Goal: Task Accomplishment & Management: Complete application form

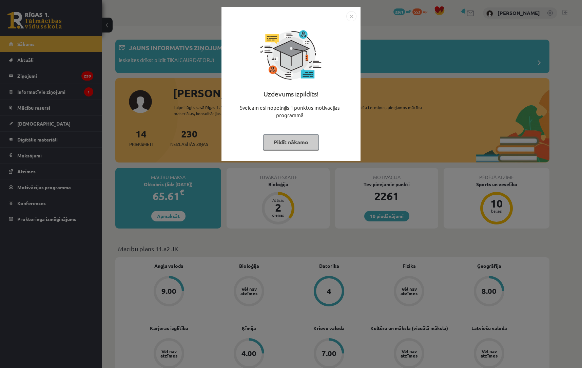
click at [278, 142] on button "Pildīt nākamo" at bounding box center [291, 143] width 56 height 16
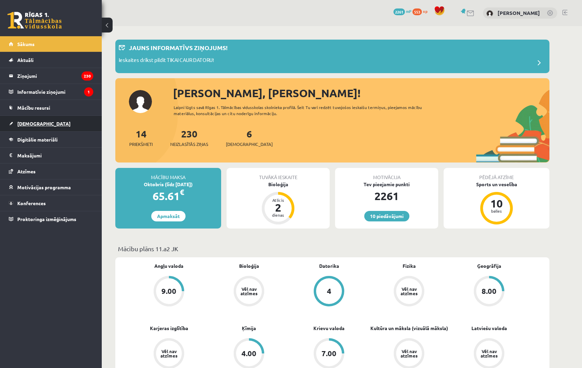
click at [31, 124] on span "[DEMOGRAPHIC_DATA]" at bounding box center [43, 124] width 53 height 6
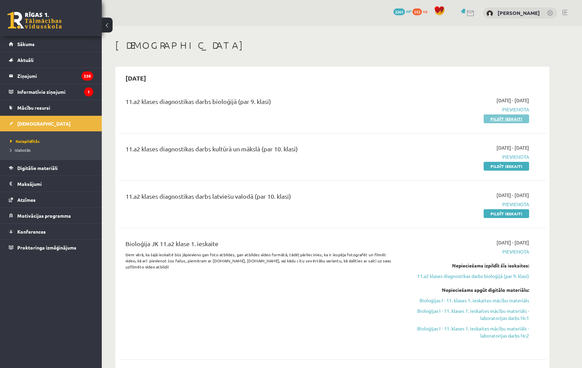
click at [504, 121] on link "Pildīt ieskaiti" at bounding box center [505, 119] width 45 height 9
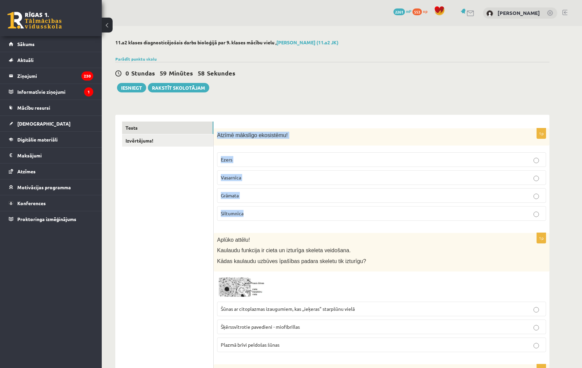
drag, startPoint x: 216, startPoint y: 136, endPoint x: 301, endPoint y: 215, distance: 116.5
click at [301, 215] on div "1p Atzīmē mākslīgo ekosistēmu! Ezers Vasarnīca Grāmata Siltumnīca" at bounding box center [382, 177] width 336 height 98
copy div "Atzīmē mākslīgo ekosistēmu! Ezers Vasarnīca Grāmata Siltumnīca"
click at [232, 211] on span "Siltumnīca" at bounding box center [232, 213] width 23 height 6
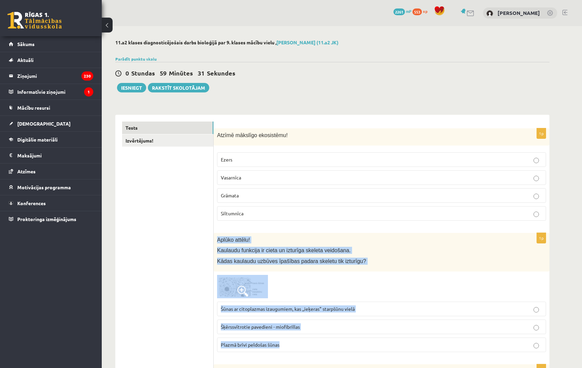
drag, startPoint x: 217, startPoint y: 240, endPoint x: 306, endPoint y: 350, distance: 141.0
click at [306, 350] on div "1p Aplūko attēlu! Kaulaudu funkcija ir cieta un izturīga skeleta veidošana. Kād…" at bounding box center [382, 295] width 336 height 125
copy div "Aplūko attēlu! Kaulaudu funkcija ir cieta un izturīga skeleta veidošana. Kādas …"
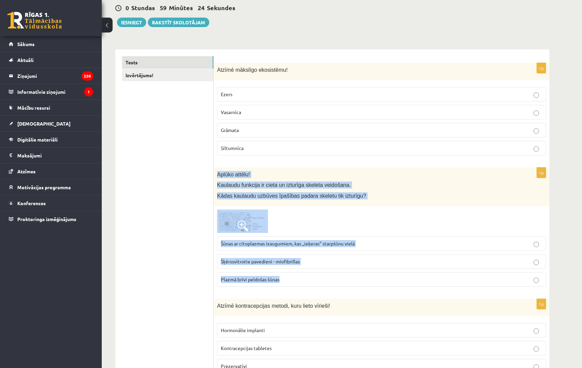
scroll to position [78, 0]
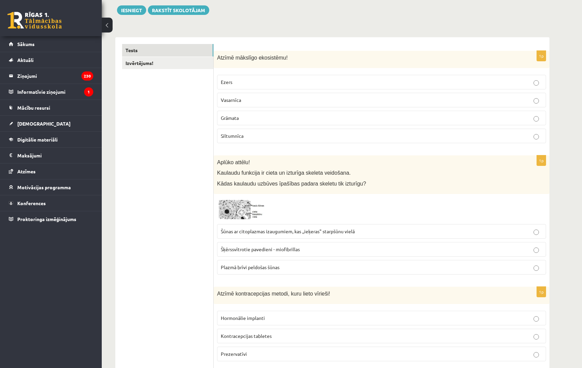
click at [257, 232] on span "Šūnas ar citoplazmas izaugumiem, kas ,,ieķeras" starpšūnu vielā" at bounding box center [288, 231] width 134 height 6
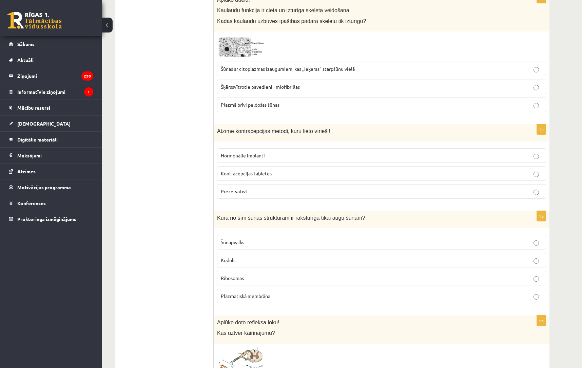
scroll to position [244, 0]
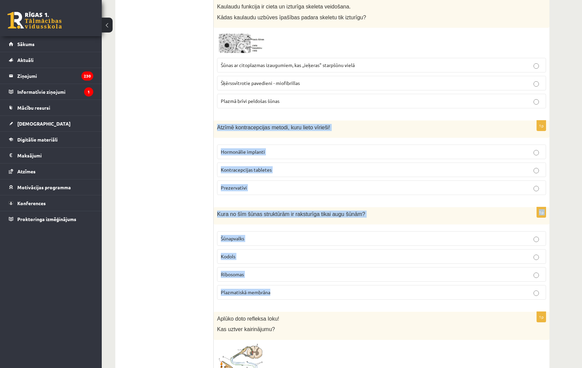
drag, startPoint x: 217, startPoint y: 129, endPoint x: 281, endPoint y: 292, distance: 174.7
copy form "Atzīmē kontracepcijas metodi, kuru lieto vīrieši! Hormonālie implanti Kontracep…"
click at [229, 186] on span "Prezervatīvi" at bounding box center [234, 188] width 26 height 6
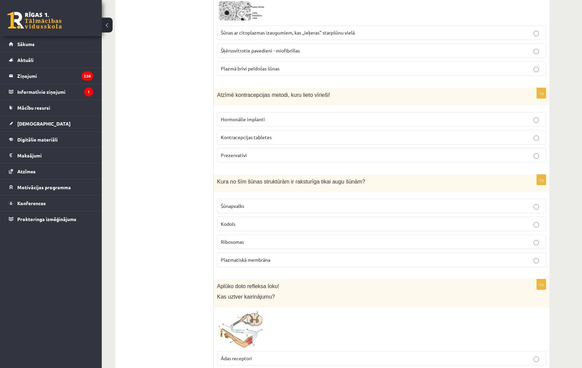
scroll to position [293, 0]
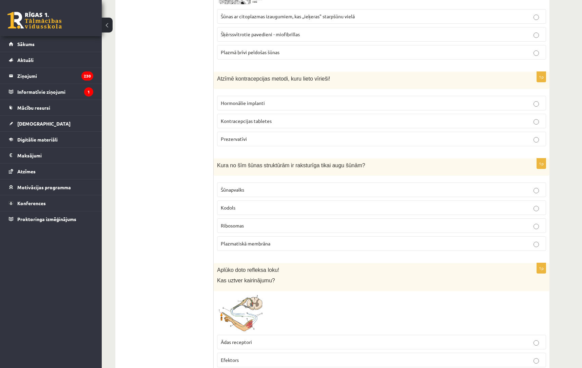
click at [243, 194] on label "Šūnapvalks" at bounding box center [381, 190] width 329 height 15
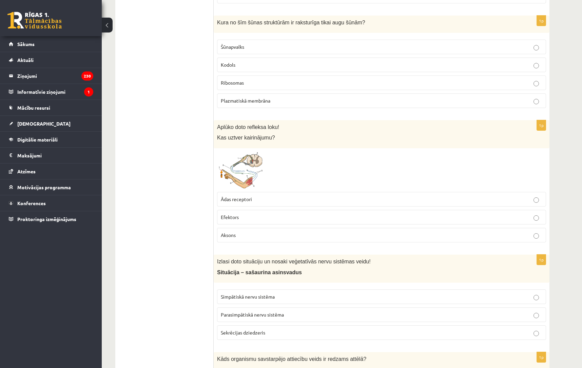
scroll to position [438, 0]
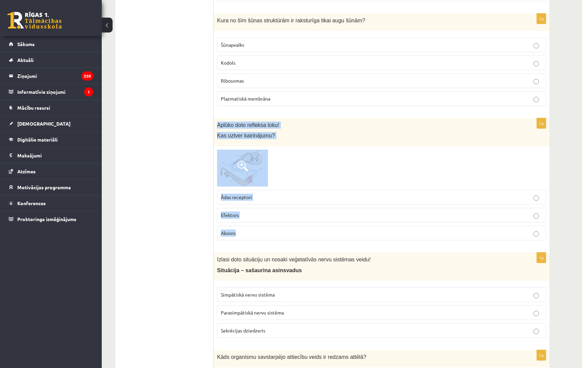
drag, startPoint x: 216, startPoint y: 124, endPoint x: 258, endPoint y: 242, distance: 125.0
click at [258, 242] on div "1p Aplūko doto refleksa loku! Kas uztver kairinājumu? Ādas receptori Efektors A…" at bounding box center [382, 182] width 336 height 128
copy div "Aplūko doto refleksa loku! Kas uztver kairinājumu? Ādas receptori Efektors Akso…"
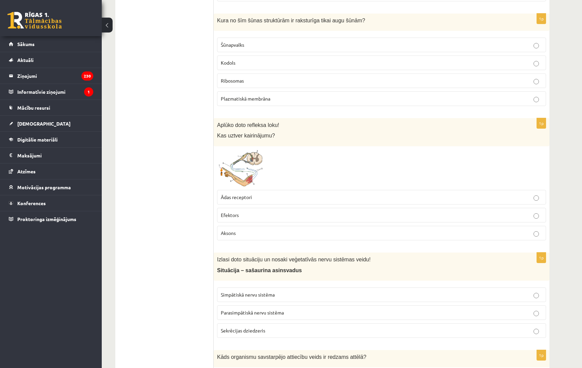
click at [240, 200] on span "Ādas receptori" at bounding box center [236, 197] width 31 height 6
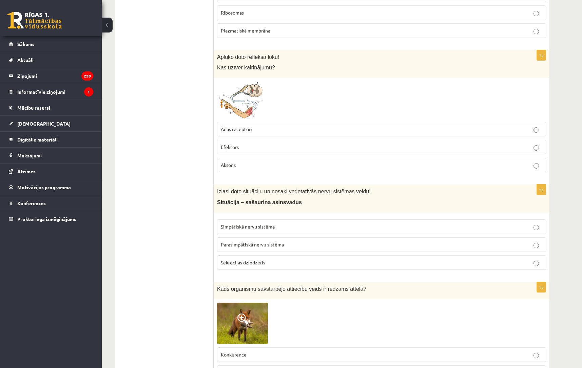
scroll to position [513, 0]
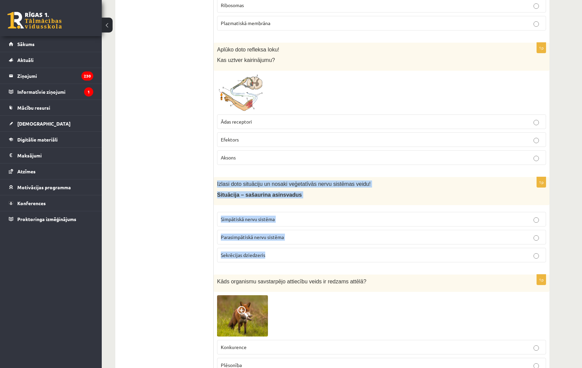
drag, startPoint x: 216, startPoint y: 184, endPoint x: 272, endPoint y: 256, distance: 91.1
click at [272, 256] on div "1p Izlasi doto situāciju un nosaki veģetatīvās nervu sistēmas veidu! Situācija …" at bounding box center [382, 222] width 336 height 91
copy div "Izlasi doto situāciju un nosaki veģetatīvās nervu sistēmas veidu! Situācija – s…"
click at [237, 220] on span "Simpātiskā nervu sistēma" at bounding box center [248, 219] width 54 height 6
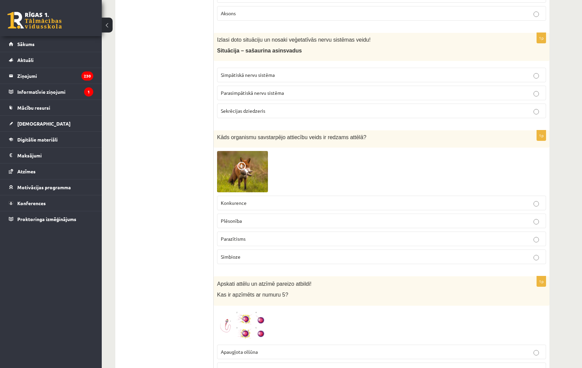
scroll to position [678, 0]
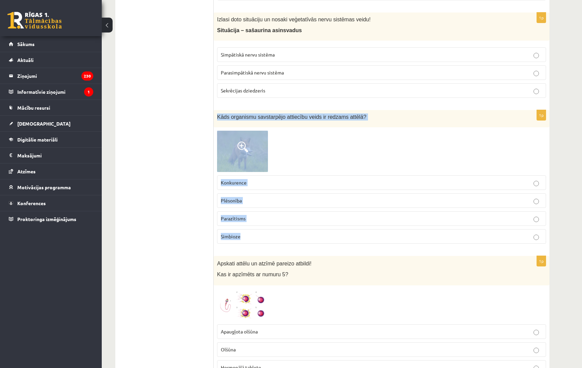
drag, startPoint x: 216, startPoint y: 115, endPoint x: 263, endPoint y: 247, distance: 140.0
click at [263, 247] on div "1p Kāds organismu savstarpējo attiecību veids ir redzams attēlā? Konkurence Plē…" at bounding box center [382, 179] width 336 height 139
copy div "Kāds organismu savstarpējo attiecību veids ir redzams attēlā? Konkurence Plēson…"
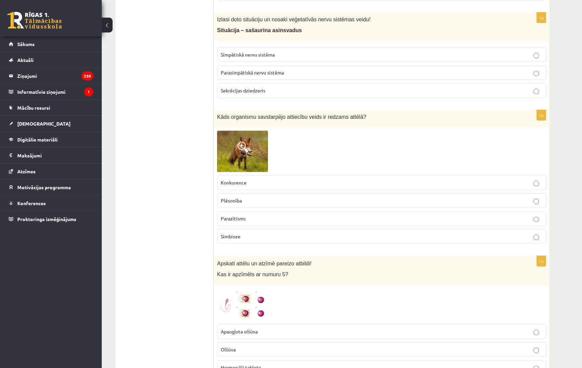
click at [227, 202] on span "Plēsonība" at bounding box center [231, 201] width 21 height 6
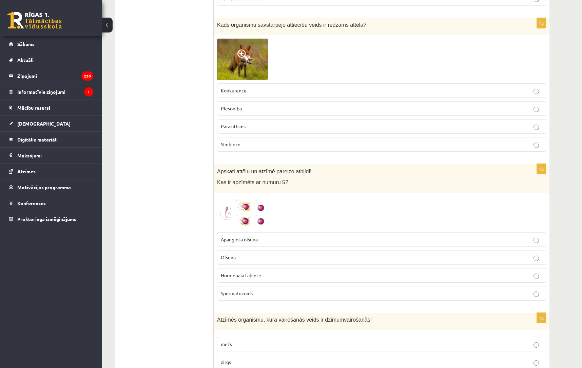
scroll to position [794, 0]
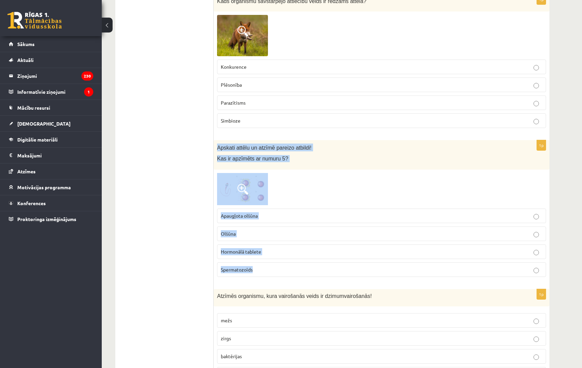
drag, startPoint x: 218, startPoint y: 147, endPoint x: 271, endPoint y: 270, distance: 134.7
click at [271, 270] on div "1p Apskati attēlu un atzīmē pareizo atbildi! Kas ir apzīmēts ar numuru 5? Apaug…" at bounding box center [382, 211] width 336 height 142
copy div "Apskati attēlu un atzīmē pareizo atbildi! Kas ir apzīmēts ar numuru 5? Apaugļot…"
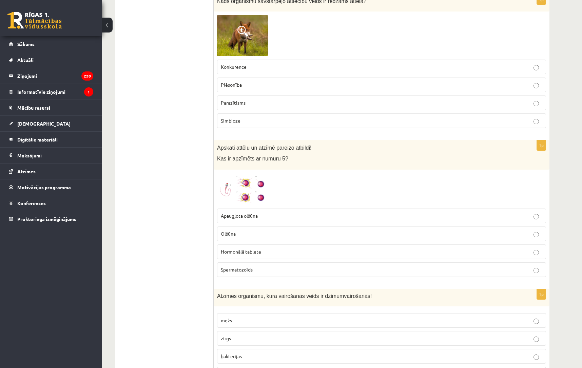
click at [232, 217] on span "Apaugļota olšūna" at bounding box center [239, 216] width 37 height 6
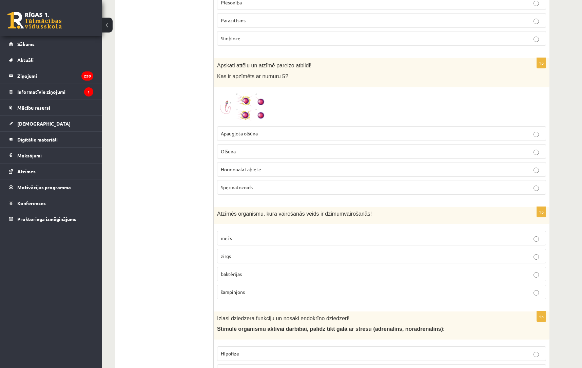
scroll to position [880, 0]
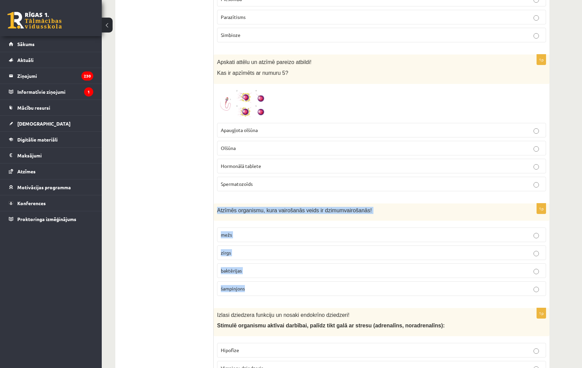
drag, startPoint x: 216, startPoint y: 209, endPoint x: 255, endPoint y: 292, distance: 91.7
click at [255, 292] on div "1p Atzīmēs organismu, kura vairošanās veids ir dzimumvairošanās! mežs zirgs bak…" at bounding box center [382, 253] width 336 height 98
copy div "Atzīmēs organismu, kura vairošanās veids ir dzimumvairošanās! mežs zirgs baktēr…"
click at [236, 251] on p "zirgs" at bounding box center [381, 252] width 321 height 7
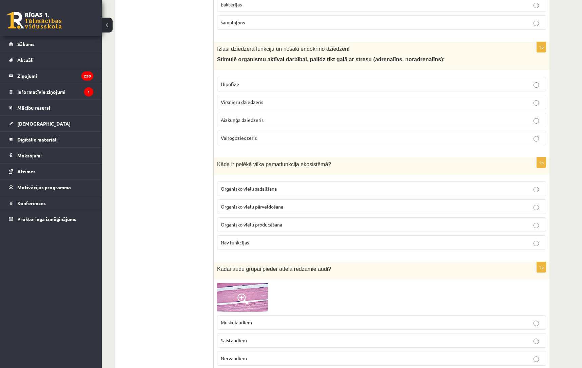
scroll to position [1152, 0]
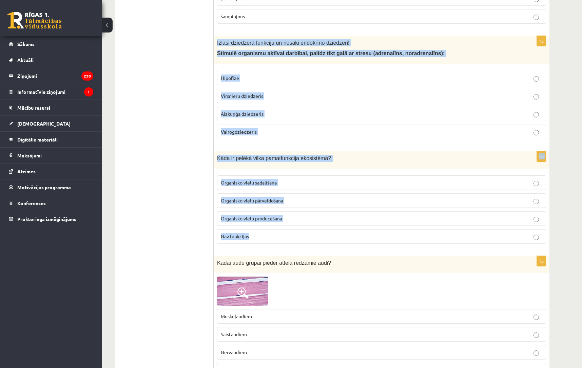
drag, startPoint x: 216, startPoint y: 43, endPoint x: 279, endPoint y: 236, distance: 202.9
copy form "Izlasi dziedzera funkciju un nosaki endokrīno dziedzeri! Stimulē organismu aktī…"
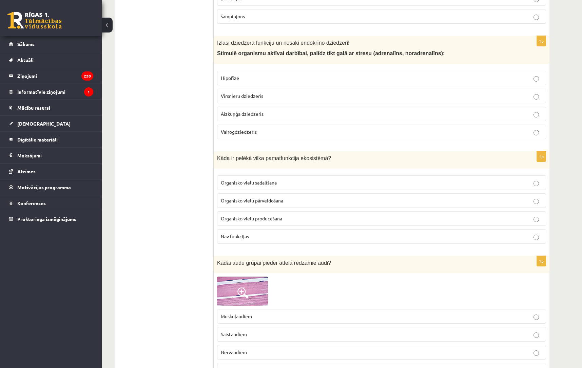
click at [241, 95] on span "Virsnieru dziedzeris" at bounding box center [242, 96] width 42 height 6
click at [241, 202] on span "Organisko vielu pārveidošana" at bounding box center [252, 201] width 62 height 6
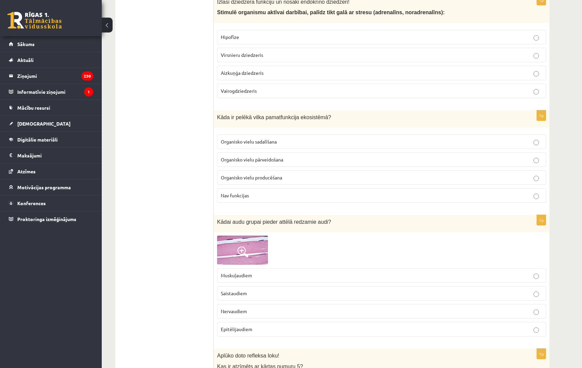
scroll to position [1205, 0]
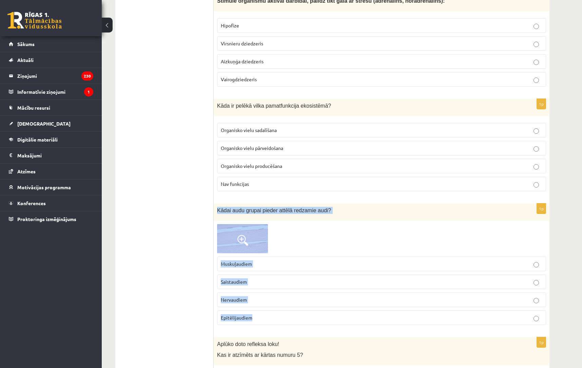
drag, startPoint x: 218, startPoint y: 210, endPoint x: 278, endPoint y: 324, distance: 128.7
click at [278, 324] on div "1p Kādai audu grupai pieder attēlā redzamie audi? Muskuļaudiem Saistaudiem Nerv…" at bounding box center [382, 267] width 336 height 127
copy div "Kādai audu grupai pieder attēlā redzamie audi? Muskuļaudiem Saistaudiem Nervaud…"
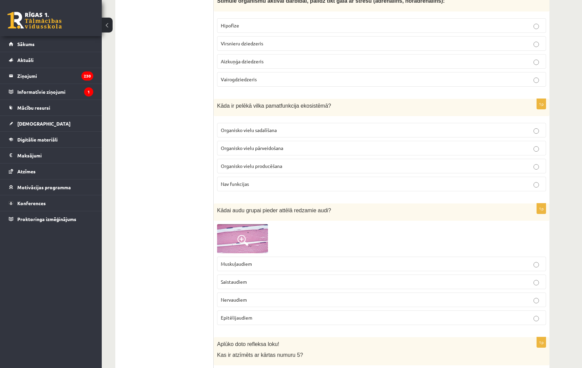
click at [244, 262] on span "Muskuļaudiem" at bounding box center [236, 264] width 31 height 6
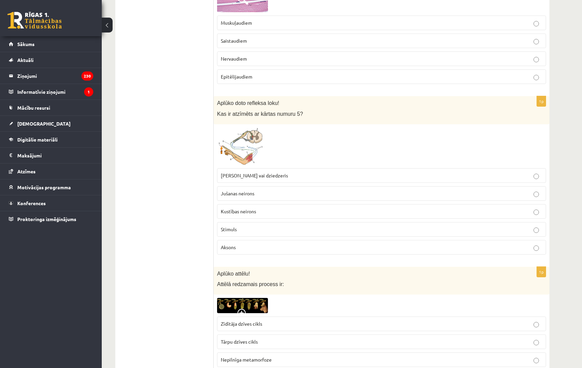
scroll to position [1455, 0]
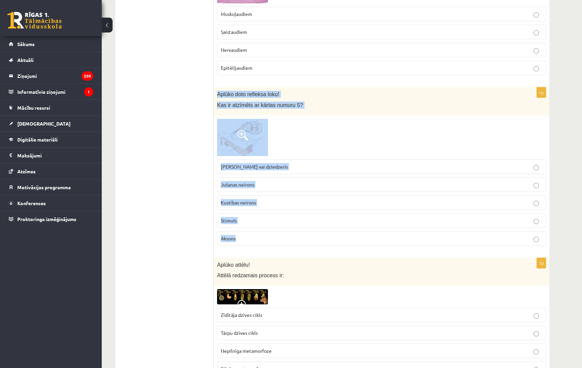
drag, startPoint x: 218, startPoint y: 95, endPoint x: 264, endPoint y: 237, distance: 149.0
click at [264, 237] on div "1p Aplūko doto refleksa loku! Kas ir atzīmēts ar kārtas numuru 5? Muskulis vai …" at bounding box center [382, 169] width 336 height 164
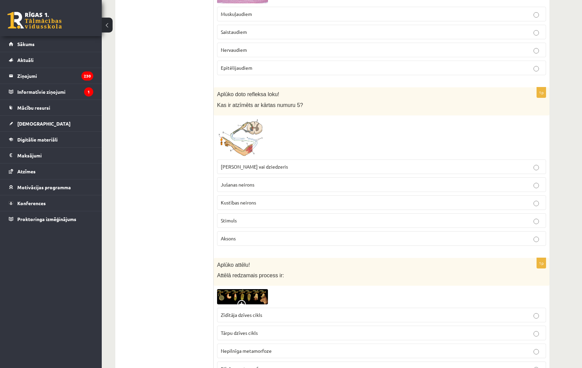
click at [198, 155] on ul "Tests Izvērtējums!" at bounding box center [168, 153] width 92 height 2972
click at [244, 171] on label "Muskulis vai dziedzeris" at bounding box center [381, 167] width 329 height 15
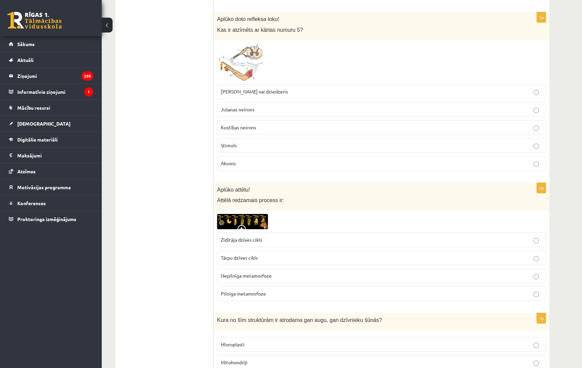
scroll to position [1620, 0]
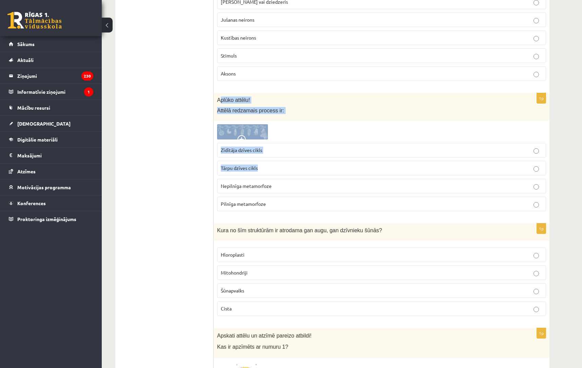
drag, startPoint x: 219, startPoint y: 99, endPoint x: 265, endPoint y: 174, distance: 88.3
click at [265, 174] on div "1p Aplūko attēlu! Attēlā redzamais process ir: Zīdītāja dzīves cikls Tārpu dzīv…" at bounding box center [382, 155] width 336 height 124
drag, startPoint x: 216, startPoint y: 100, endPoint x: 268, endPoint y: 203, distance: 115.9
click at [268, 203] on div "1p Aplūko attēlu! Attēlā redzamais process ir: Zīdītāja dzīves cikls Tārpu dzīv…" at bounding box center [382, 155] width 336 height 124
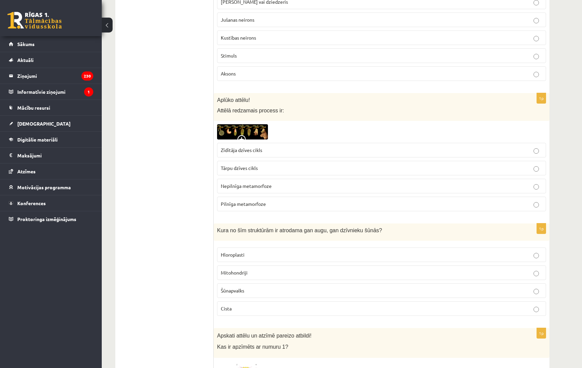
click at [236, 203] on span "Pilnīga metamorfoze" at bounding box center [243, 204] width 45 height 6
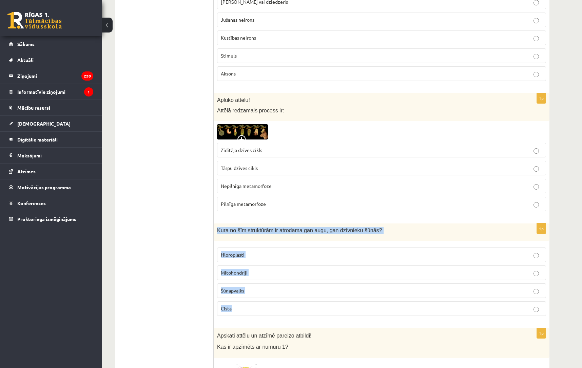
drag, startPoint x: 216, startPoint y: 230, endPoint x: 252, endPoint y: 313, distance: 90.3
click at [252, 313] on div "1p Kura no šīm struktūrām ir atrodama gan augu, gan dzīvnieku šūnās? Hloroplast…" at bounding box center [382, 273] width 336 height 98
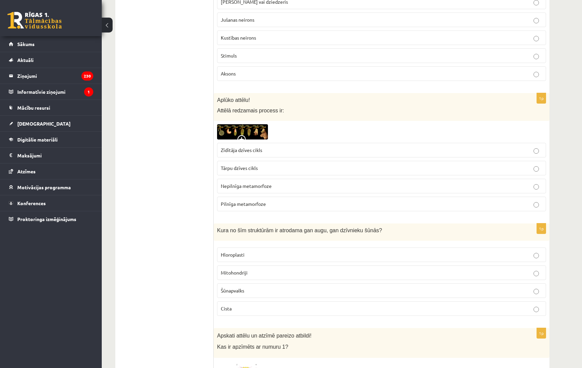
click at [227, 278] on label "Mitohondriji" at bounding box center [381, 273] width 329 height 15
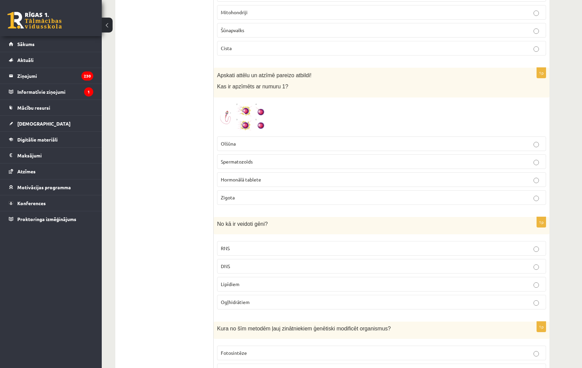
scroll to position [1903, 0]
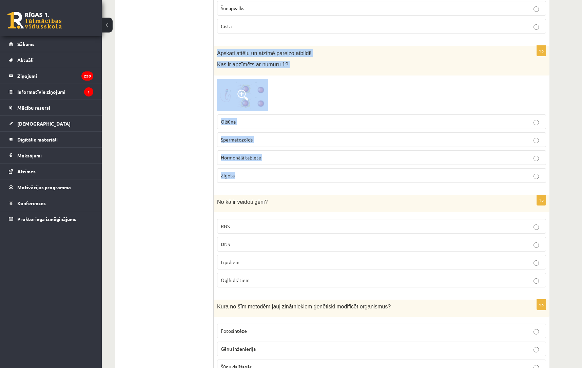
drag, startPoint x: 218, startPoint y: 53, endPoint x: 268, endPoint y: 173, distance: 129.7
click at [268, 173] on div "1p Apskati attēlu un atzīmē pareizo atbildi! Kas ir apzīmēts ar numuru 1? Olšūn…" at bounding box center [382, 117] width 336 height 142
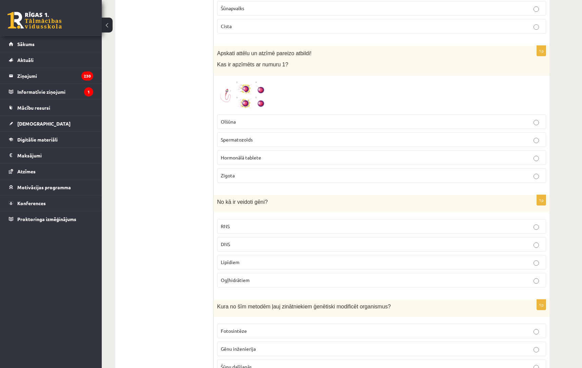
click at [240, 139] on span "Spermatozoīds" at bounding box center [237, 140] width 32 height 6
drag, startPoint x: 216, startPoint y: 202, endPoint x: 266, endPoint y: 295, distance: 106.1
click at [227, 241] on p "DNS" at bounding box center [381, 244] width 321 height 7
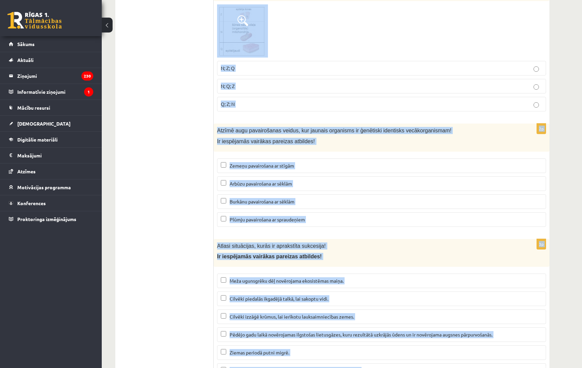
scroll to position [2745, 0]
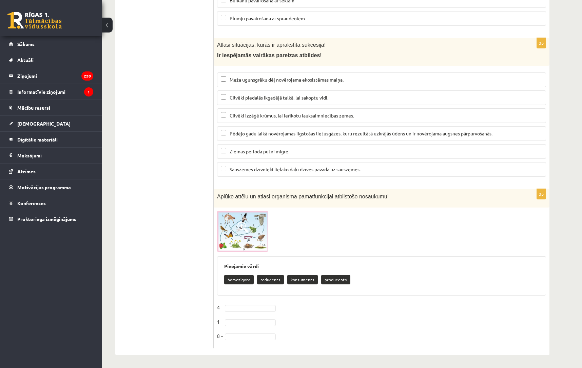
drag, startPoint x: 217, startPoint y: 154, endPoint x: 7596, endPoint y: -3393, distance: 8187.2
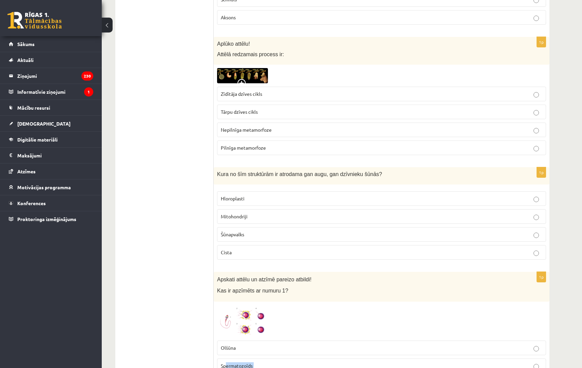
scroll to position [2133, 0]
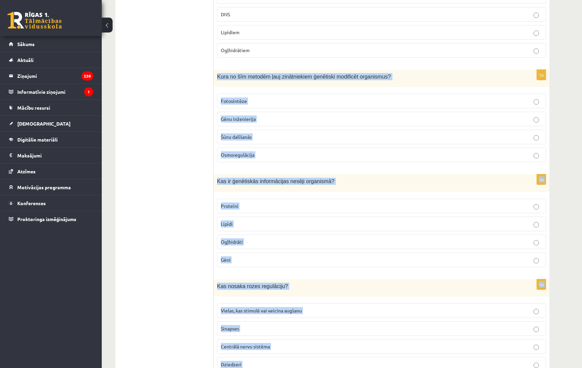
drag, startPoint x: 363, startPoint y: 171, endPoint x: 218, endPoint y: 74, distance: 174.5
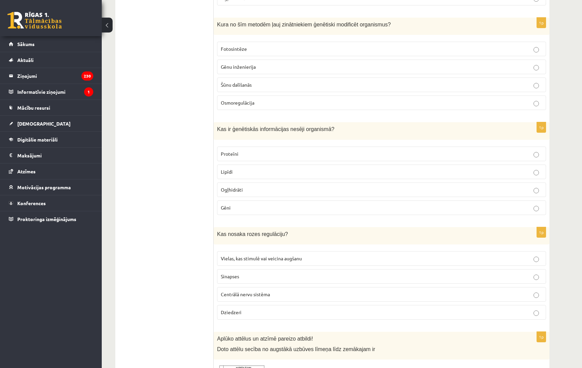
scroll to position [2178, 0]
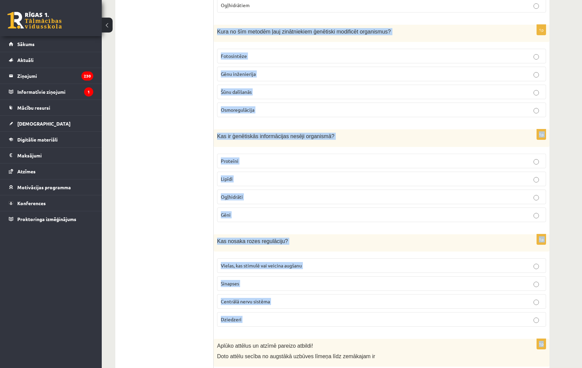
drag, startPoint x: 216, startPoint y: 28, endPoint x: 294, endPoint y: 333, distance: 314.9
click at [228, 75] on span "Gēnu inženierija" at bounding box center [238, 74] width 35 height 6
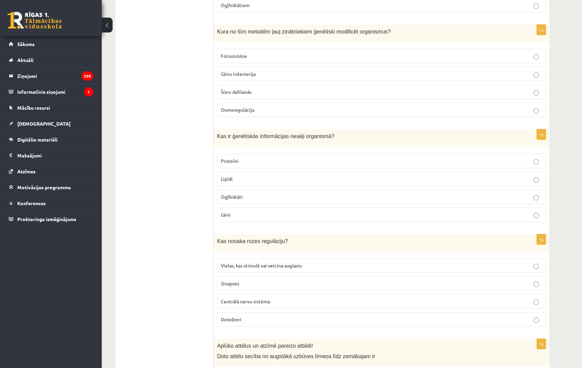
click at [225, 217] on p "Gēni" at bounding box center [381, 214] width 321 height 7
click at [245, 264] on span "Vielas, kas stimulē vai veicina augšanu" at bounding box center [261, 266] width 81 height 6
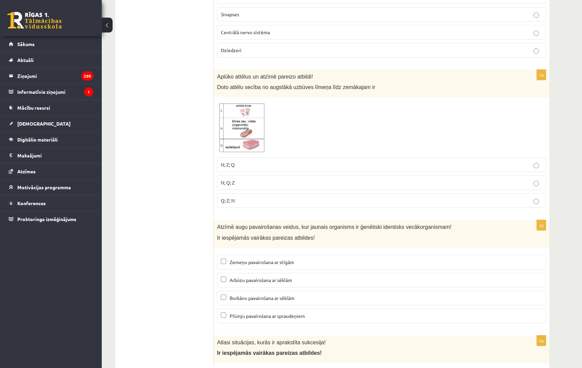
scroll to position [2450, 0]
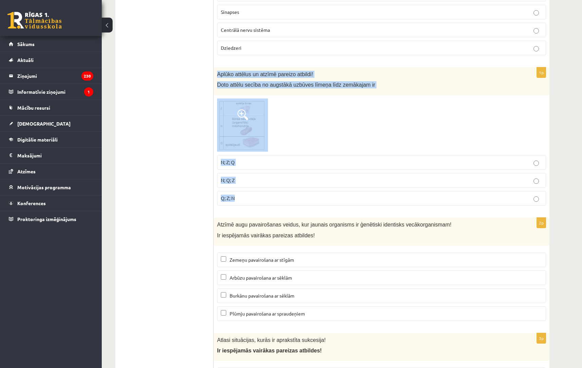
drag, startPoint x: 218, startPoint y: 72, endPoint x: 262, endPoint y: 199, distance: 134.7
click at [262, 200] on div "1p Aplūko attēlus un atzīmē pareizo atbildi! Doto attēlu secība no augstākā uzb…" at bounding box center [382, 139] width 336 height 144
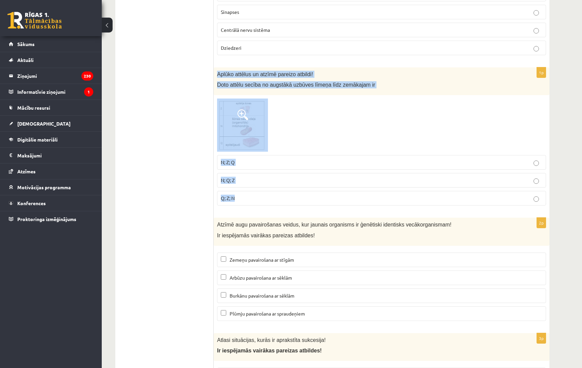
drag, startPoint x: 216, startPoint y: 69, endPoint x: 249, endPoint y: 199, distance: 134.1
click at [249, 199] on div "1p Aplūko attēlus un atzīmē pareizo atbildi! Doto attēlu secība no augstākā uzb…" at bounding box center [382, 139] width 336 height 144
click at [227, 200] on span "Q; Z; N" at bounding box center [228, 198] width 14 height 6
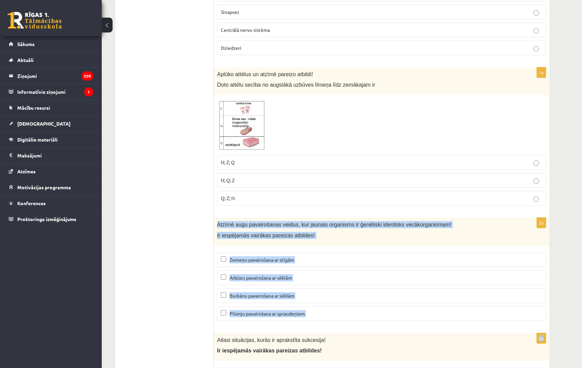
drag, startPoint x: 217, startPoint y: 224, endPoint x: 262, endPoint y: 335, distance: 119.2
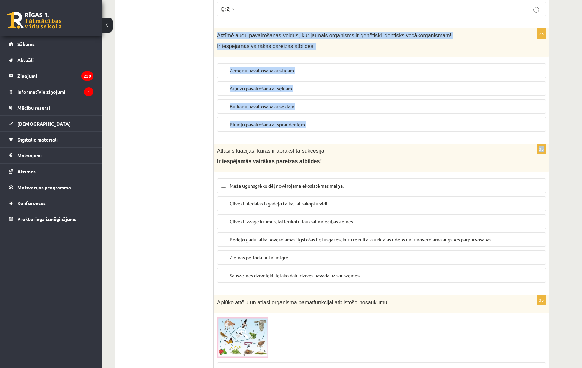
scroll to position [2640, 0]
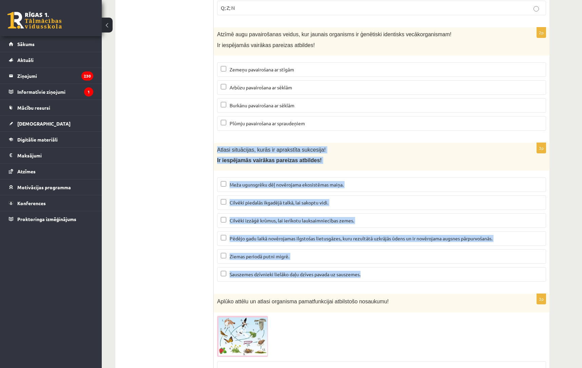
drag, startPoint x: 218, startPoint y: 148, endPoint x: 370, endPoint y: 275, distance: 197.9
click at [370, 275] on div "3p Atlasi situācijas, kurās ir aprakstīta sukcesija! Ir iespējamās vairākas par…" at bounding box center [382, 215] width 336 height 145
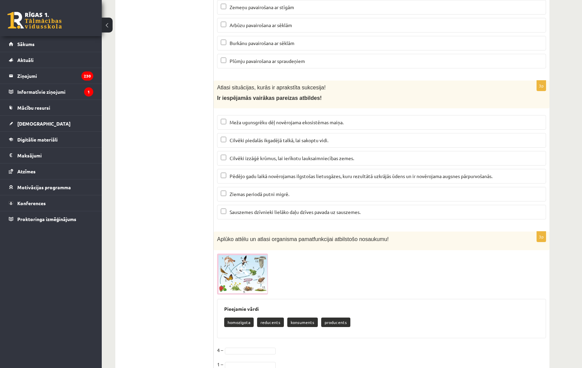
scroll to position [2745, 0]
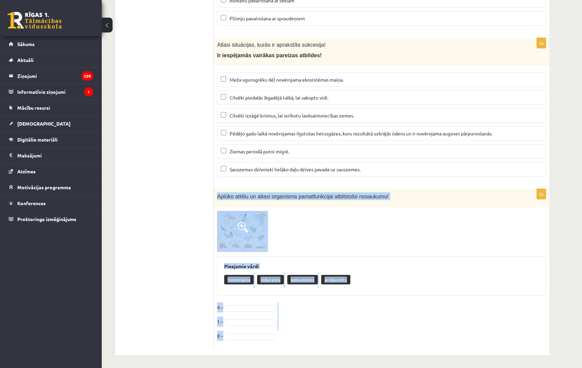
drag, startPoint x: 217, startPoint y: 196, endPoint x: 321, endPoint y: 344, distance: 180.2
click at [321, 344] on div "3p Aplūko attēlu un atlasi organisma pamatfunkcijai atbilstošo nosaukumu! Pieej…" at bounding box center [382, 269] width 336 height 160
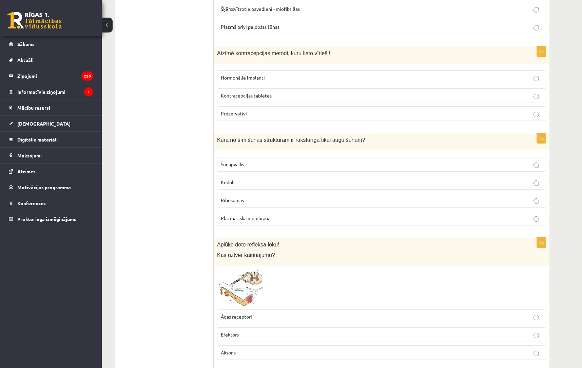
scroll to position [0, 0]
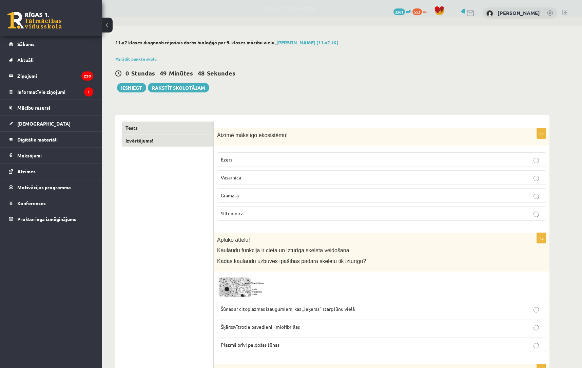
click at [136, 143] on link "Izvērtējums!" at bounding box center [167, 141] width 91 height 13
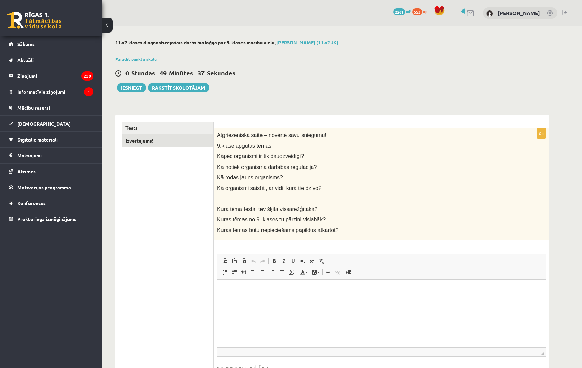
click at [248, 287] on p "Rich Text Editor, wiswyg-editor-user-answer-47433962269620" at bounding box center [381, 290] width 315 height 7
click at [130, 89] on button "Iesniegt" at bounding box center [131, 87] width 29 height 9
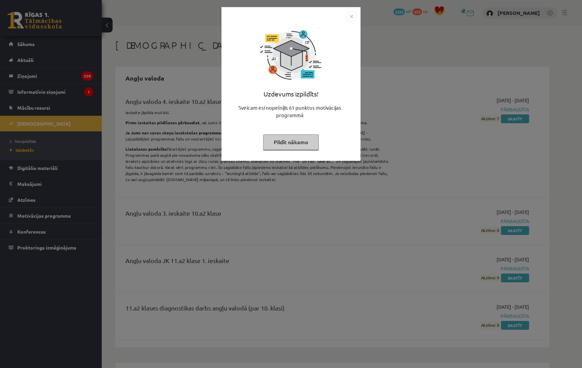
click at [297, 139] on button "Pildīt nākamo" at bounding box center [291, 143] width 56 height 16
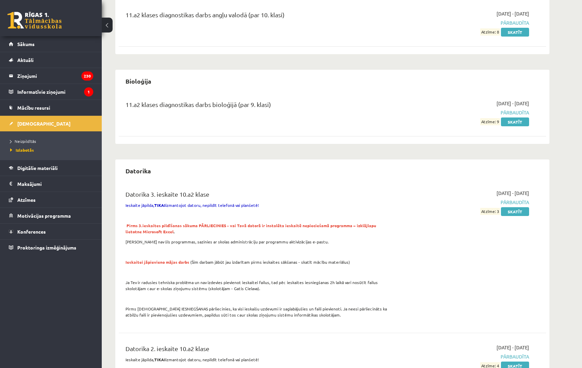
scroll to position [294, 0]
click at [506, 119] on link "Skatīt" at bounding box center [515, 121] width 28 height 9
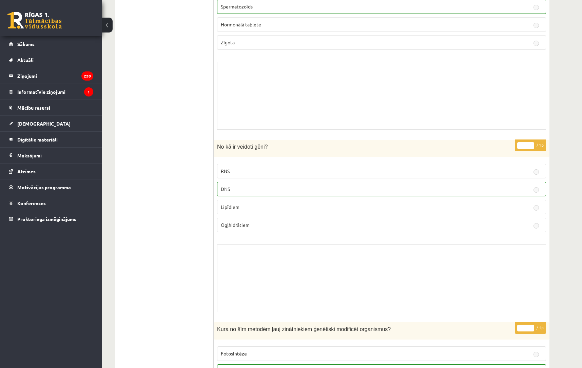
scroll to position [3188, 0]
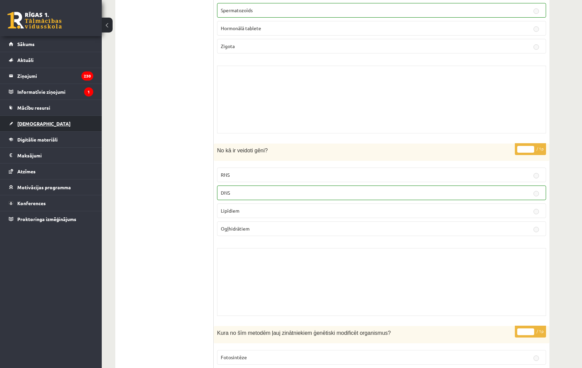
click at [26, 120] on link "[DEMOGRAPHIC_DATA]" at bounding box center [51, 124] width 84 height 16
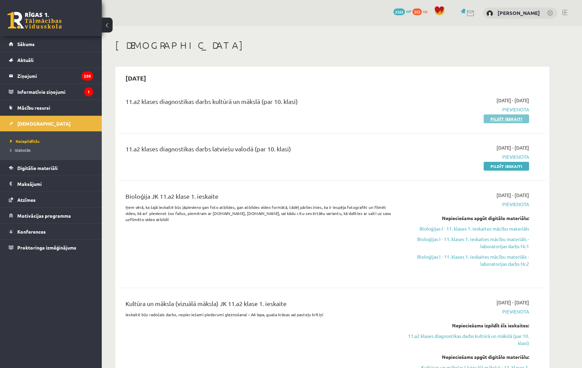
click at [505, 118] on link "Pildīt ieskaiti" at bounding box center [505, 119] width 45 height 9
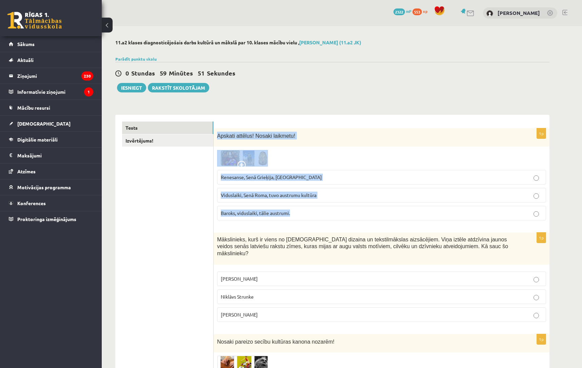
drag, startPoint x: 216, startPoint y: 135, endPoint x: 293, endPoint y: 218, distance: 114.4
click at [293, 218] on div "1p Apskati attēlus! Nosaki laikmetu! Renesanse, Senā Grieķija, Ēģipte Viduslaik…" at bounding box center [382, 177] width 336 height 98
copy div "Apskati attēlus! Nosaki laikmetu! Renesanse, Senā Grieķija, Ēģipte Viduslaiki, …"
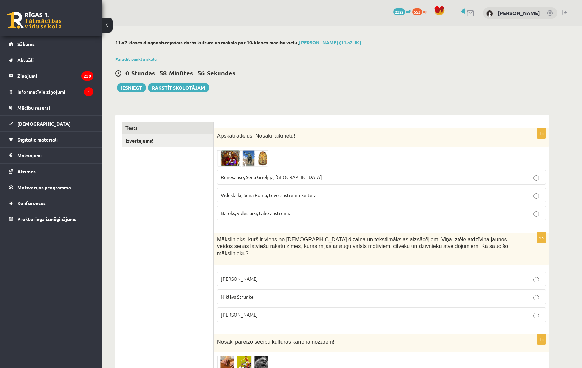
click at [244, 201] on label "Viduslaiki, Senā Roma, tuvo austrumu kultūra" at bounding box center [381, 195] width 329 height 15
drag, startPoint x: 215, startPoint y: 240, endPoint x: 264, endPoint y: 315, distance: 89.9
click at [264, 315] on div "1p Mākslinieks, kurš ir viens no latviešu dizaina un tekstilmākslas aizsācējiem…" at bounding box center [382, 280] width 336 height 95
copy div "Mākslinieks, kurš ir viens no latviešu dizaina un tekstilmākslas aizsācējiem. V…"
click at [240, 276] on span "Ansis Cīrulis" at bounding box center [239, 279] width 37 height 6
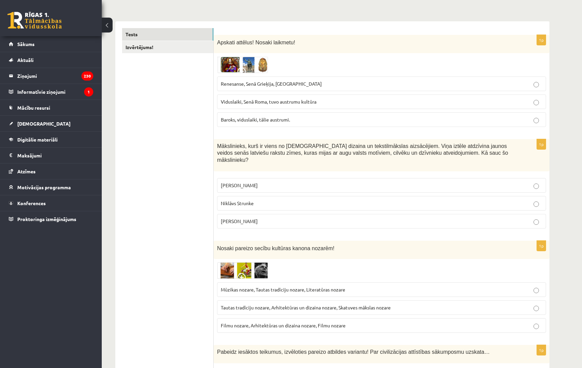
scroll to position [118, 0]
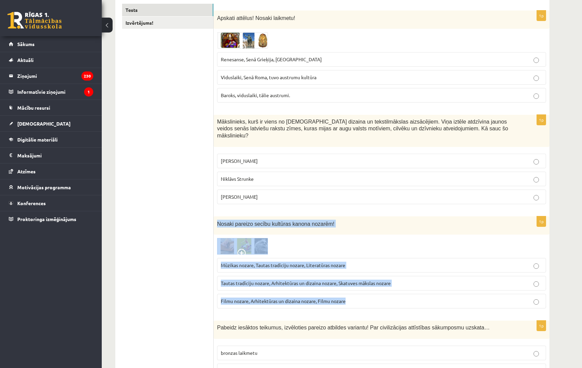
drag, startPoint x: 216, startPoint y: 217, endPoint x: 359, endPoint y: 296, distance: 163.1
click at [359, 297] on div "1p Nosaki pareizo secību kultūras kanona nozarēm! Mūzikas nozare, Tautas tradīc…" at bounding box center [382, 266] width 336 height 98
copy div "Nosaki pareizo secību kultūras kanona nozarēm! Mūzikas nozare, Tautas tradīciju…"
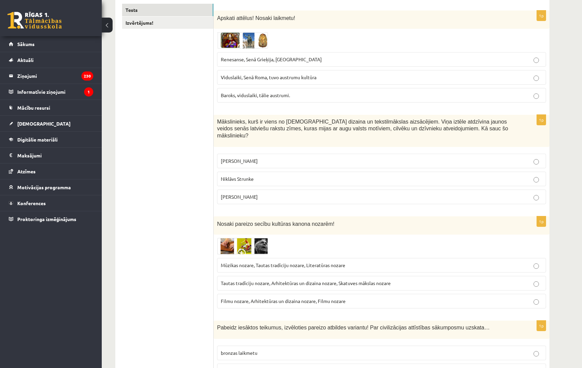
click at [282, 244] on div at bounding box center [381, 246] width 329 height 17
click at [233, 241] on img at bounding box center [242, 246] width 51 height 17
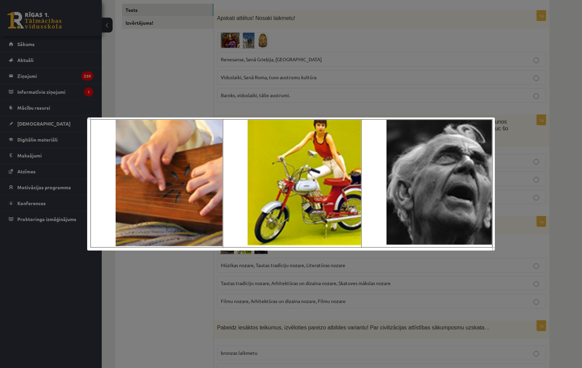
click at [254, 258] on div at bounding box center [291, 184] width 582 height 368
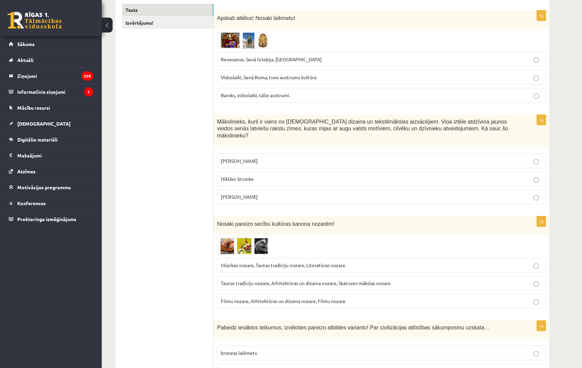
click at [271, 280] on span "Tautas tradīciju nozare, Arhitektūras un dizaina nozare, Skatuves mākslas nozare" at bounding box center [306, 283] width 170 height 6
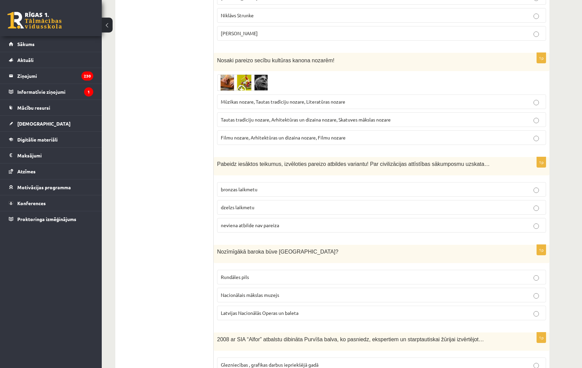
scroll to position [305, 0]
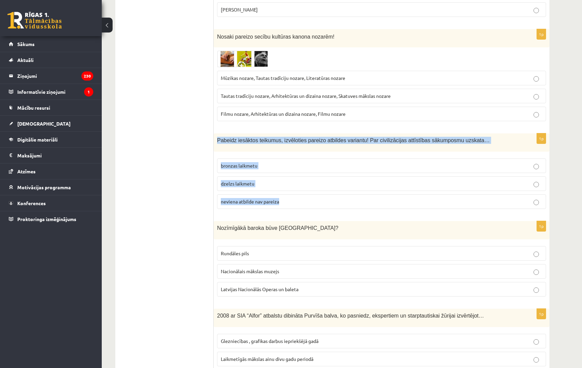
drag, startPoint x: 216, startPoint y: 133, endPoint x: 354, endPoint y: 203, distance: 155.0
click at [354, 203] on div "1p Pabeidz iesāktos teikumus, izvēloties pareizo atbildes variantu! Par civiliz…" at bounding box center [382, 174] width 336 height 81
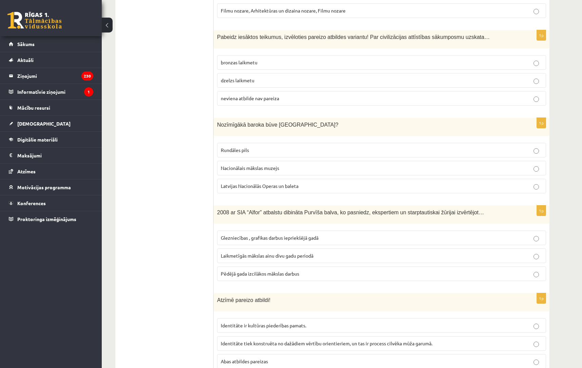
scroll to position [419, 0]
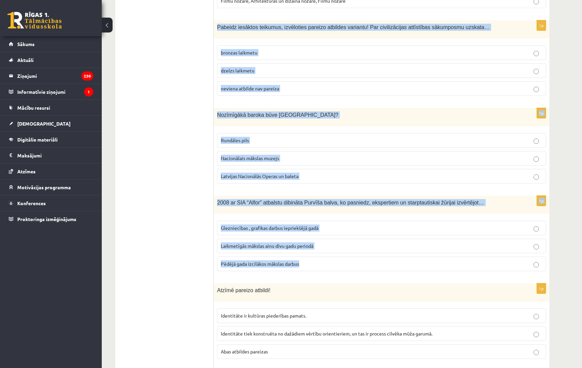
drag, startPoint x: 216, startPoint y: 20, endPoint x: 370, endPoint y: 256, distance: 281.8
copy form "Pabeidz iesāktos teikumus, izvēloties pareizo atbildes variantu! Par civilizāci…"
click at [259, 49] on p "bronzas laikmetu" at bounding box center [381, 52] width 321 height 7
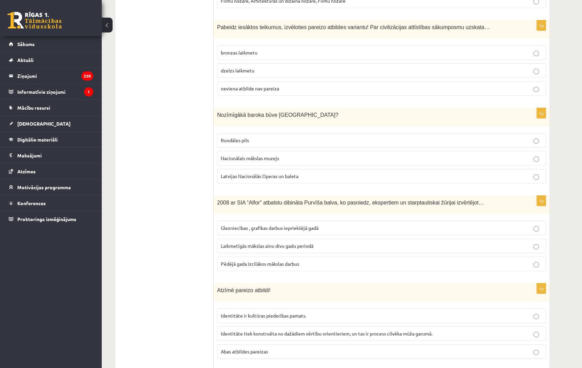
click at [252, 137] on p "Rundāles pils" at bounding box center [381, 140] width 321 height 7
click at [245, 243] on p "Laikmetīgās mākslas ainu divu gadu periodā" at bounding box center [381, 246] width 321 height 7
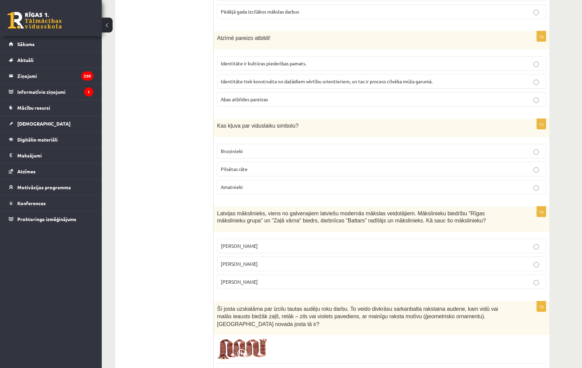
scroll to position [674, 0]
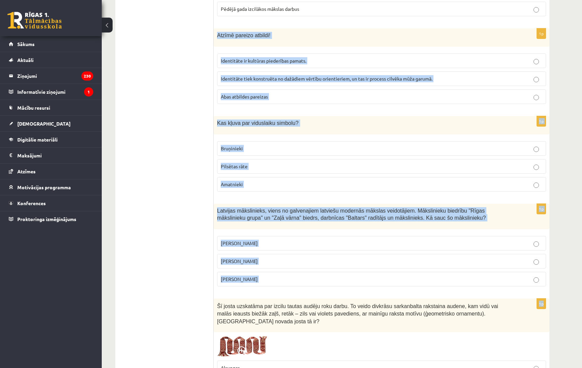
drag, startPoint x: 218, startPoint y: 28, endPoint x: 348, endPoint y: 285, distance: 287.8
copy form "Atzīmē pareizo atbildi! Identitāte ir kultūras piederības pamats. Identitāte ti…"
click at [239, 93] on p "Abas atbildes pareizas" at bounding box center [381, 96] width 321 height 7
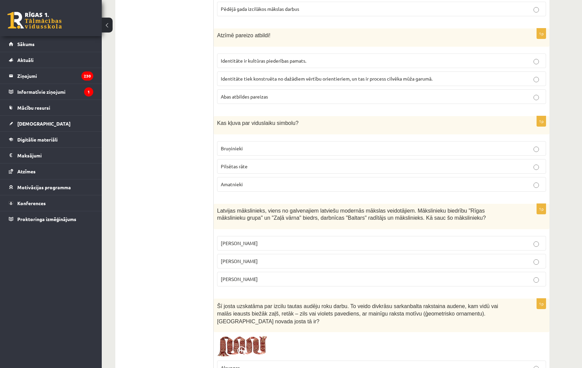
click at [233, 145] on span "Bruņinieki" at bounding box center [232, 148] width 22 height 6
click at [234, 258] on span "Romāns Suta" at bounding box center [239, 261] width 37 height 6
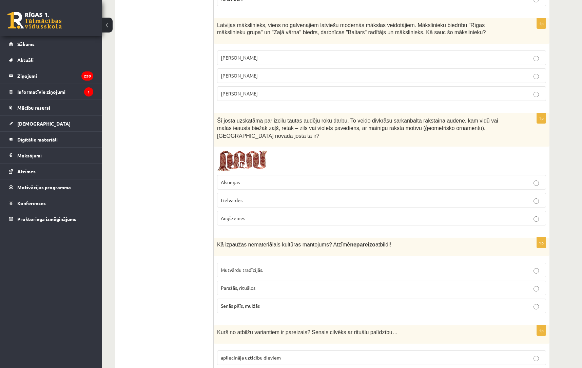
scroll to position [863, 0]
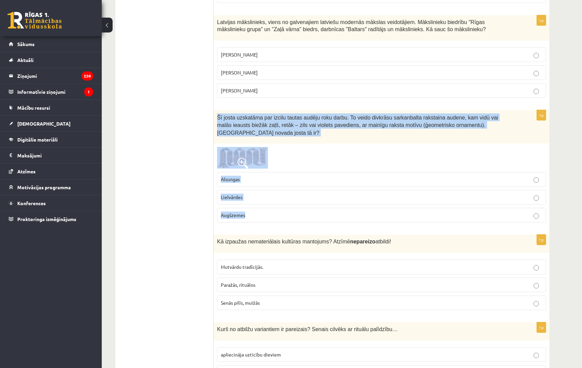
drag, startPoint x: 217, startPoint y: 109, endPoint x: 277, endPoint y: 221, distance: 126.3
click at [277, 221] on div "1p Šī josta uzskatāma par izcilu tautas audēju roku darbu. To veido divkrāsu sa…" at bounding box center [382, 169] width 336 height 118
copy div "Šī josta uzskatāma par izcilu tautas audēju roku darbu. To veido divkrāsu sarka…"
click at [267, 151] on img at bounding box center [242, 158] width 51 height 22
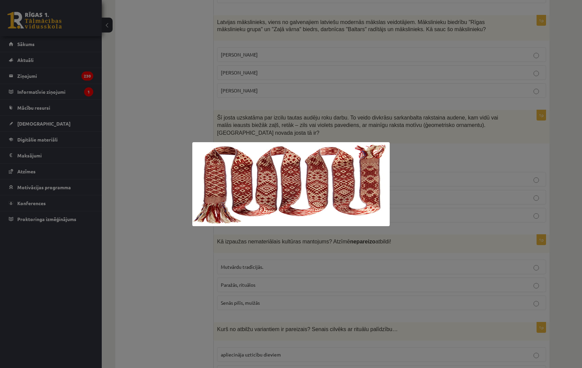
click at [184, 222] on div at bounding box center [291, 184] width 582 height 368
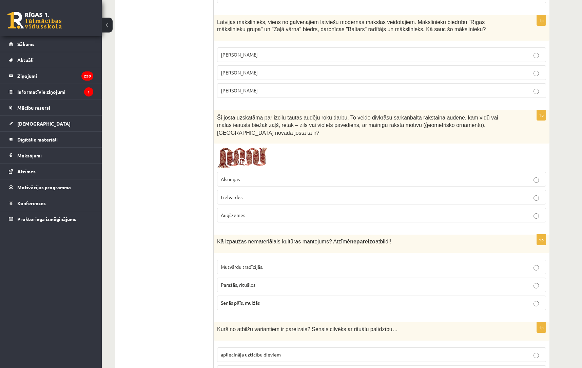
click at [234, 194] on span "Lielvārdes" at bounding box center [232, 197] width 22 height 6
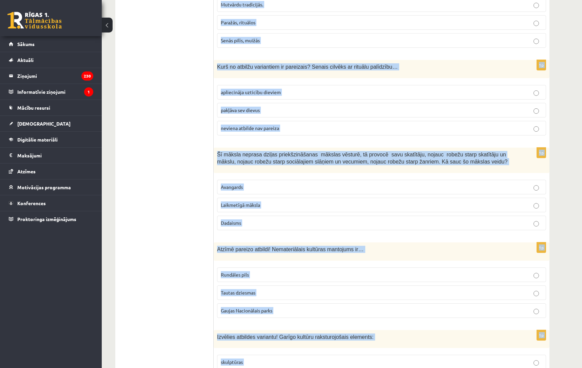
scroll to position [1142, 0]
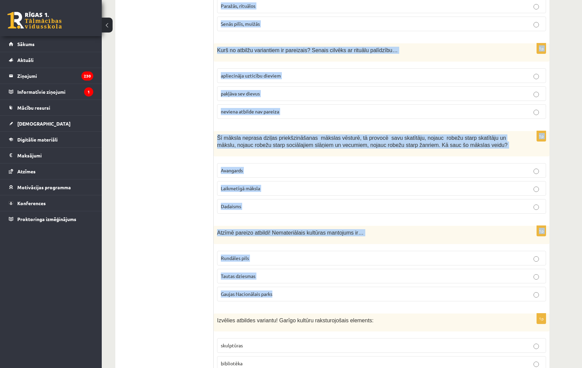
drag, startPoint x: 217, startPoint y: 36, endPoint x: 311, endPoint y: 293, distance: 273.3
copy form "Kā izpaužas nemateriālais kultūras mantojums? Atzīmē nepareizo atbildi! Mutvārd…"
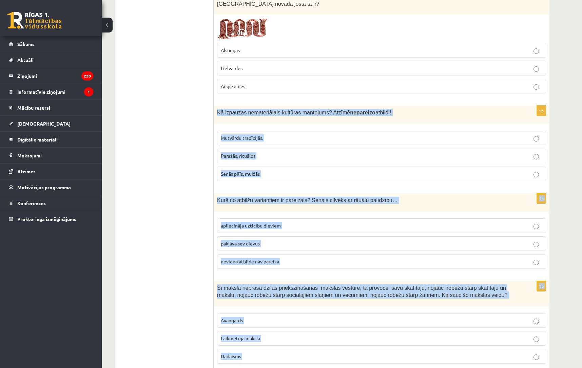
scroll to position [995, 0]
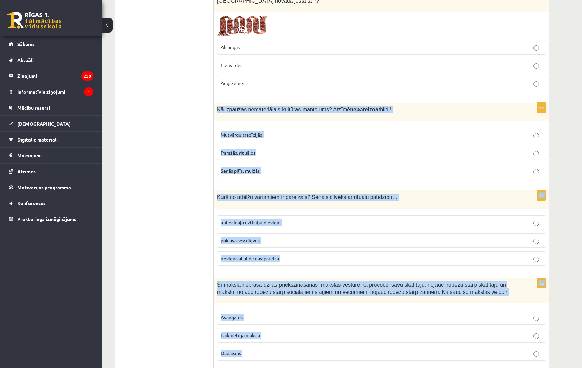
click at [236, 168] on span "Senās pilīs, muižās" at bounding box center [240, 171] width 39 height 6
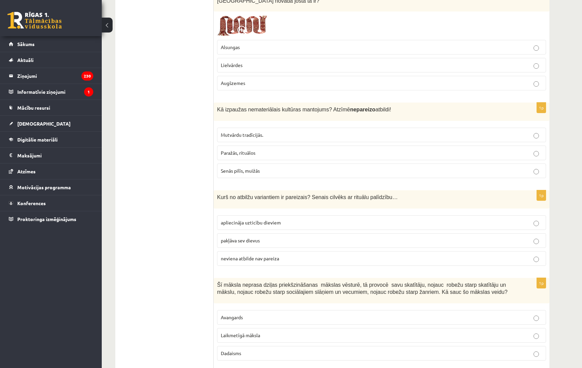
click at [247, 219] on label "apliecināja uzticību dieviem" at bounding box center [381, 223] width 329 height 15
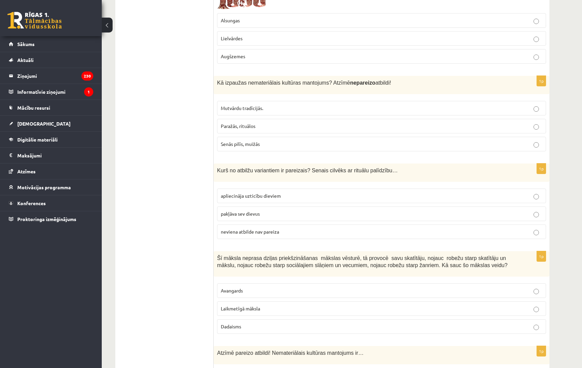
scroll to position [1026, 0]
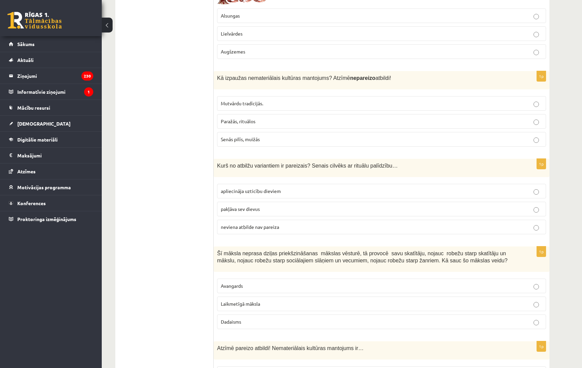
click at [246, 301] on p "Laikmetīgā māksla" at bounding box center [381, 304] width 321 height 7
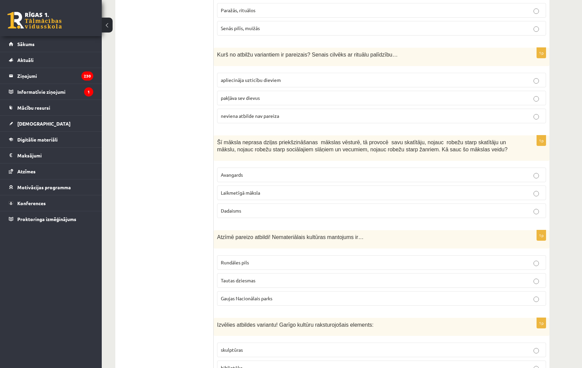
click at [258, 277] on p "Tautas dziesmas" at bounding box center [381, 280] width 321 height 7
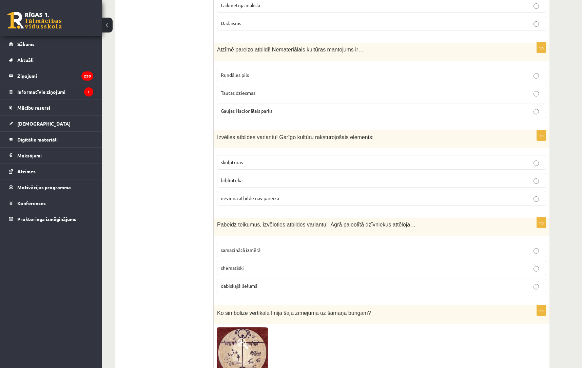
scroll to position [1344, 0]
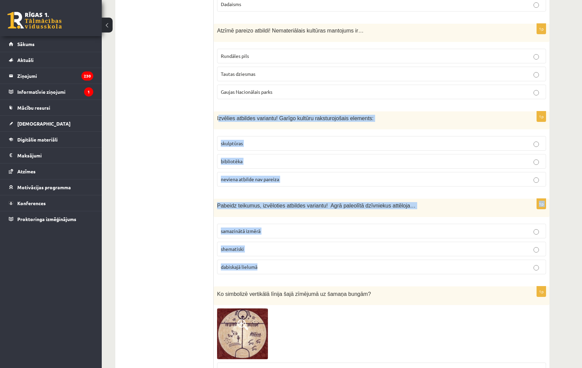
drag, startPoint x: 218, startPoint y: 112, endPoint x: 280, endPoint y: 262, distance: 162.9
click at [280, 262] on form "1p Apskati attēlus! Nosaki laikmetu! Renesanse, Senā Grieķija, Ēģipte Viduslaik…" at bounding box center [381, 204] width 322 height 2852
copy form "zvēlies atbildes variantu! Garīgo kultūru raksturojošais elements: skulptūras b…"
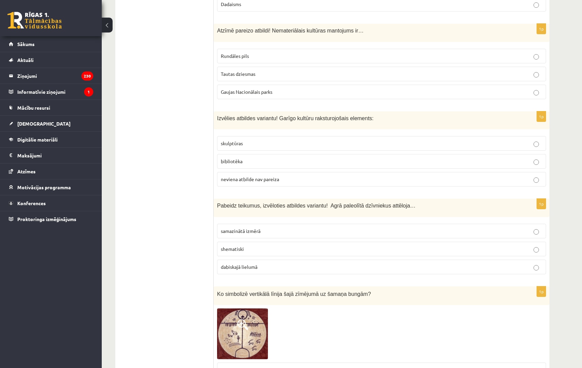
click at [237, 158] on span "bibliotēka" at bounding box center [232, 161] width 22 height 6
click at [229, 260] on label "dabiskajā lielumā" at bounding box center [381, 267] width 329 height 15
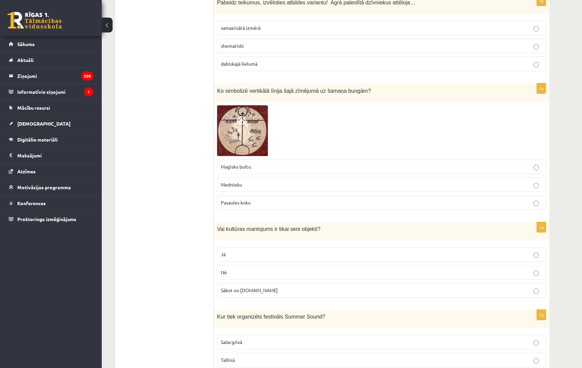
scroll to position [1549, 0]
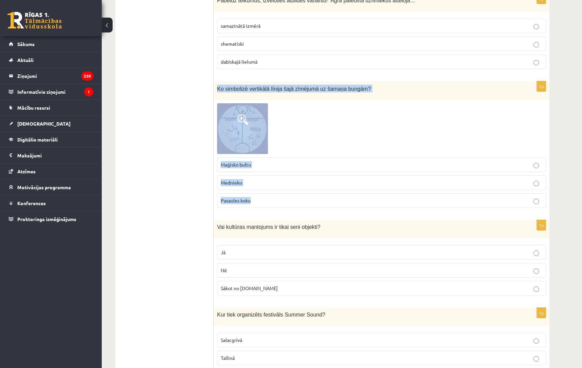
drag, startPoint x: 216, startPoint y: 77, endPoint x: 276, endPoint y: 194, distance: 131.6
click at [276, 194] on div "1p Ko simbolizē vertikālā līnija šajā zīmējumā uz šamaņa bungām? Maģisko bultu …" at bounding box center [382, 147] width 336 height 132
copy div "Ko simbolizē vertikālā līnija šajā zīmējumā uz šamaņa bungām? Maģisko bultu Med…"
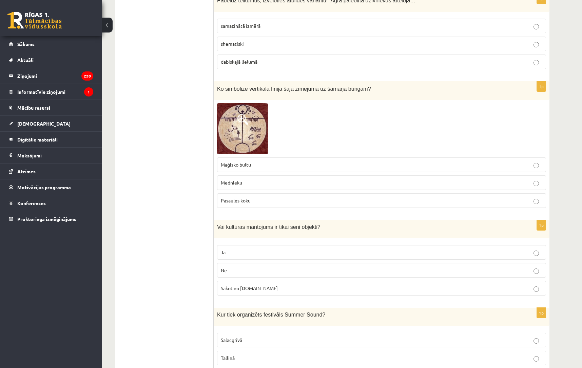
click at [248, 198] on span "Pasaules koku" at bounding box center [236, 201] width 30 height 6
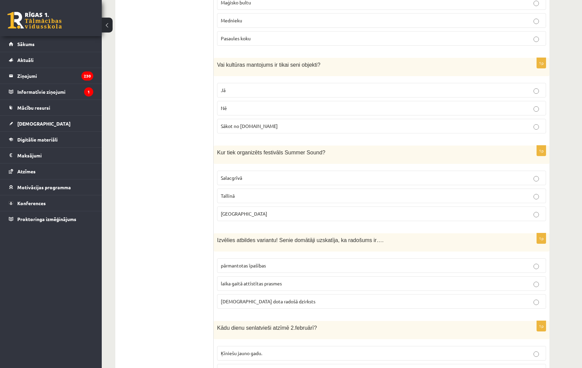
scroll to position [1736, 0]
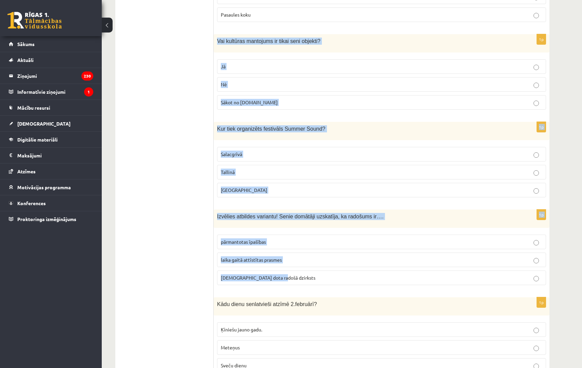
drag, startPoint x: 218, startPoint y: 33, endPoint x: 302, endPoint y: 274, distance: 255.5
click at [238, 63] on p "Jā" at bounding box center [381, 66] width 321 height 7
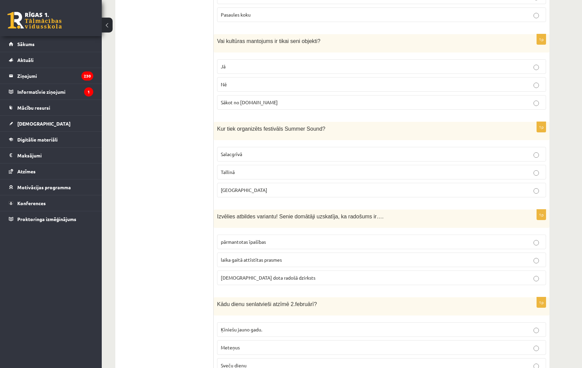
click at [229, 81] on p "Nē" at bounding box center [381, 84] width 321 height 7
click at [232, 187] on span "Liepājā" at bounding box center [244, 190] width 46 height 6
click at [230, 275] on span "dieva dota radošā dzirksts" at bounding box center [268, 278] width 95 height 6
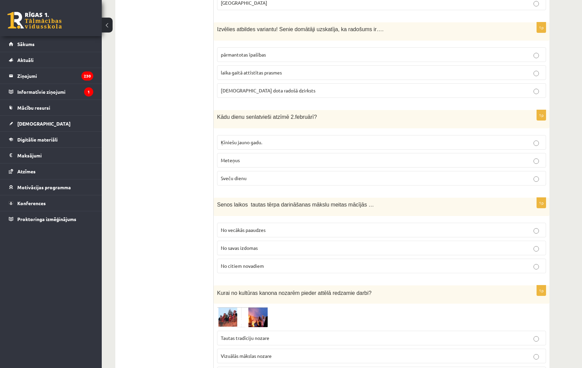
scroll to position [1947, 0]
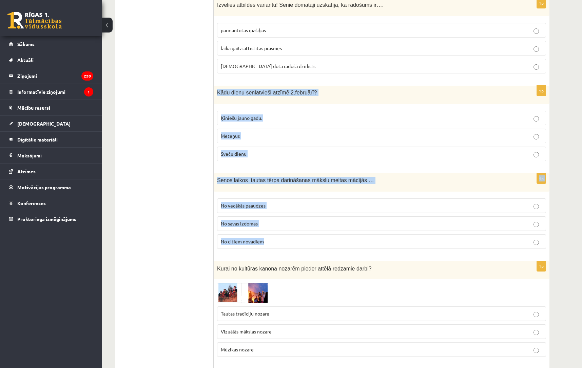
drag, startPoint x: 217, startPoint y: 84, endPoint x: 297, endPoint y: 233, distance: 169.1
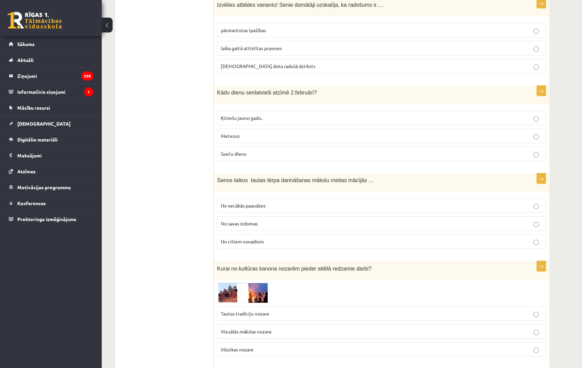
click at [228, 151] on span "Sveču dienu" at bounding box center [234, 154] width 26 height 6
click at [235, 203] on span "No vecākās paaudzes" at bounding box center [243, 206] width 45 height 6
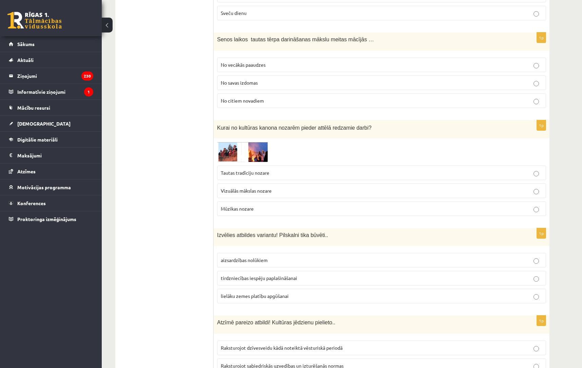
scroll to position [2153, 0]
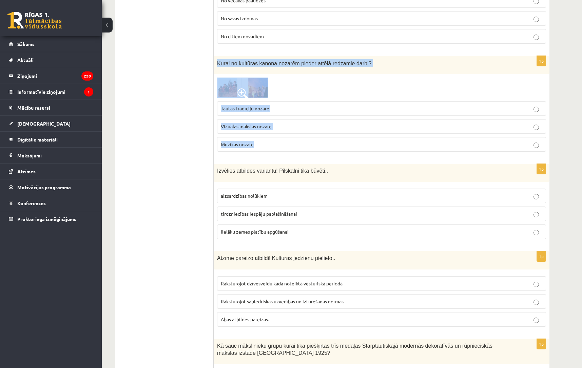
drag, startPoint x: 217, startPoint y: 53, endPoint x: 263, endPoint y: 138, distance: 96.6
click at [263, 138] on div "1p Kurai no kultūras kanona nozarēm pieder attēlā redzamie darbi? Tautas tradīc…" at bounding box center [382, 106] width 336 height 101
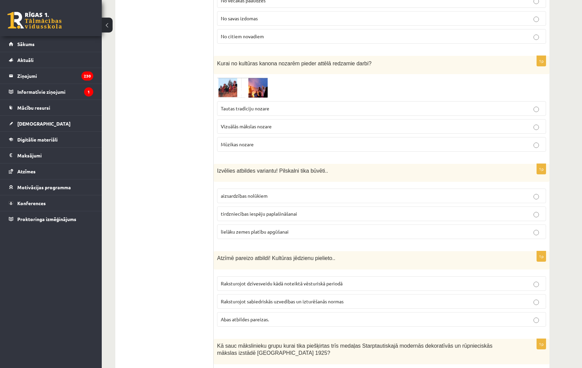
click at [232, 105] on span "Tautas tradīciju nozare" at bounding box center [245, 108] width 48 height 6
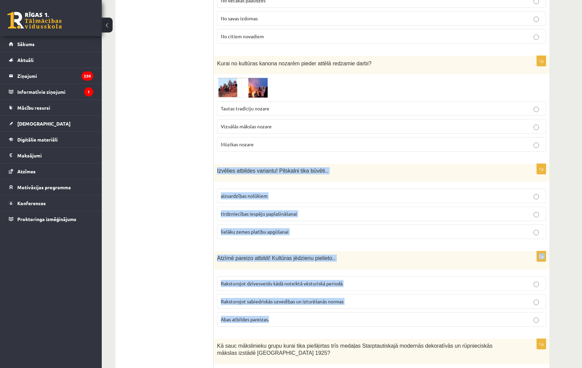
drag, startPoint x: 216, startPoint y: 163, endPoint x: 307, endPoint y: 318, distance: 179.7
click at [252, 193] on span "aizsardzības nolūkiem" at bounding box center [244, 196] width 47 height 6
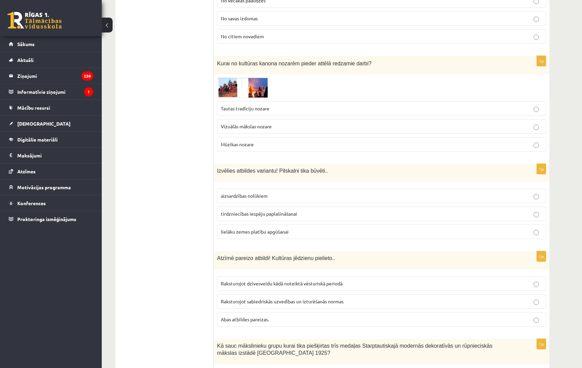
click at [250, 317] on span "Abas atbildes pareizas." at bounding box center [245, 320] width 48 height 6
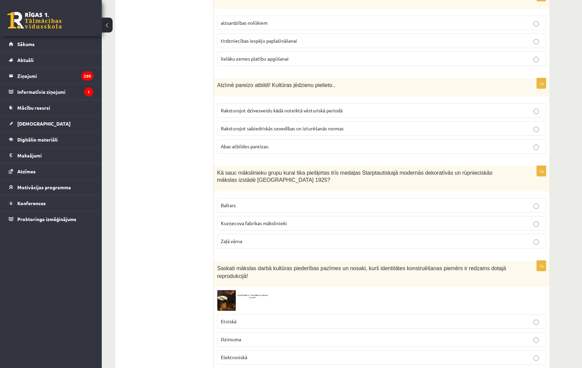
scroll to position [2335, 0]
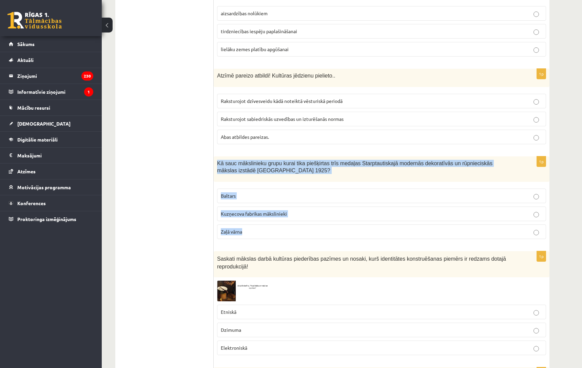
drag, startPoint x: 216, startPoint y: 154, endPoint x: 281, endPoint y: 226, distance: 97.0
click at [281, 226] on div "1p Kā sauc mākslinieku grupu kurai tika piešķirtas trīs medaļas Starptautiskajā…" at bounding box center [382, 201] width 336 height 88
click at [240, 192] on p "Baltars" at bounding box center [381, 195] width 321 height 7
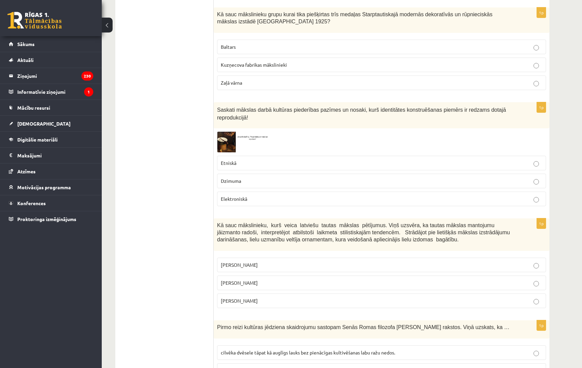
scroll to position [2504, 0]
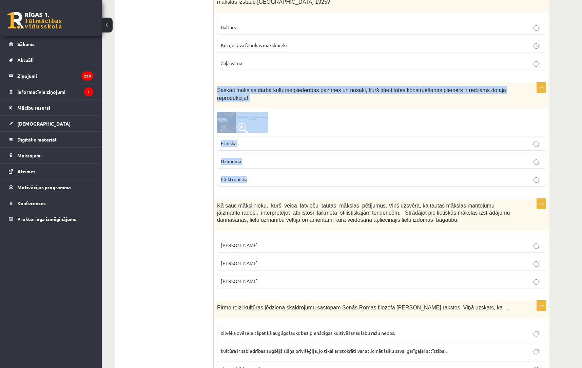
drag, startPoint x: 217, startPoint y: 82, endPoint x: 270, endPoint y: 176, distance: 108.4
click at [270, 176] on div "1p Saskati mākslas darbā kultūras piederības pazīmes un nosaki, kurš identitāte…" at bounding box center [382, 138] width 336 height 110
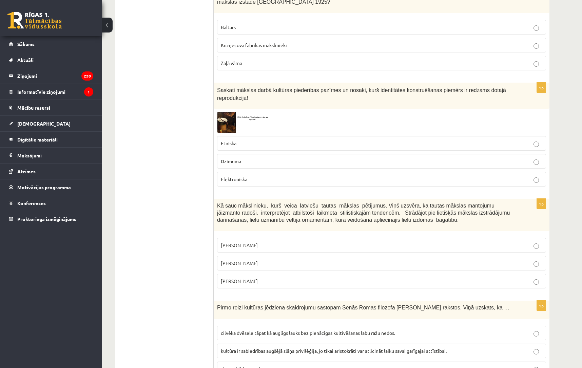
click at [236, 140] on p "Etniskā" at bounding box center [381, 143] width 321 height 7
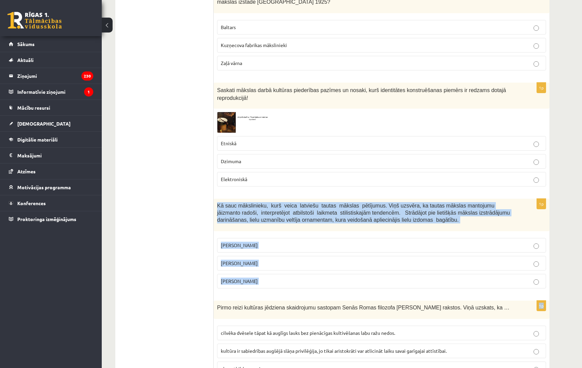
drag, startPoint x: 217, startPoint y: 198, endPoint x: 277, endPoint y: 289, distance: 109.1
click at [240, 260] on p "Jūlijs Madernieks" at bounding box center [381, 263] width 321 height 7
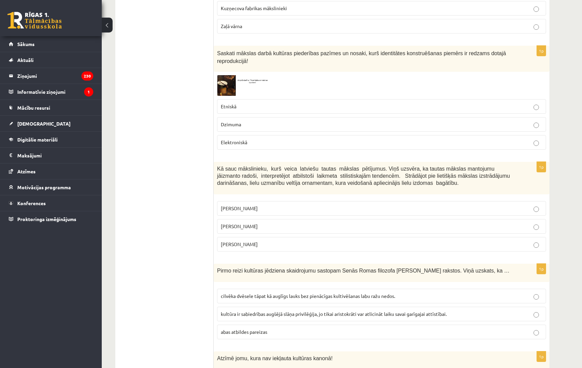
scroll to position [2617, 0]
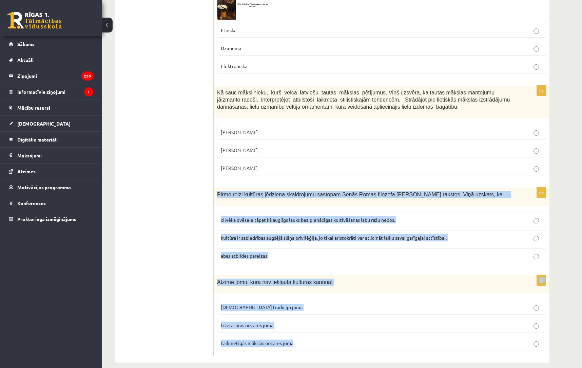
drag, startPoint x: 217, startPoint y: 186, endPoint x: 317, endPoint y: 350, distance: 192.2
click at [254, 217] on span "cilvēka dvēsele tāpat kā auglīgs lauks bez pienācīgas kultivēšanas labu ražu ne…" at bounding box center [308, 220] width 174 height 6
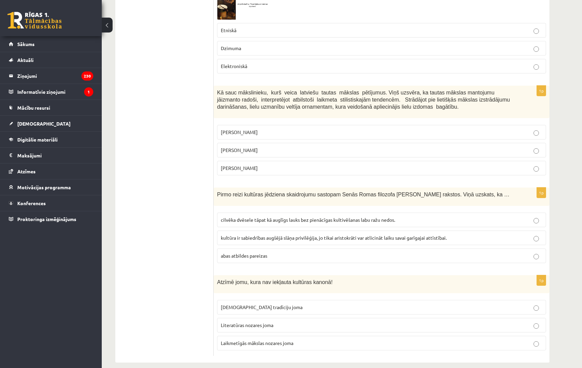
click at [250, 340] on span "Laikmetīgās mākslas nozares joma" at bounding box center [257, 343] width 73 height 6
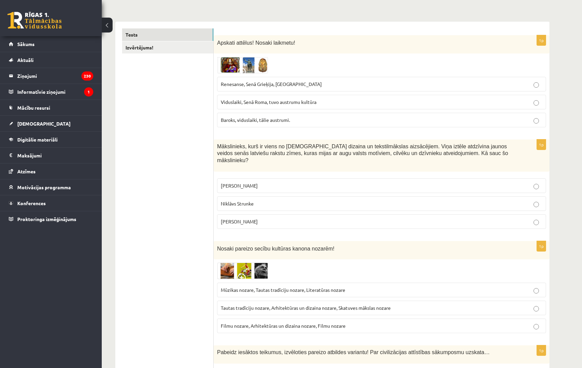
scroll to position [0, 0]
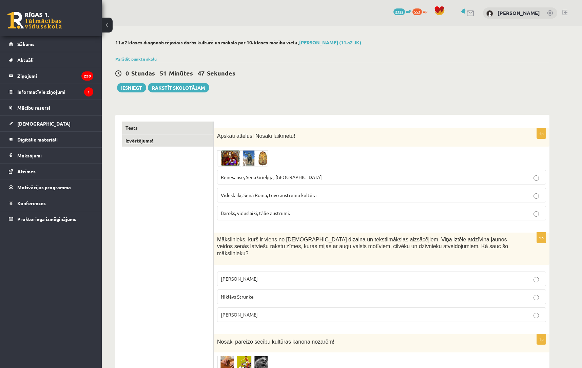
click at [157, 141] on link "Izvērtējums!" at bounding box center [167, 141] width 91 height 13
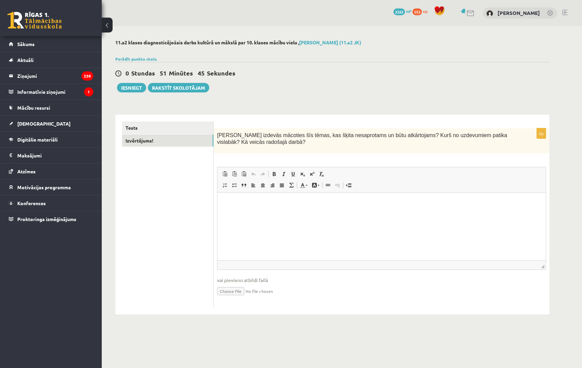
click at [244, 214] on html at bounding box center [381, 203] width 328 height 21
click at [136, 88] on button "Iesniegt" at bounding box center [131, 87] width 29 height 9
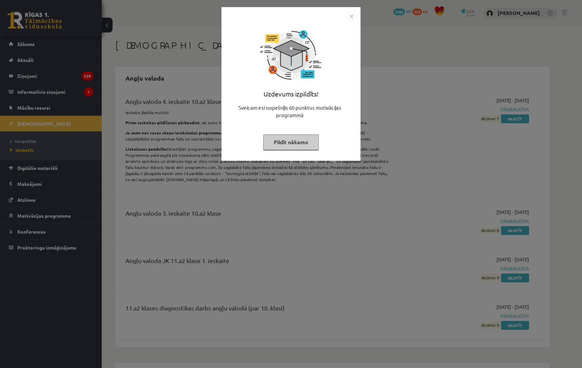
click at [273, 142] on button "Pildīt nākamo" at bounding box center [291, 143] width 56 height 16
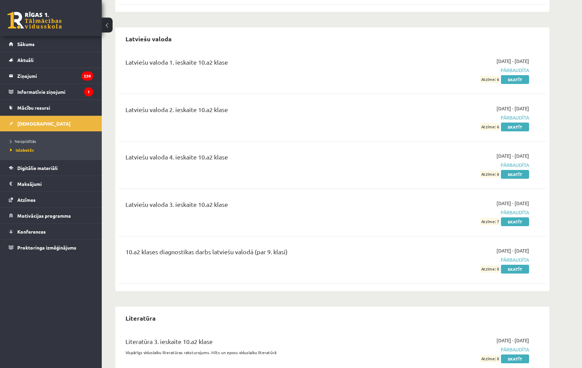
scroll to position [2503, 0]
click at [26, 142] on span "Neizpildītās" at bounding box center [23, 141] width 26 height 5
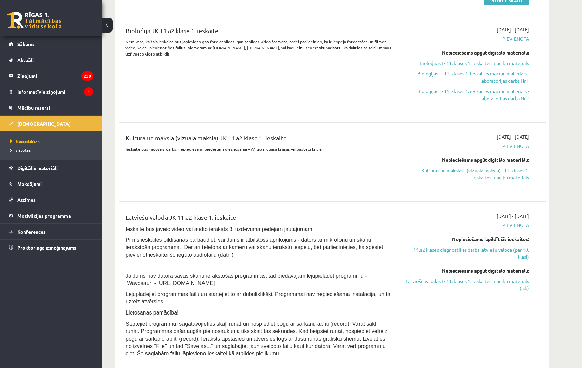
scroll to position [115, 0]
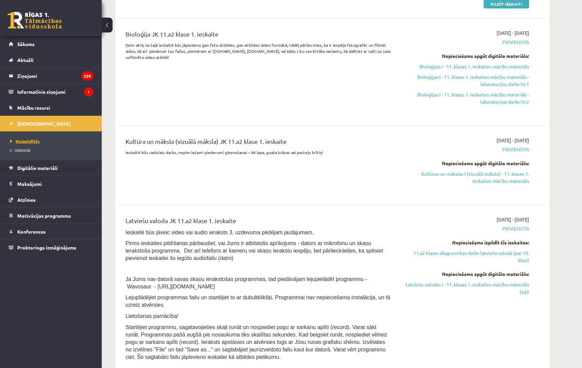
click at [32, 142] on span "Neizpildītās" at bounding box center [24, 141] width 29 height 5
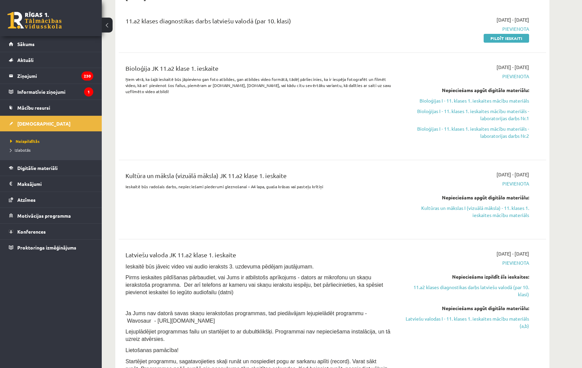
scroll to position [84, 0]
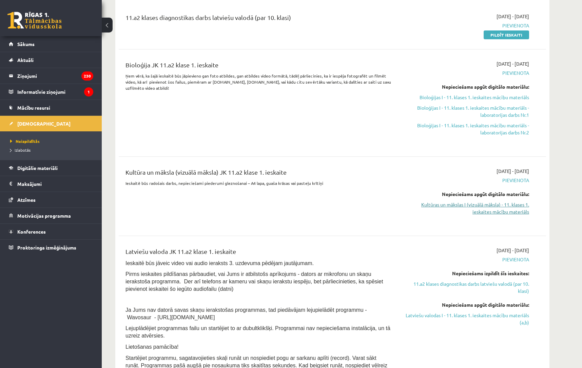
click at [494, 209] on link "Kultūras un mākslas I (vizuālā māksla) - 11. klases 1. ieskaites mācību materiā…" at bounding box center [465, 208] width 128 height 14
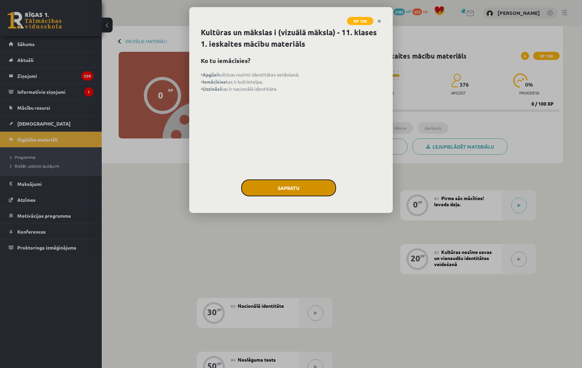
click at [287, 184] on button "Sapratu" at bounding box center [288, 188] width 95 height 17
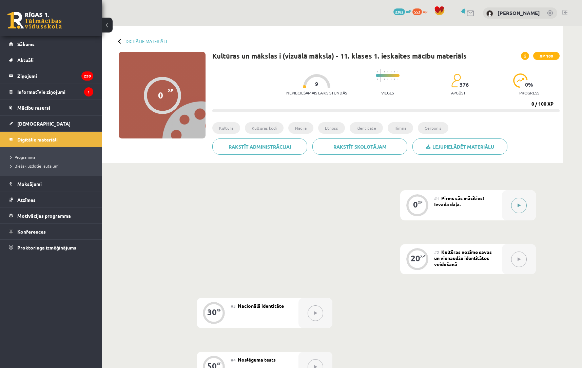
click at [515, 203] on button at bounding box center [519, 206] width 16 height 16
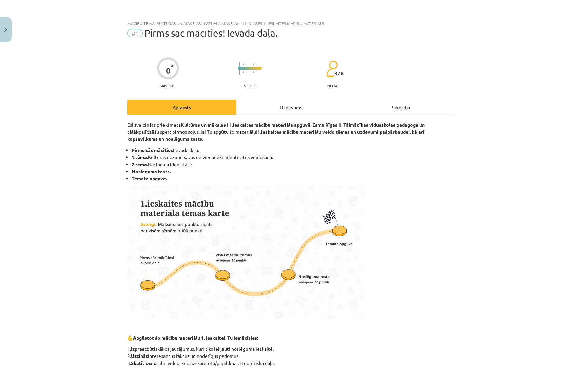
click at [306, 111] on div "Uzdevums" at bounding box center [290, 107] width 109 height 15
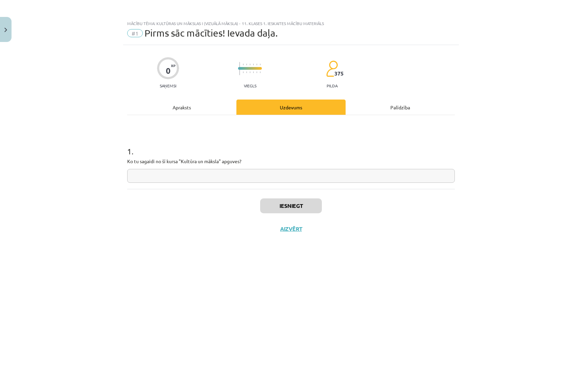
click at [210, 174] on input "text" at bounding box center [290, 176] width 327 height 14
type input "*"
click at [269, 202] on button "Iesniegt" at bounding box center [291, 206] width 62 height 15
click at [303, 233] on button "Nākamā nodarbība" at bounding box center [291, 234] width 66 height 16
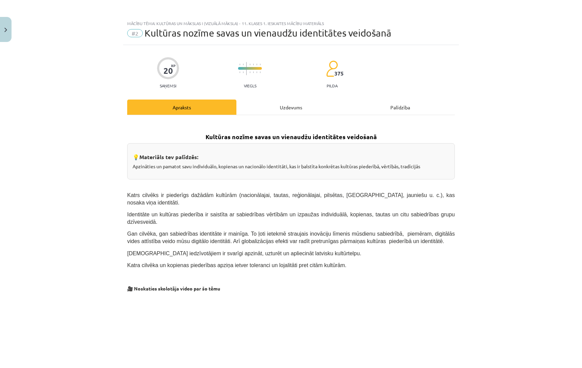
click at [290, 108] on div "Uzdevums" at bounding box center [290, 107] width 109 height 15
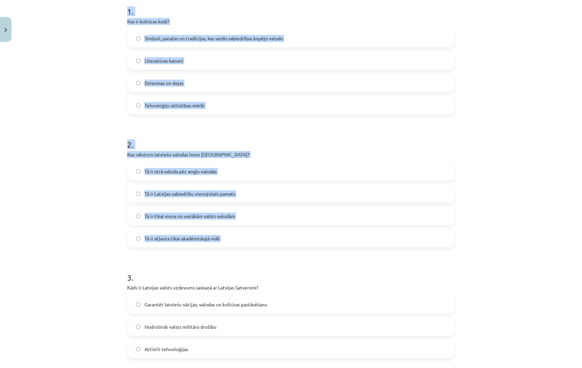
scroll to position [157, 0]
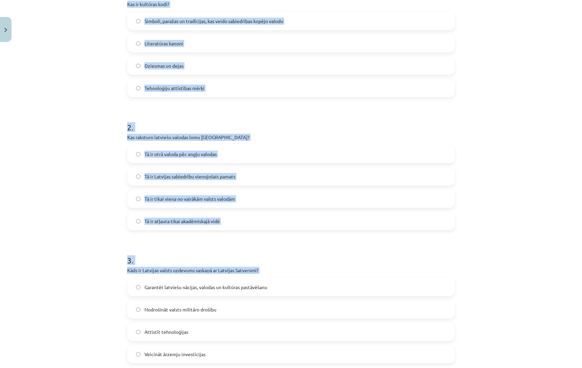
drag, startPoint x: 125, startPoint y: 131, endPoint x: 209, endPoint y: 274, distance: 165.4
click at [209, 274] on div "20 XP Saņemsi Viegls 375 pilda Apraksts Uzdevums Palīdzība 1 . Kas ir kultūras …" at bounding box center [291, 223] width 336 height 671
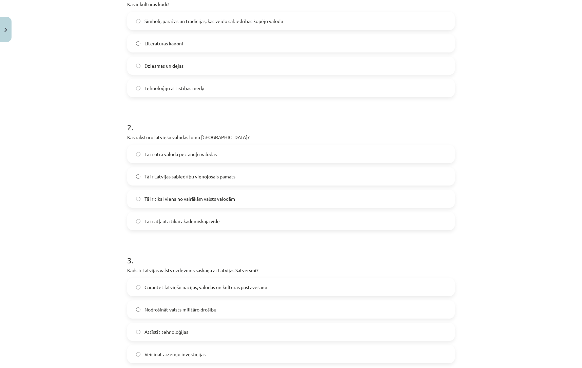
click at [117, 220] on div "Mācību tēma: Kultūras un mākslas i (vizuālā māksla) - 11. klases 1. ieskaites m…" at bounding box center [291, 184] width 582 height 368
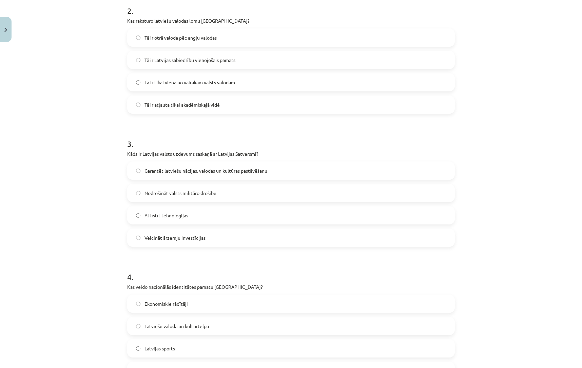
scroll to position [364, 0]
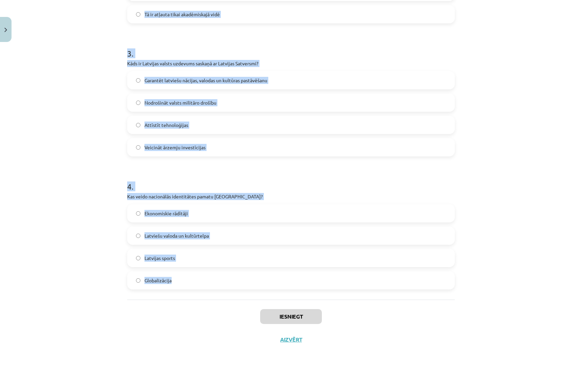
drag, startPoint x: 125, startPoint y: 149, endPoint x: 174, endPoint y: 285, distance: 145.0
click at [174, 285] on div "20 XP Saņemsi Viegls 375 pilda Apraksts Uzdevums Palīdzība 1 . Kas ir kultūras …" at bounding box center [291, 16] width 336 height 671
copy form "1 . Kas ir kultūras kodi? Simboli, paražas un tradīcijas, kas veido sabiedrības…"
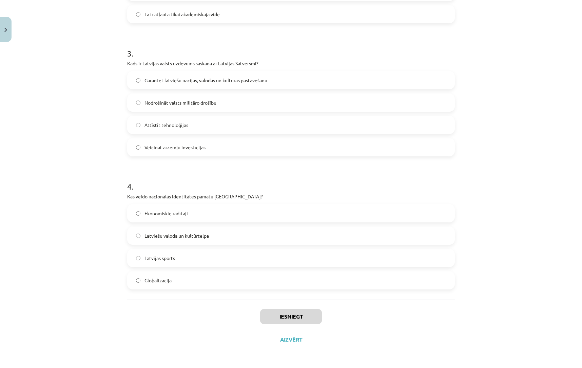
click at [163, 229] on label "Latviešu valoda un kultūrtelpa" at bounding box center [291, 235] width 326 height 17
click at [175, 76] on label "Garantēt latviešu nācijas, valodas un kultūras pastāvēšanu" at bounding box center [291, 80] width 326 height 17
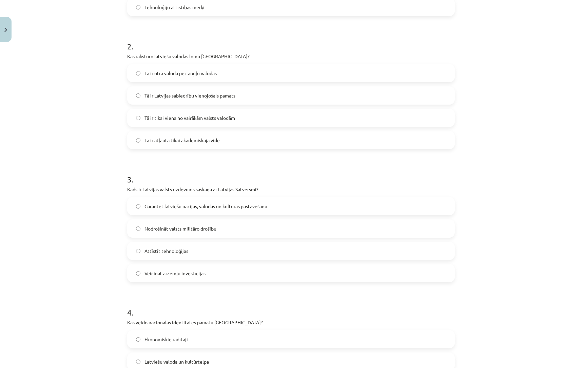
scroll to position [221, 0]
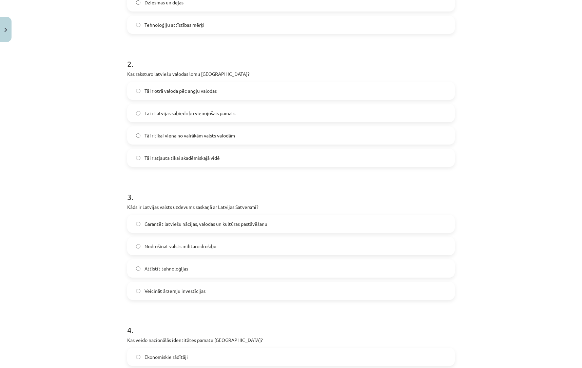
click at [174, 114] on span "Tā ir Latvijas sabiedrību vienojošais pamats" at bounding box center [189, 113] width 91 height 7
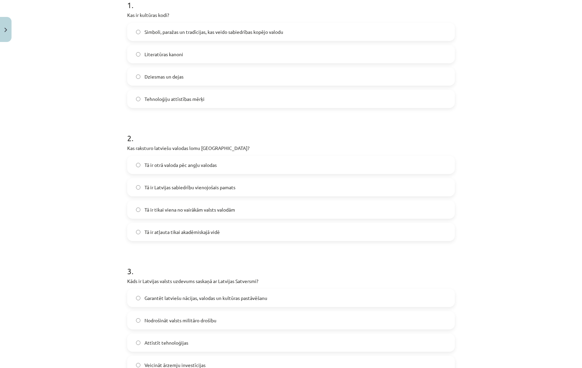
scroll to position [141, 0]
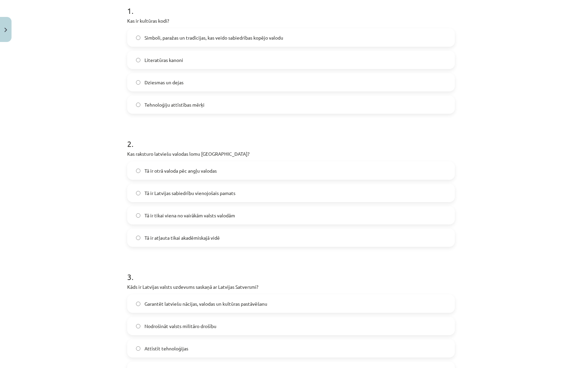
click at [169, 34] on span "Simboli, paražas un tradīcijas, kas veido sabiedrības kopējo valodu" at bounding box center [213, 37] width 139 height 7
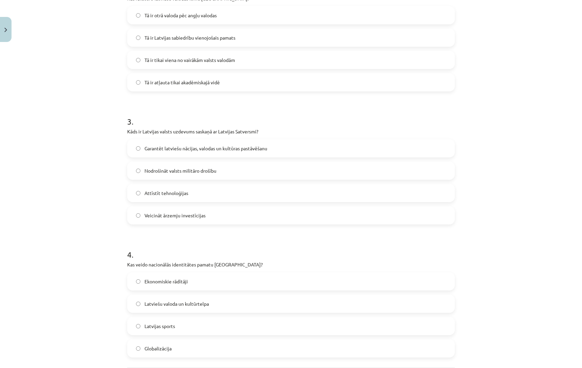
scroll to position [364, 0]
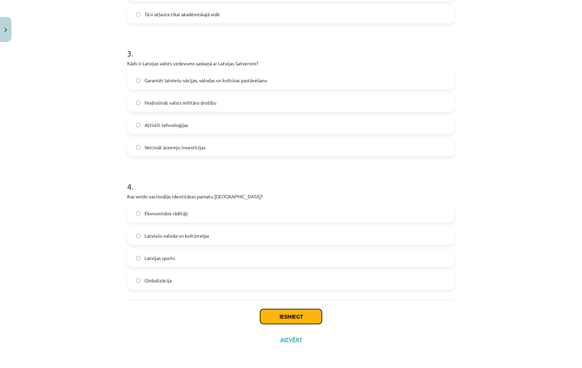
click at [284, 316] on button "Iesniegt" at bounding box center [291, 316] width 62 height 15
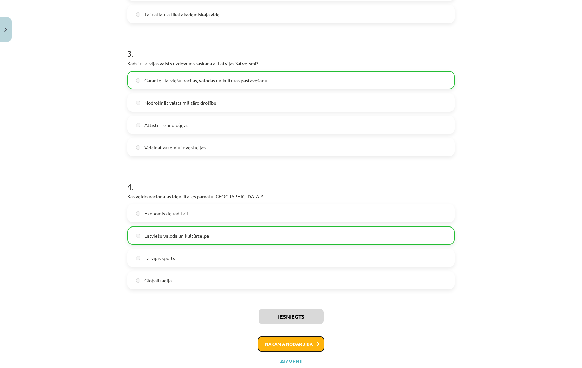
click at [293, 342] on button "Nākamā nodarbība" at bounding box center [291, 345] width 66 height 16
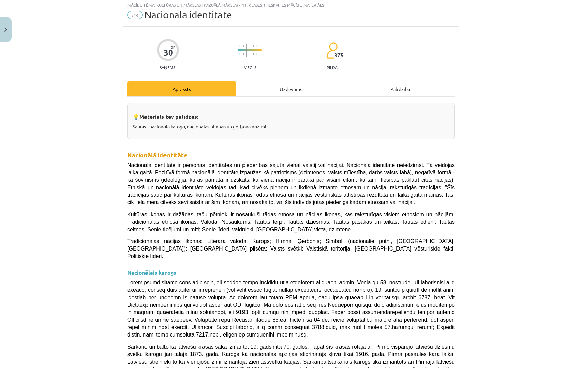
scroll to position [17, 0]
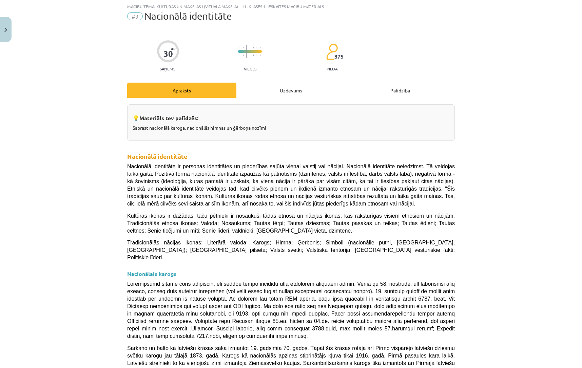
click at [281, 86] on div "Uzdevums" at bounding box center [290, 90] width 109 height 15
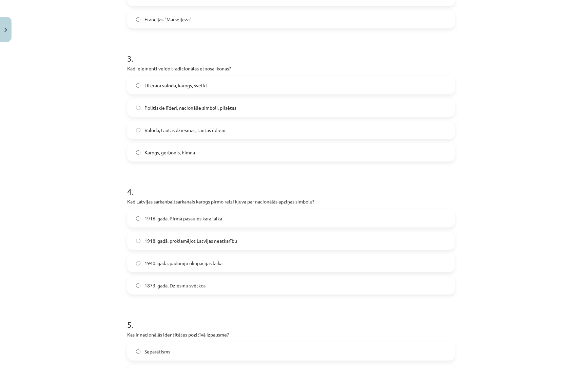
scroll to position [631, 0]
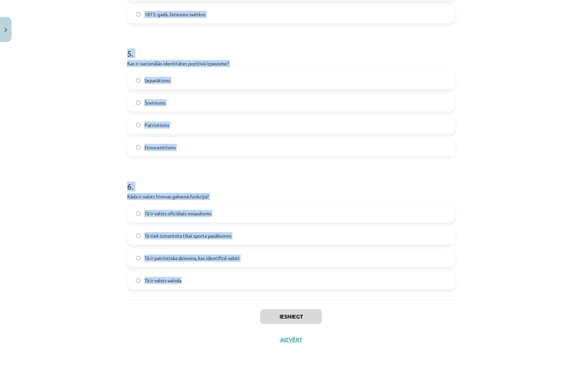
drag, startPoint x: 124, startPoint y: 131, endPoint x: 214, endPoint y: 291, distance: 182.9
copy form "1 . Kad Latvijas himna "Dievs, svētī Latviju!" tika oficiāli apstiprināta kā va…"
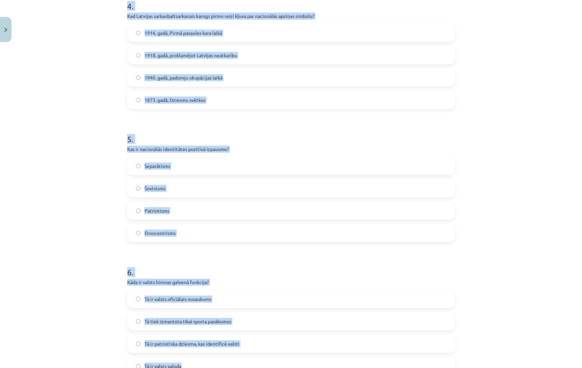
scroll to position [426, 0]
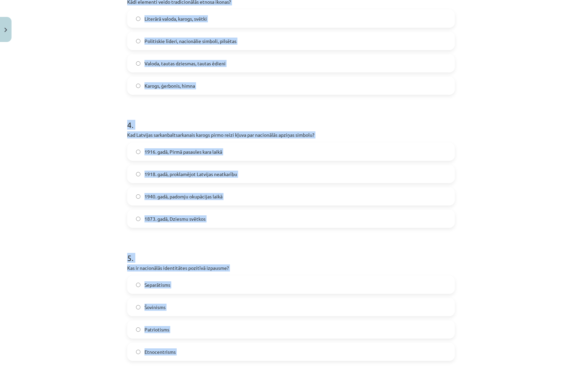
click at [97, 130] on div "Mācību tēma: Kultūras un mākslas i (vizuālā māksla) - 11. klases 1. ieskaites m…" at bounding box center [291, 184] width 582 height 368
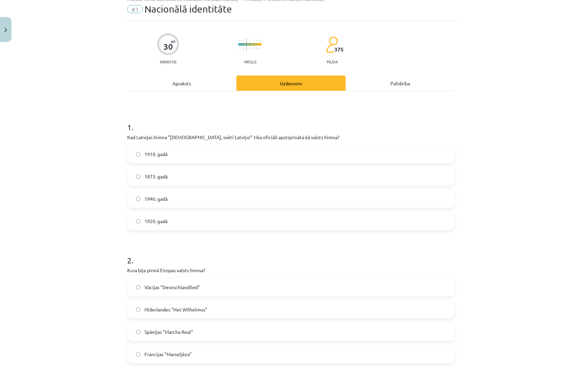
scroll to position [0, 0]
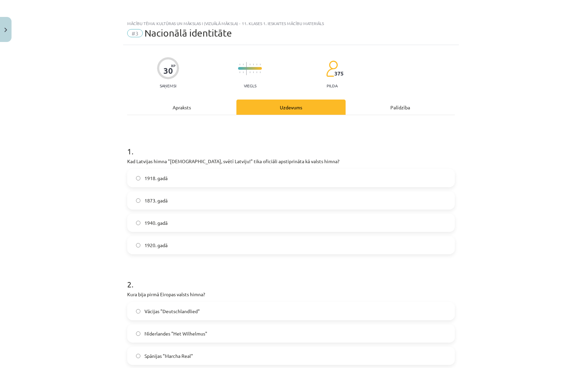
click at [145, 246] on span "1920. gadā" at bounding box center [155, 245] width 23 height 7
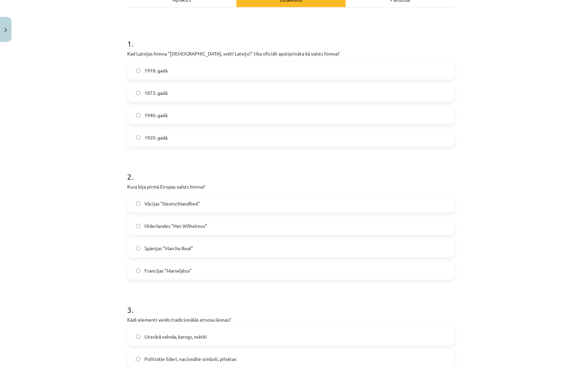
scroll to position [115, 0]
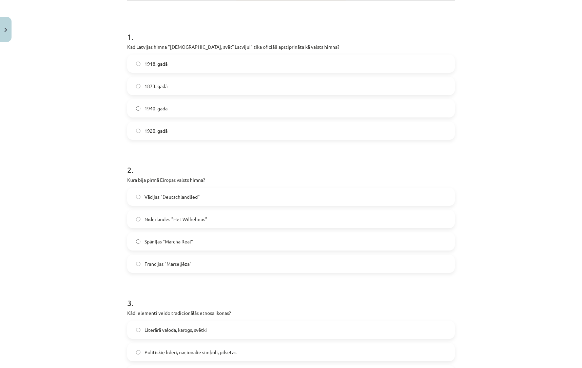
click at [194, 218] on span "Nīderlandes "Het Wilhelmus"" at bounding box center [175, 219] width 63 height 7
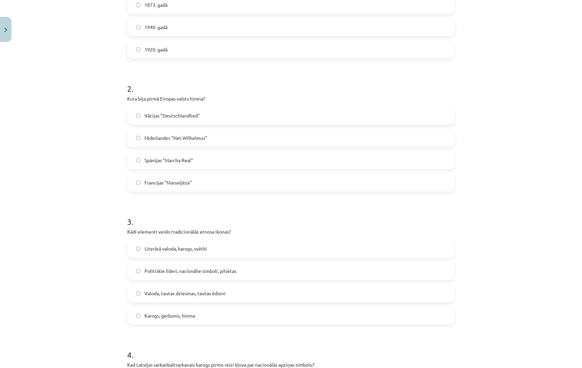
scroll to position [234, 0]
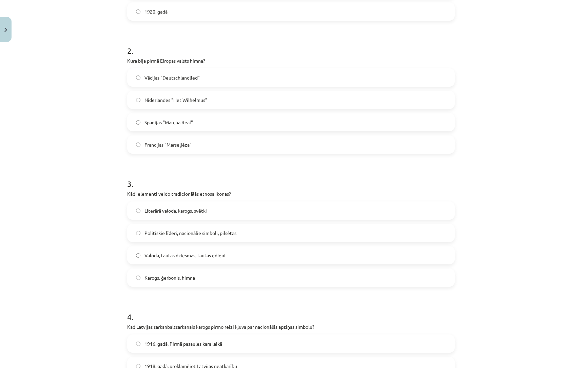
click at [186, 277] on span "Karogs, ģerbonis, himna" at bounding box center [169, 278] width 50 height 7
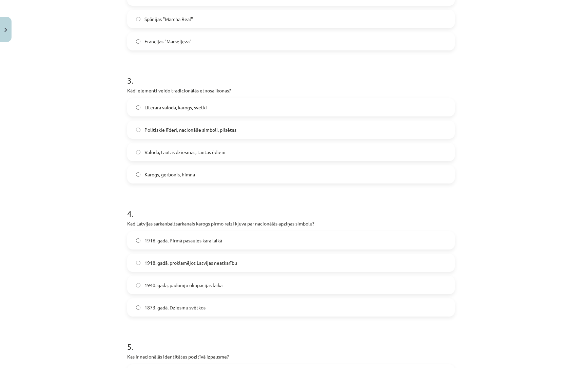
scroll to position [339, 0]
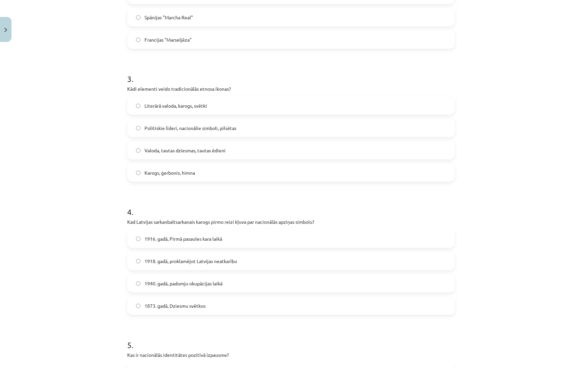
click at [208, 240] on span "1916. gadā, Pirmā pasaules kara laikā" at bounding box center [183, 239] width 78 height 7
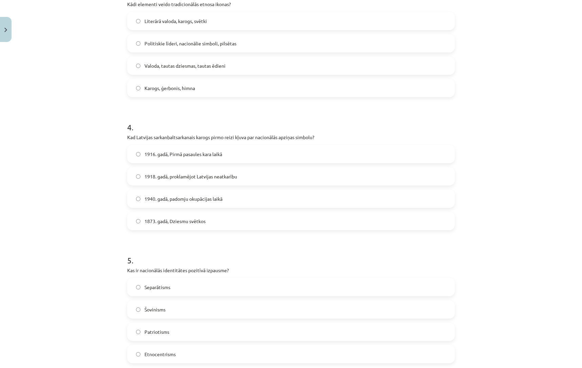
scroll to position [425, 0]
click at [169, 331] on label "Patriotisms" at bounding box center [291, 330] width 326 height 17
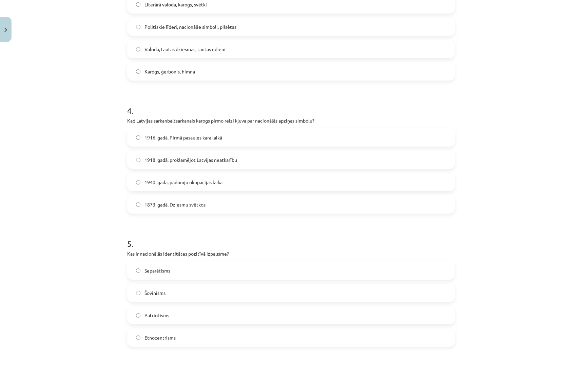
scroll to position [631, 0]
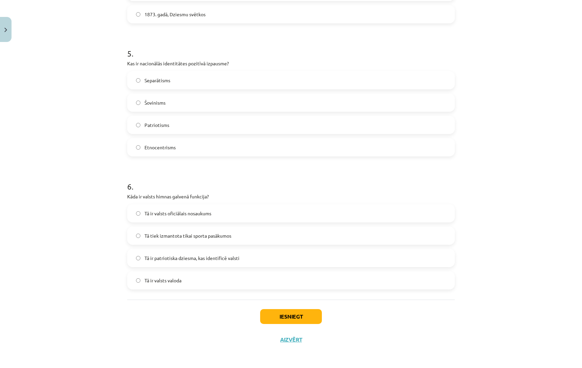
click at [181, 257] on span "Tā ir patriotiska dziesma, kas identificē valsti" at bounding box center [191, 258] width 95 height 7
click at [272, 315] on button "Iesniegt" at bounding box center [291, 316] width 62 height 15
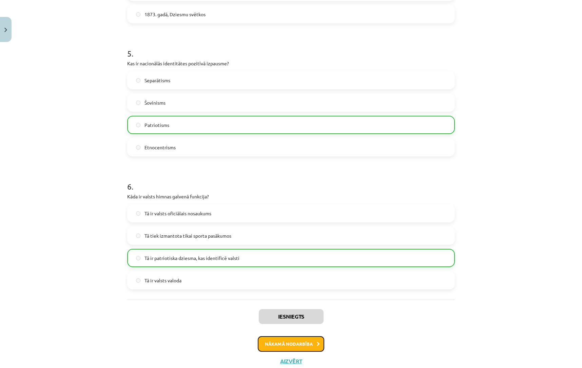
click at [281, 341] on button "Nākamā nodarbība" at bounding box center [291, 345] width 66 height 16
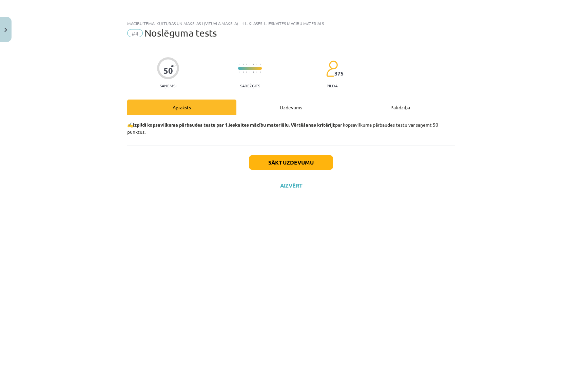
click at [293, 107] on div "Uzdevums" at bounding box center [290, 107] width 109 height 15
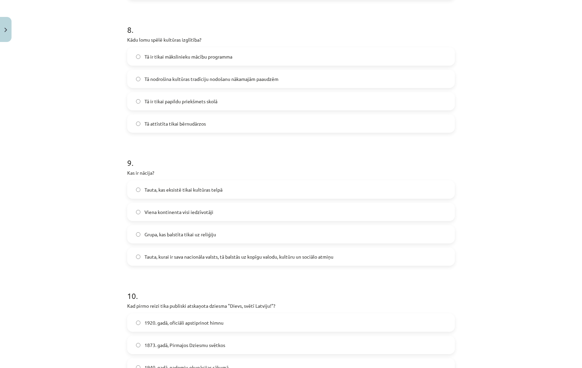
scroll to position [1163, 0]
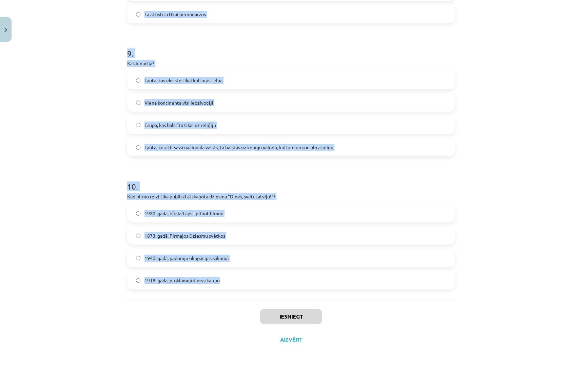
drag, startPoint x: 128, startPoint y: 148, endPoint x: 242, endPoint y: 285, distance: 178.6
copy form "1 . Kāda ir kultūras loma sabiedrībā? Kultūra ir sabiedrības esības izpausmes v…"
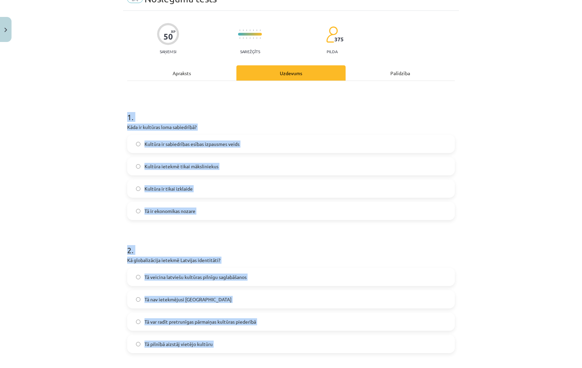
scroll to position [0, 0]
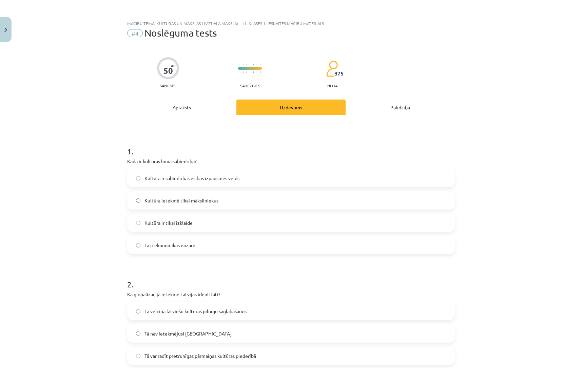
click at [93, 193] on div "Mācību tēma: Kultūras un mākslas i (vizuālā māksla) - 11. klases 1. ieskaites m…" at bounding box center [291, 184] width 582 height 368
click at [164, 179] on span "Kultūra ir sabiedrības esības izpausmes veids" at bounding box center [191, 178] width 95 height 7
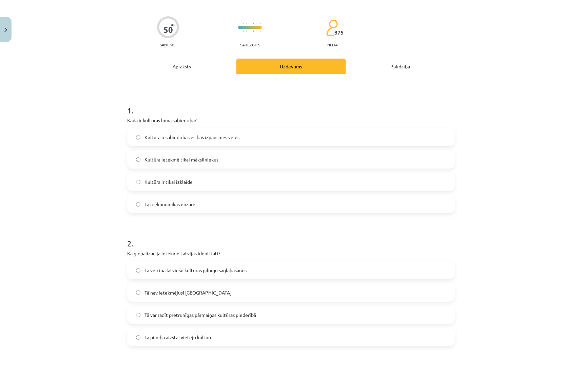
scroll to position [45, 0]
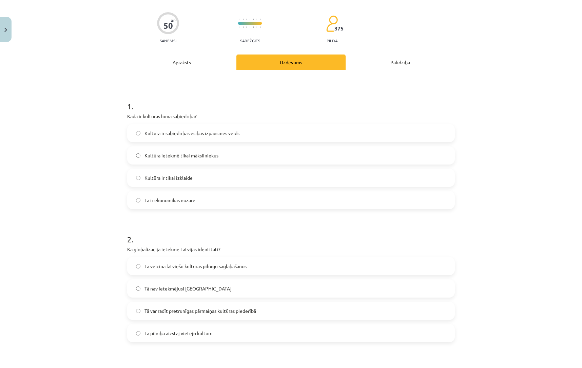
click at [157, 311] on span "Tā var radīt pretrunīgas pārmaiņas kultūras piederībā" at bounding box center [200, 311] width 112 height 7
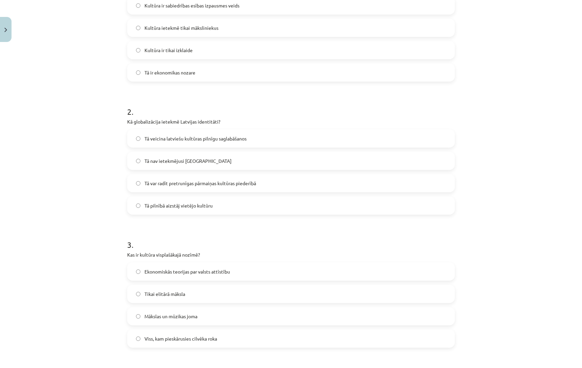
scroll to position [205, 0]
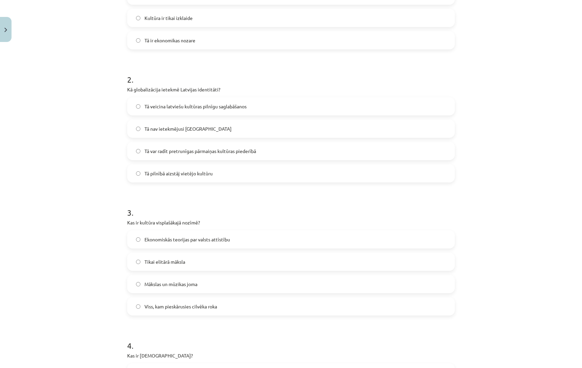
click at [150, 305] on span "Viss, kam pieskārusies cilvēka roka" at bounding box center [180, 306] width 73 height 7
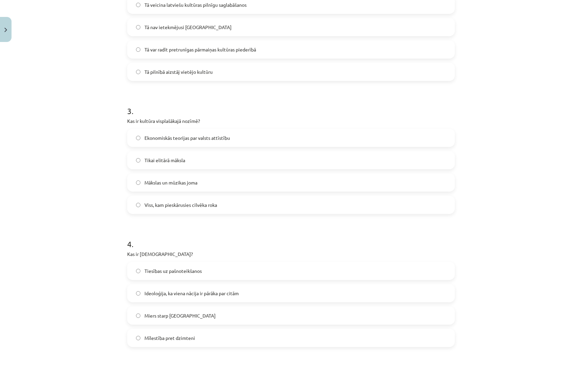
scroll to position [319, 0]
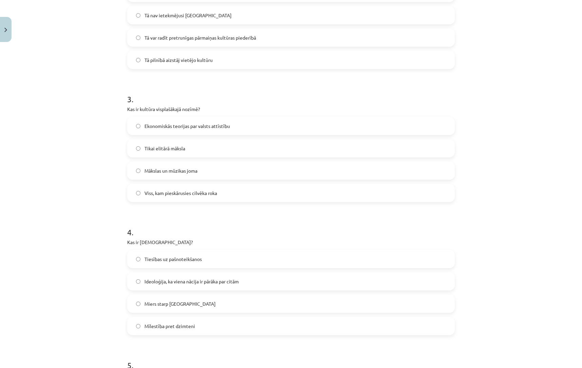
click at [169, 280] on span "Ideoloģija, ka viena nācija ir pārāka par citām" at bounding box center [191, 281] width 94 height 7
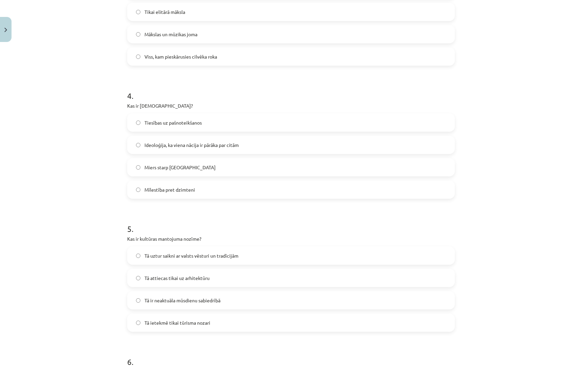
scroll to position [471, 0]
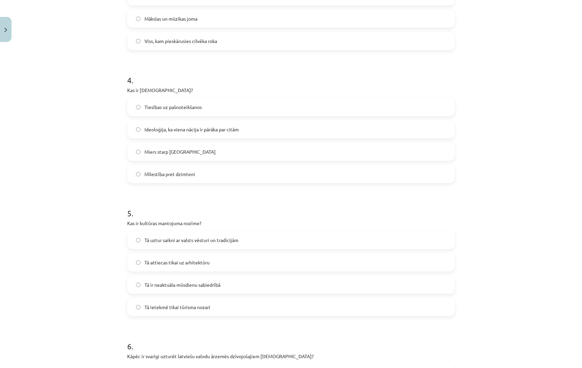
click at [179, 244] on label "Tā uztur saikni ar valsts vēsturi un tradīcijām" at bounding box center [291, 240] width 326 height 17
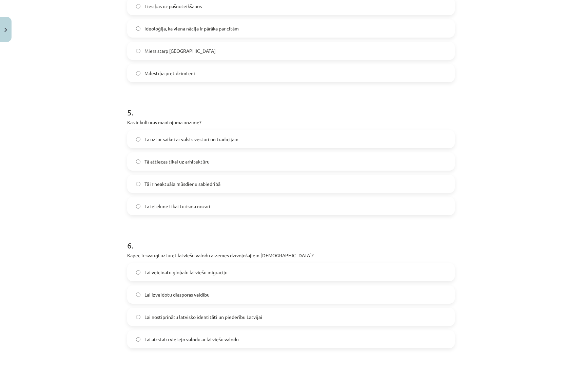
scroll to position [582, 0]
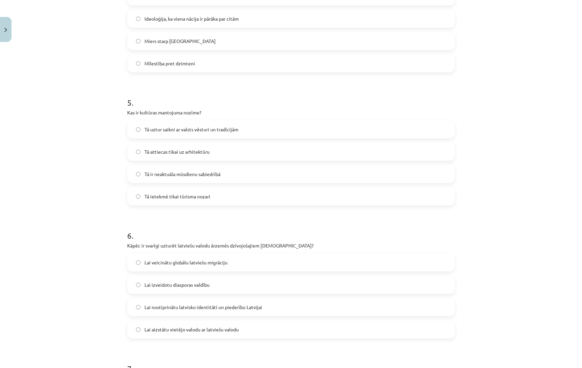
click at [171, 308] on span "Lai nostiprinātu latvisko identitāti un piederību Latvijai" at bounding box center [203, 307] width 118 height 7
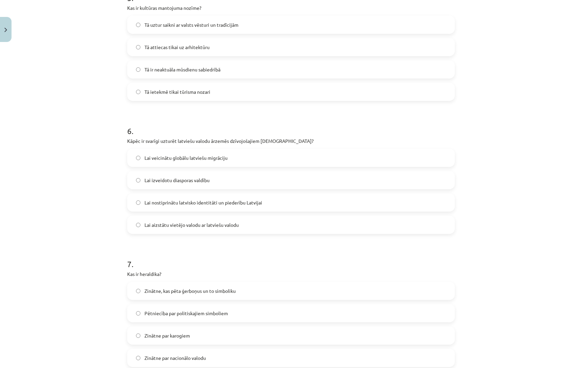
scroll to position [813, 0]
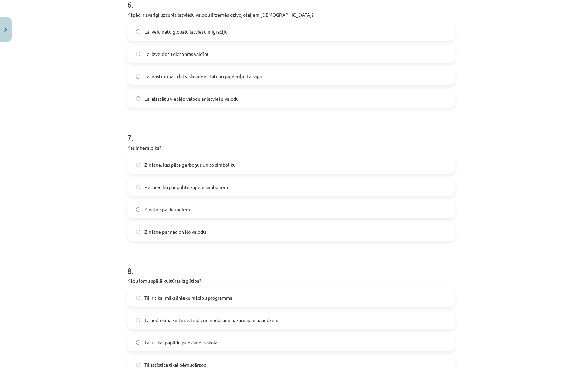
click at [181, 165] on span "Zinātne, kas pēta ģerboņus un to simboliku" at bounding box center [189, 164] width 91 height 7
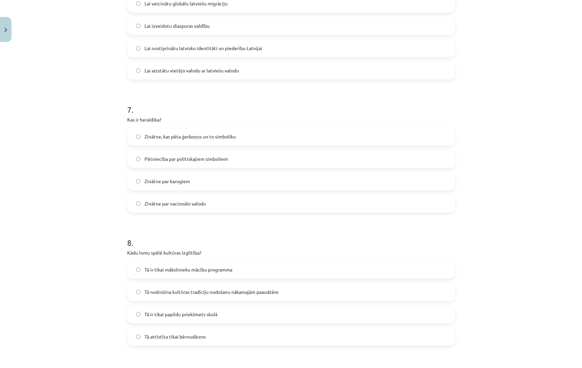
scroll to position [862, 0]
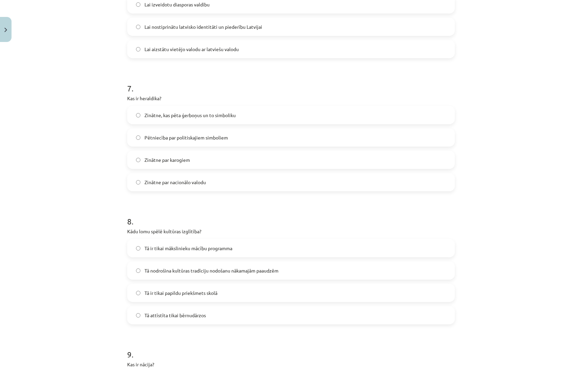
click at [205, 269] on span "Tā nodrošina kultūras tradīciju nodošanu nākamajām paaudzēm" at bounding box center [211, 270] width 134 height 7
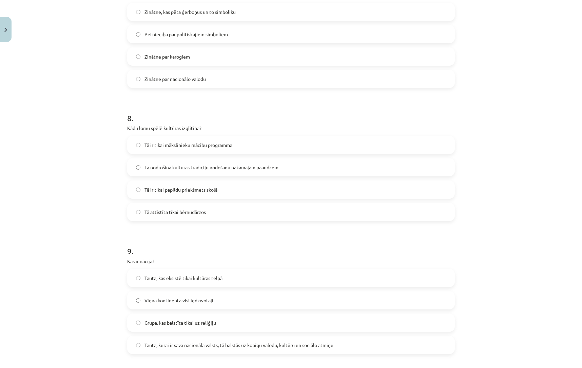
scroll to position [1002, 0]
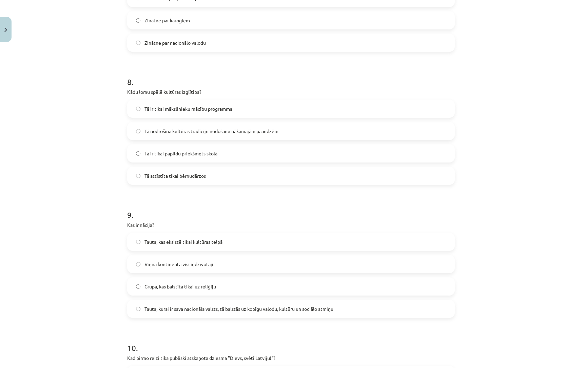
click at [174, 310] on span "Tauta, kurai ir sava nacionāla valsts, tā balstās uz kopīgu valodu, kultūru un …" at bounding box center [238, 309] width 189 height 7
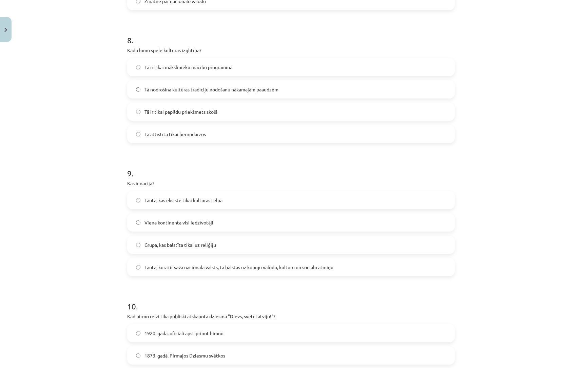
scroll to position [1163, 0]
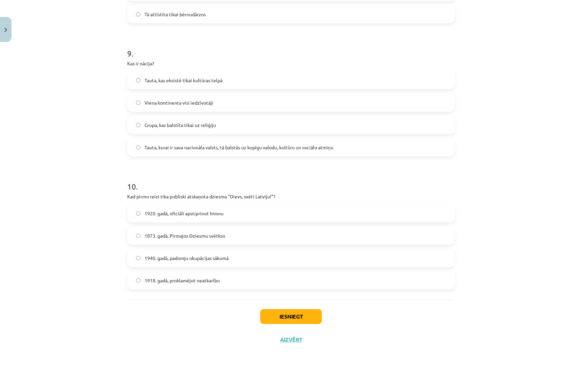
click at [168, 235] on span "1873. gadā, Pirmajos Dziesmu svētkos" at bounding box center [184, 235] width 81 height 7
click at [268, 314] on button "Iesniegt" at bounding box center [291, 316] width 62 height 15
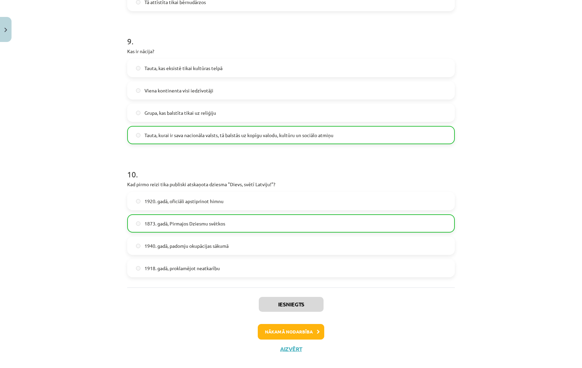
scroll to position [1185, 0]
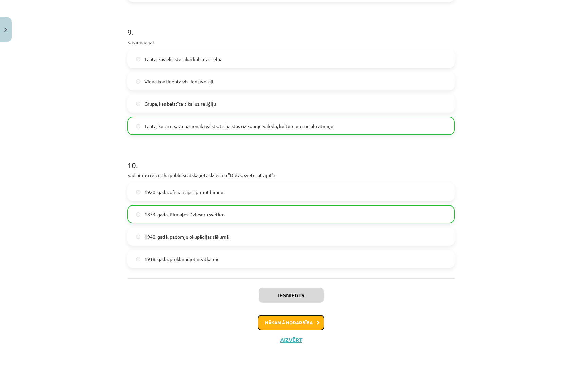
click at [307, 320] on button "Nākamā nodarbība" at bounding box center [291, 323] width 66 height 16
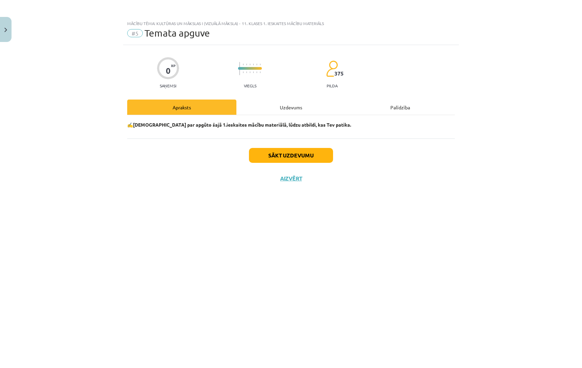
click at [291, 100] on div "Uzdevums" at bounding box center [290, 107] width 109 height 15
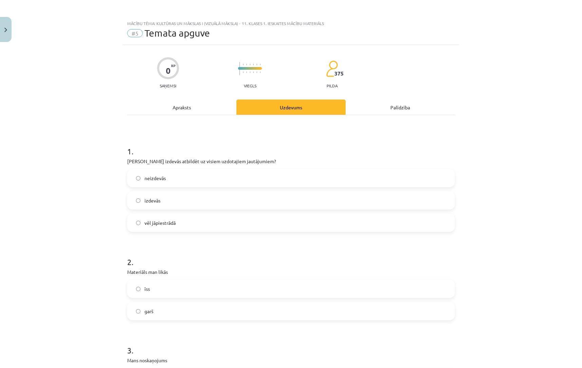
click at [141, 201] on label "izdevās" at bounding box center [291, 200] width 326 height 17
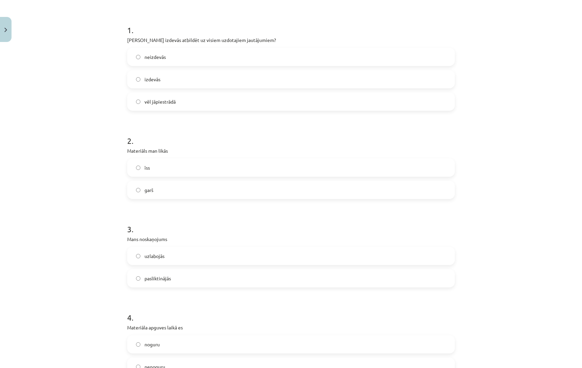
scroll to position [134, 0]
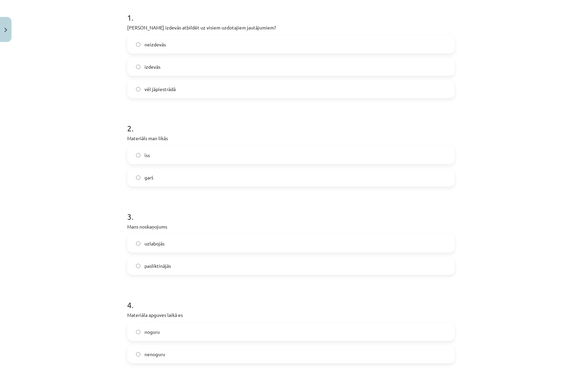
click at [137, 263] on label "pasliktinājās" at bounding box center [291, 266] width 326 height 17
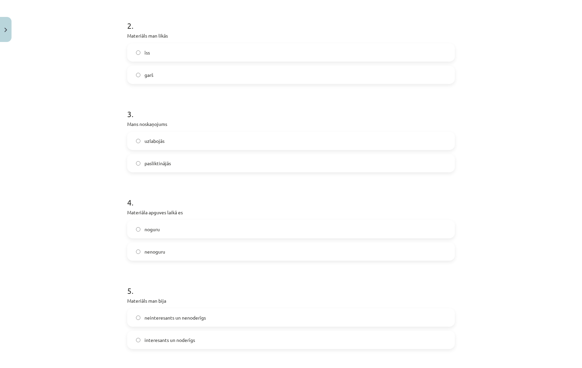
click at [135, 231] on label "noguru" at bounding box center [291, 229] width 326 height 17
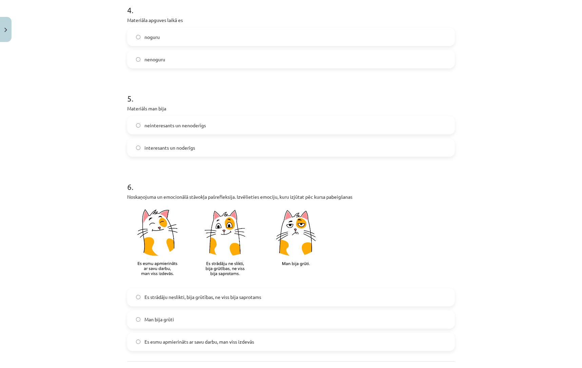
scroll to position [490, 0]
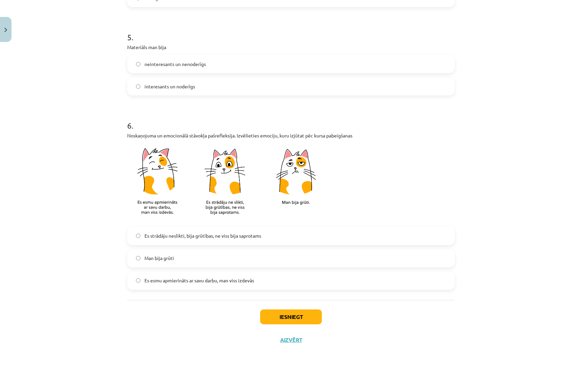
click at [140, 281] on label "Es esmu apmierināts ar savu darbu, man viss izdevās" at bounding box center [291, 280] width 326 height 17
click at [266, 312] on button "Iesniegt" at bounding box center [291, 317] width 62 height 15
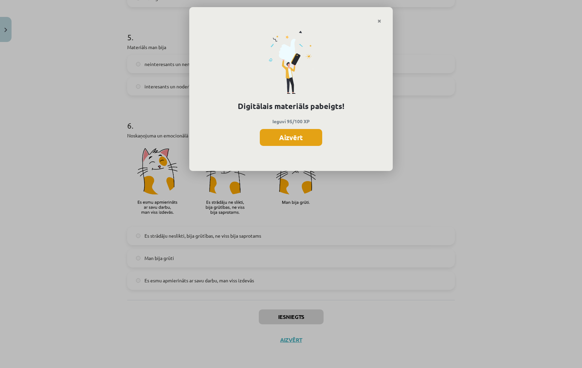
click at [300, 135] on button "Aizvērt" at bounding box center [291, 137] width 62 height 17
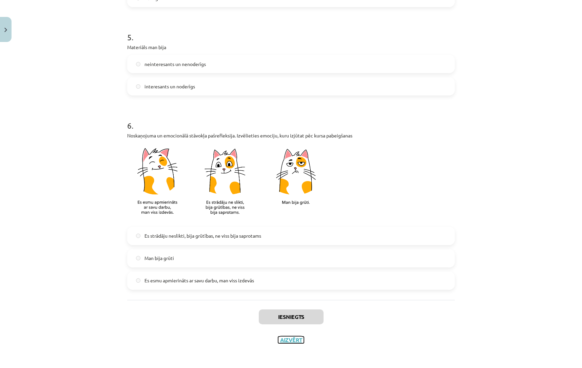
click at [286, 338] on button "Aizvērt" at bounding box center [291, 340] width 26 height 7
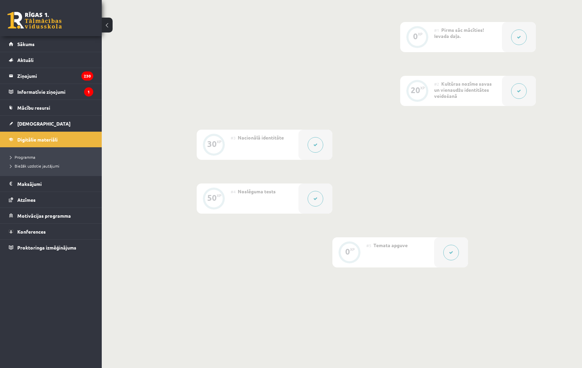
scroll to position [186, 0]
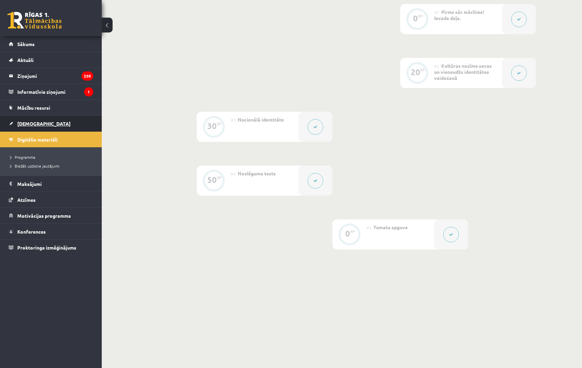
click at [24, 124] on span "[DEMOGRAPHIC_DATA]" at bounding box center [43, 124] width 53 height 6
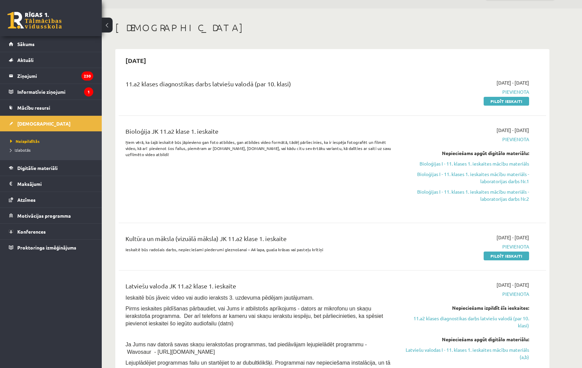
scroll to position [20, 0]
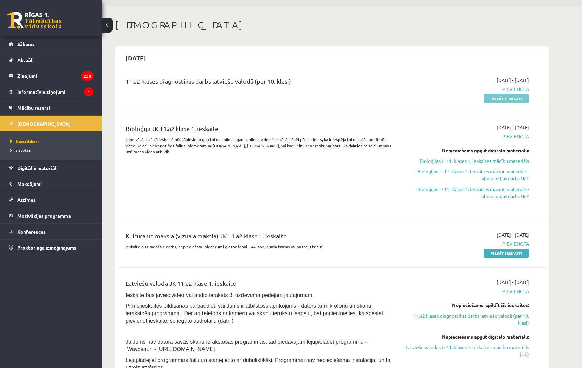
click at [490, 97] on link "Pildīt ieskaiti" at bounding box center [505, 98] width 45 height 9
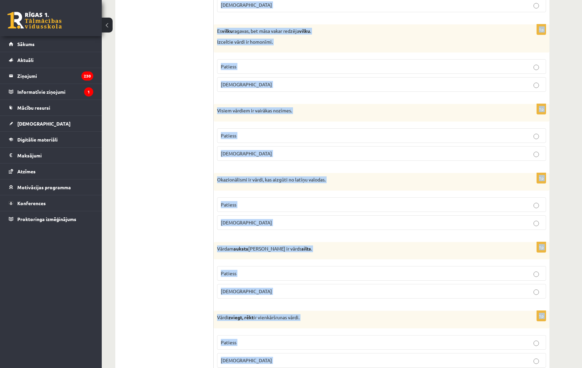
scroll to position [1876, 0]
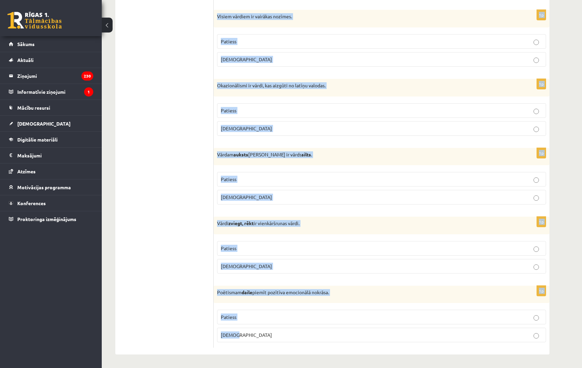
drag, startPoint x: 221, startPoint y: 124, endPoint x: 279, endPoint y: 341, distance: 225.2
copy form "Loremipsumd si ametcon adi elitseddo? 2e Temporinci utlabo etd magnaa enimadm v…"
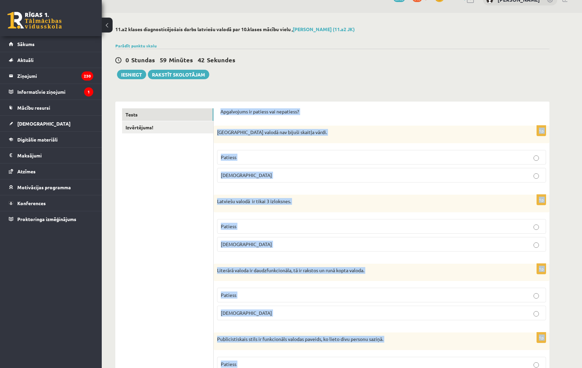
scroll to position [0, 0]
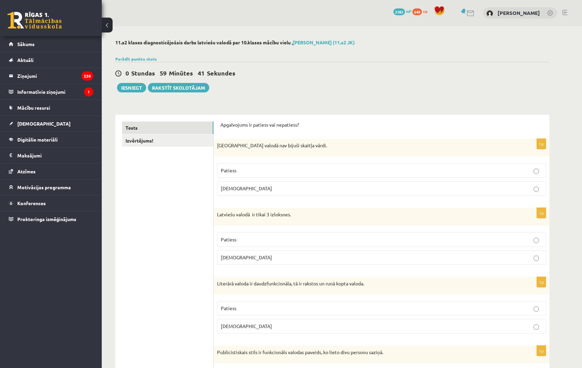
click at [234, 175] on label "Patiess" at bounding box center [381, 170] width 329 height 15
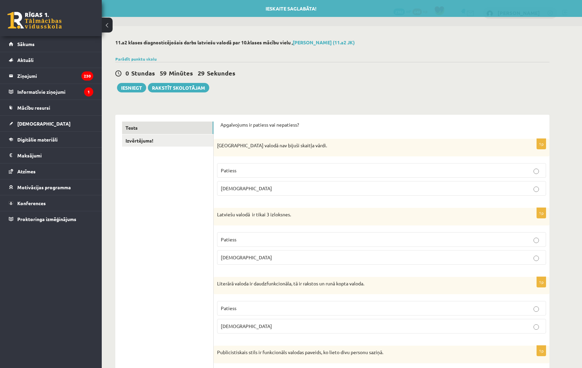
click at [242, 255] on p "[DEMOGRAPHIC_DATA]" at bounding box center [381, 257] width 321 height 7
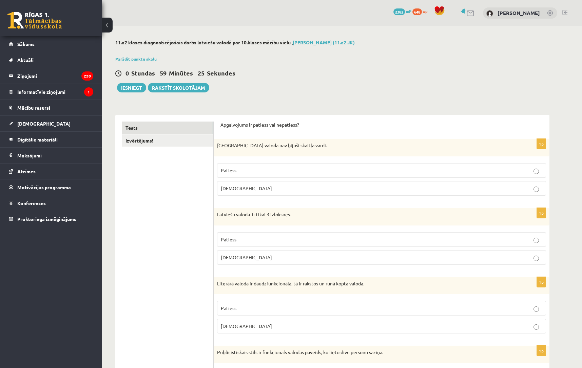
click at [320, 305] on label "Patiess" at bounding box center [381, 308] width 329 height 15
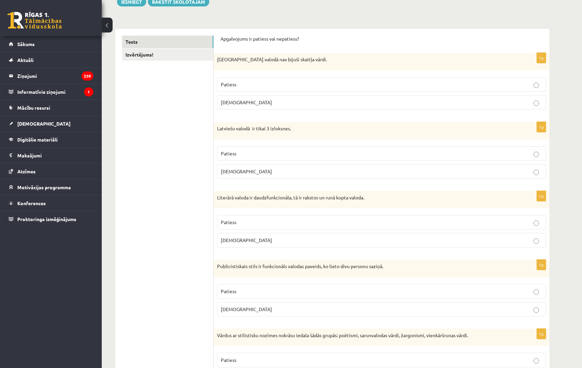
scroll to position [119, 0]
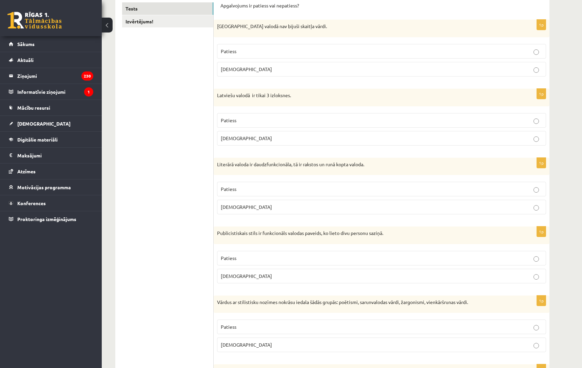
click at [323, 279] on p "[DEMOGRAPHIC_DATA]" at bounding box center [381, 276] width 321 height 7
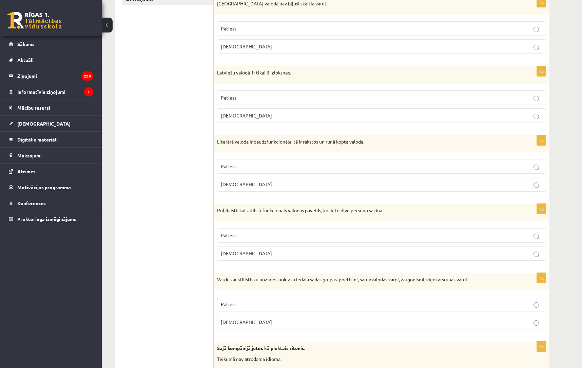
scroll to position [147, 0]
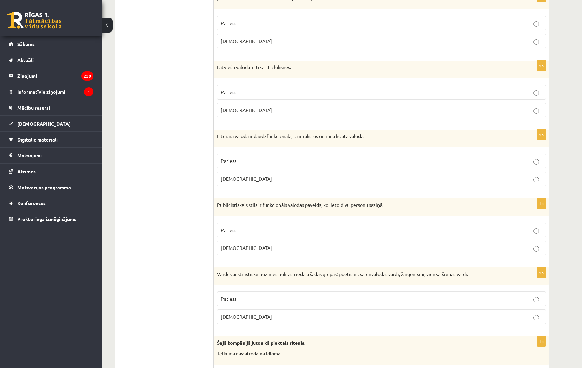
click at [259, 298] on p "Patiess" at bounding box center [381, 299] width 321 height 7
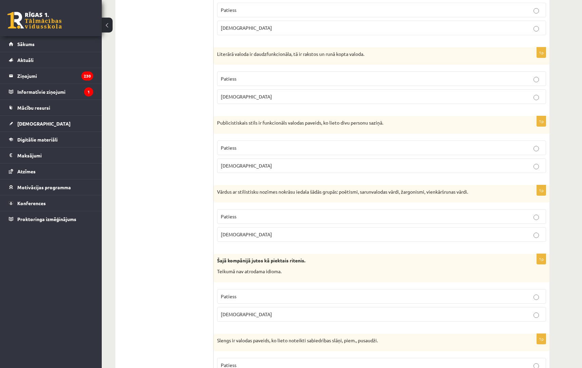
scroll to position [248, 0]
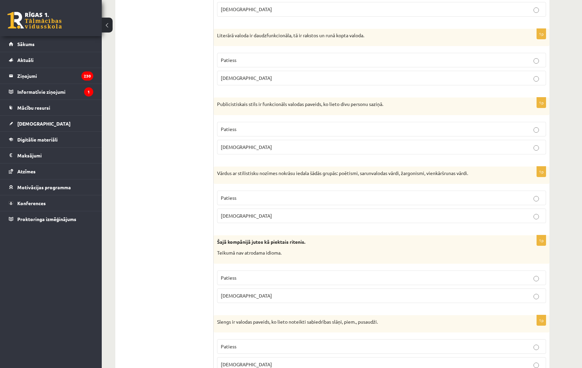
click at [239, 297] on p "[DEMOGRAPHIC_DATA]" at bounding box center [381, 295] width 321 height 7
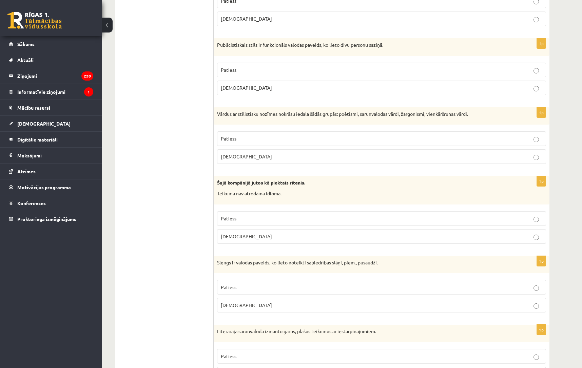
scroll to position [331, 0]
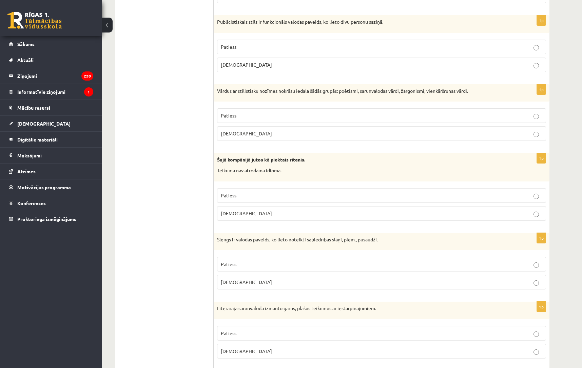
click at [261, 265] on p "Patiess" at bounding box center [381, 264] width 321 height 7
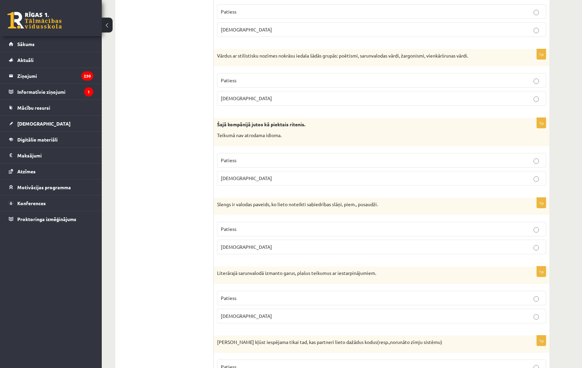
scroll to position [369, 0]
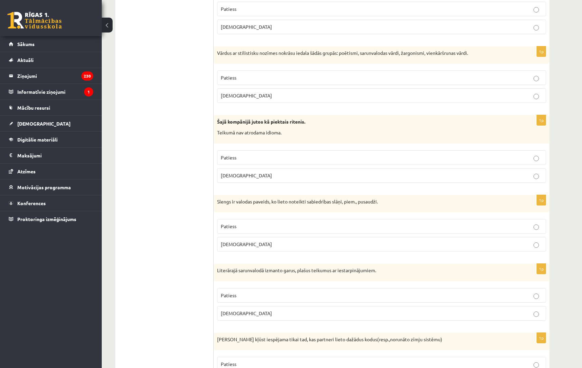
click at [236, 315] on span "[DEMOGRAPHIC_DATA]" at bounding box center [246, 313] width 51 height 6
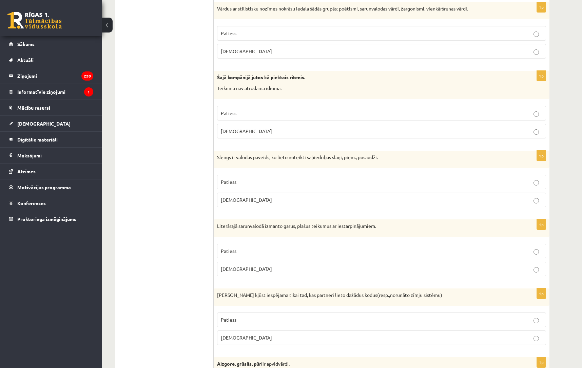
scroll to position [428, 0]
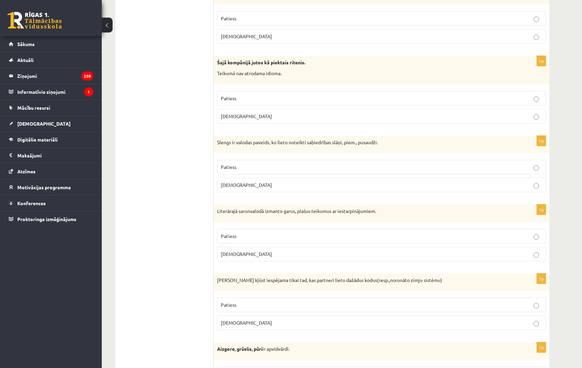
click at [245, 323] on p "[DEMOGRAPHIC_DATA]" at bounding box center [381, 323] width 321 height 7
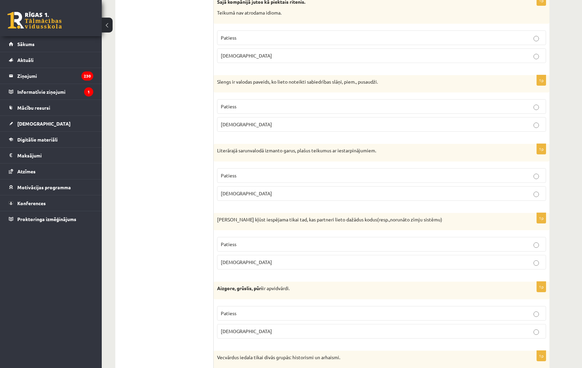
scroll to position [500, 0]
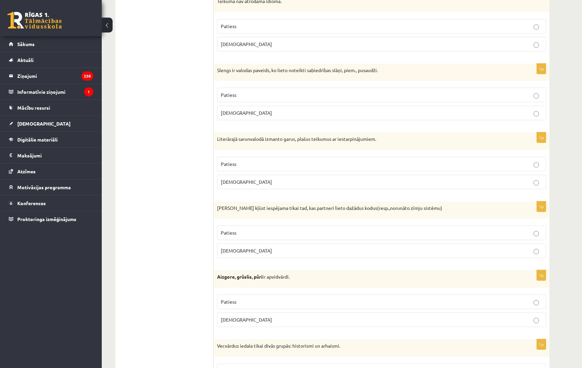
click at [239, 305] on p "Patiess" at bounding box center [381, 302] width 321 height 7
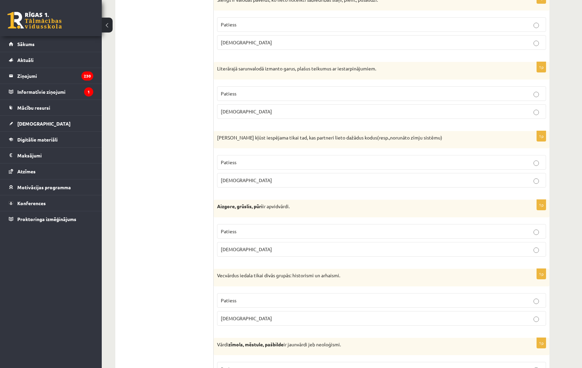
scroll to position [573, 0]
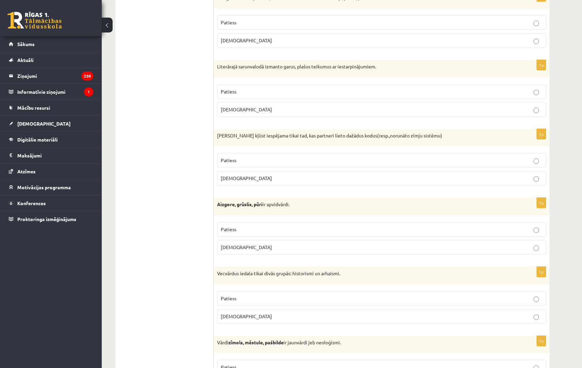
click at [239, 300] on p "Patiess" at bounding box center [381, 298] width 321 height 7
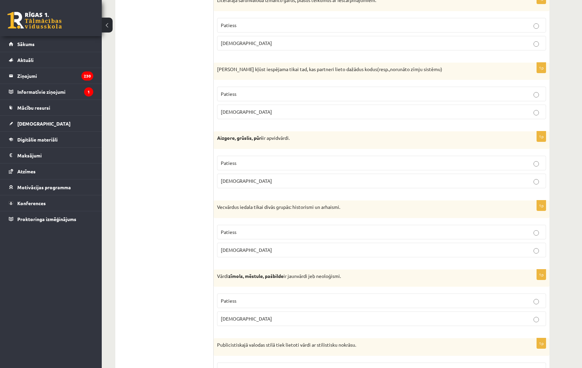
scroll to position [644, 0]
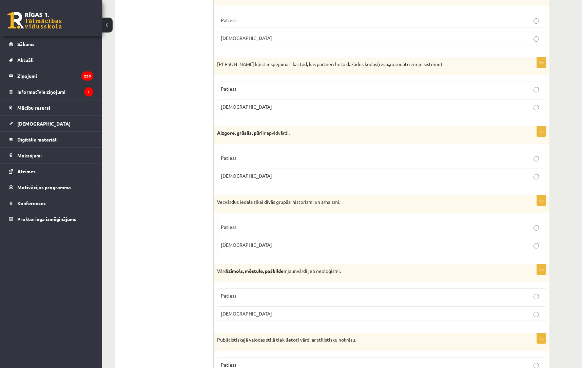
click at [271, 299] on p "Patiess" at bounding box center [381, 295] width 321 height 7
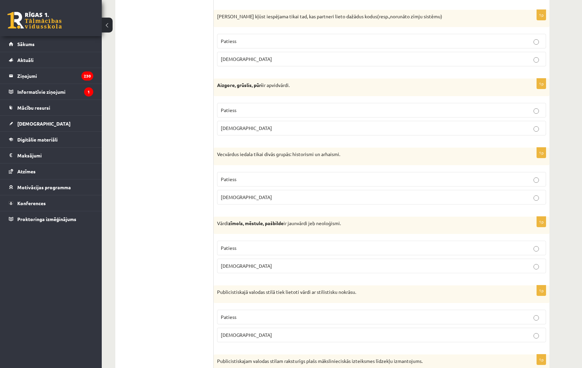
scroll to position [700, 0]
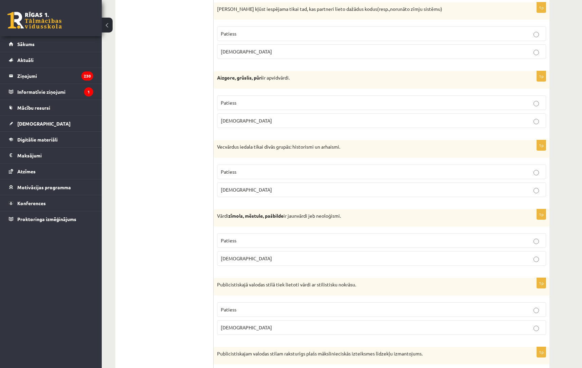
click at [255, 310] on p "Patiess" at bounding box center [381, 309] width 321 height 7
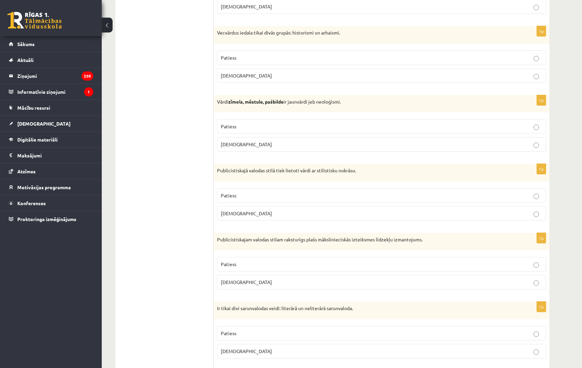
click at [248, 267] on p "Patiess" at bounding box center [381, 264] width 321 height 7
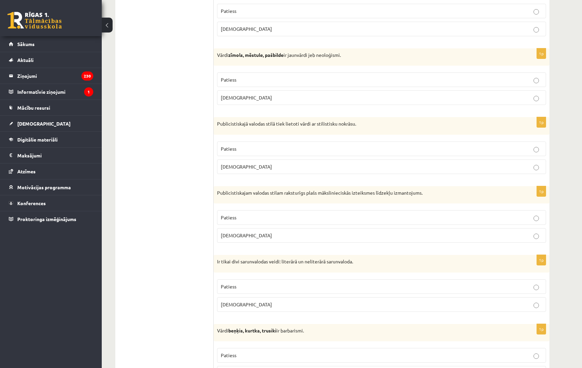
scroll to position [862, 0]
click at [238, 286] on p "Patiess" at bounding box center [381, 285] width 321 height 7
click at [246, 356] on p "Patiess" at bounding box center [381, 354] width 321 height 7
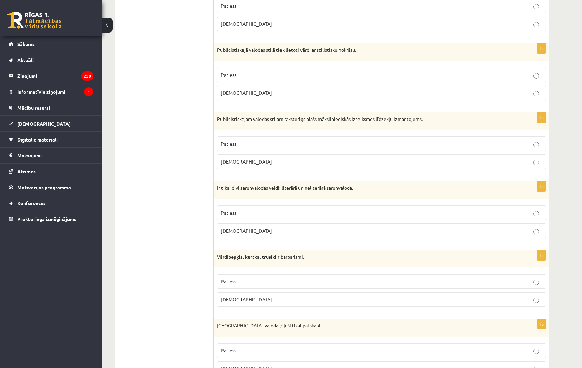
scroll to position [946, 0]
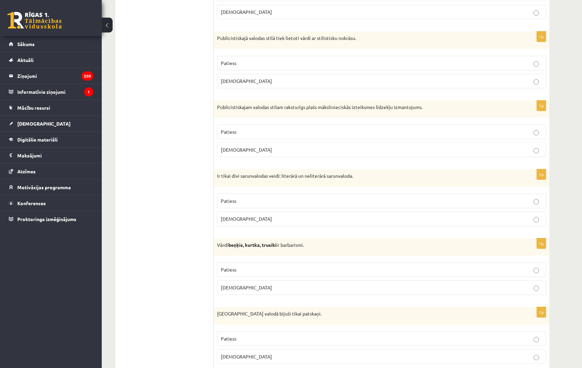
click at [244, 353] on p "[DEMOGRAPHIC_DATA]" at bounding box center [381, 356] width 321 height 7
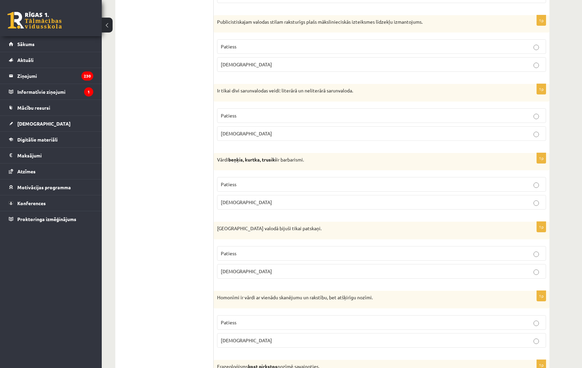
scroll to position [1029, 0]
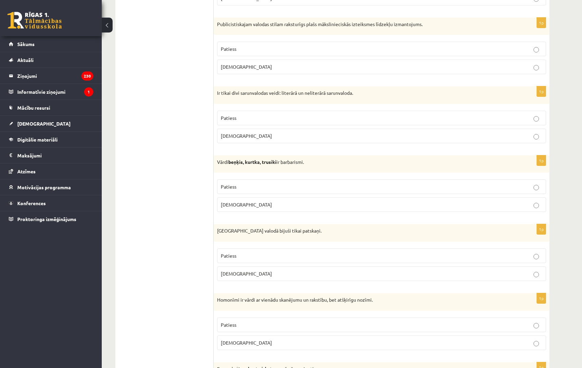
click at [268, 325] on p "Patiess" at bounding box center [381, 325] width 321 height 7
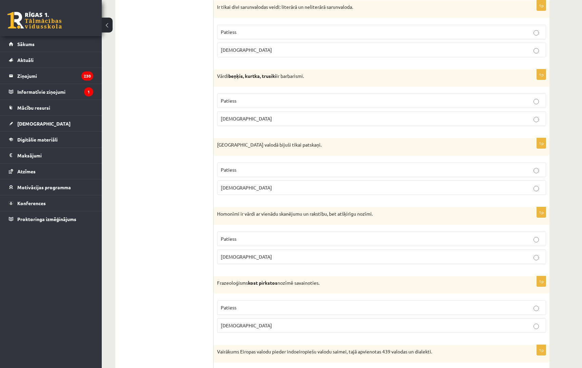
click at [260, 326] on p "[DEMOGRAPHIC_DATA]" at bounding box center [381, 325] width 321 height 7
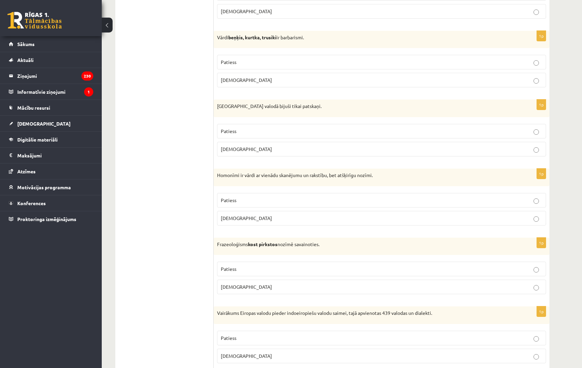
scroll to position [1166, 0]
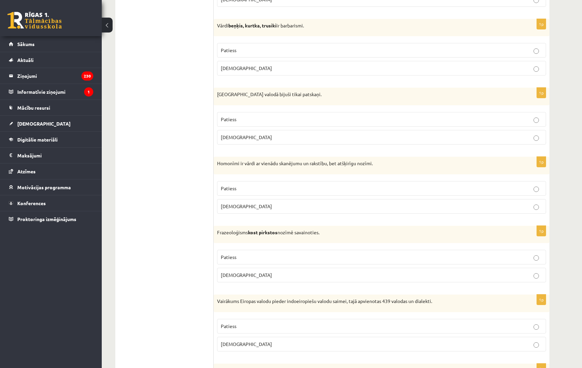
click at [250, 328] on p "Patiess" at bounding box center [381, 326] width 321 height 7
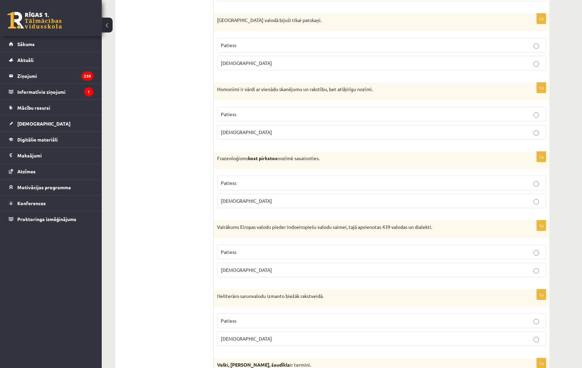
scroll to position [1243, 0]
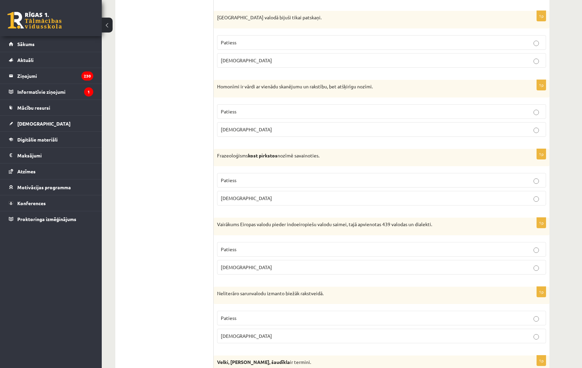
click at [248, 335] on p "[DEMOGRAPHIC_DATA]" at bounding box center [381, 336] width 321 height 7
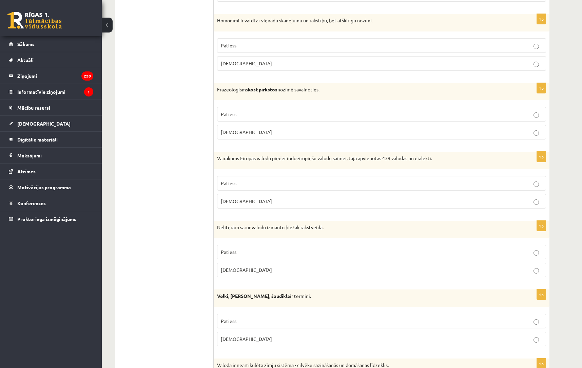
scroll to position [1317, 0]
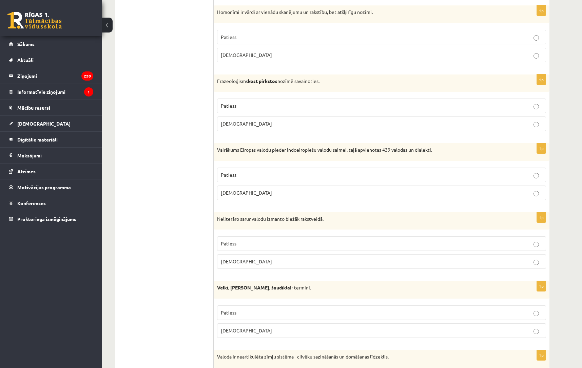
click at [246, 335] on label "Aplams" at bounding box center [381, 331] width 329 height 15
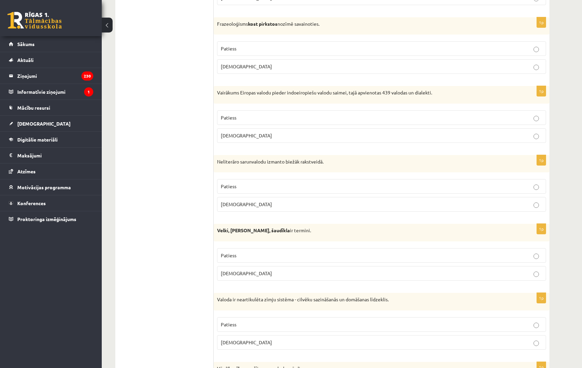
scroll to position [1382, 0]
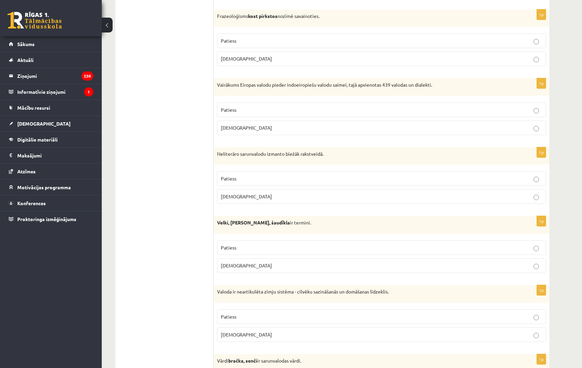
click at [246, 335] on p "Aplams" at bounding box center [381, 334] width 321 height 7
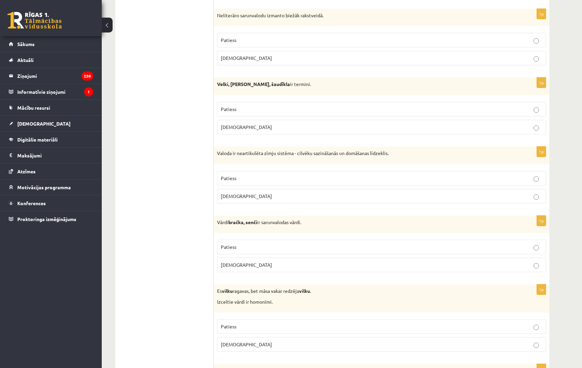
scroll to position [1533, 0]
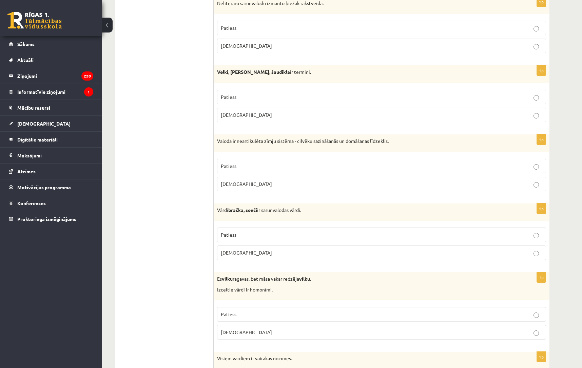
click at [261, 240] on label "Patiess" at bounding box center [381, 235] width 329 height 15
click at [248, 311] on label "Patiess" at bounding box center [381, 314] width 329 height 15
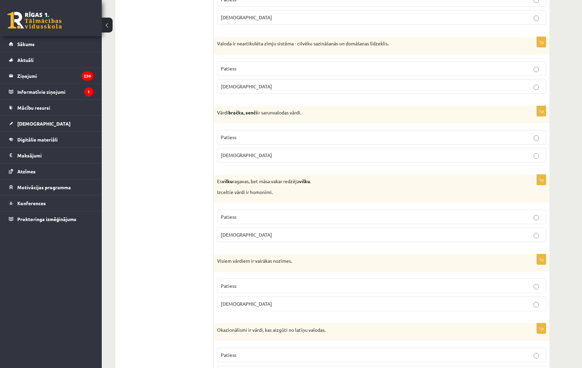
click at [241, 307] on p "Aplams" at bounding box center [381, 304] width 321 height 7
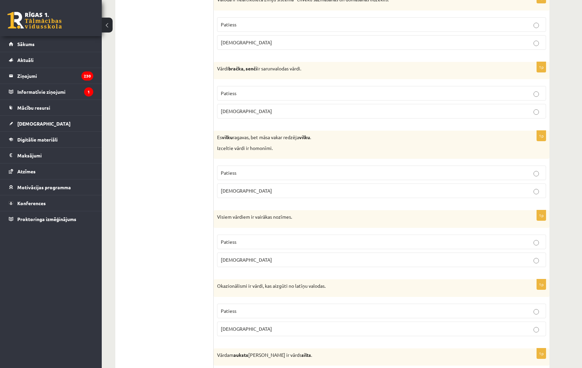
scroll to position [1681, 0]
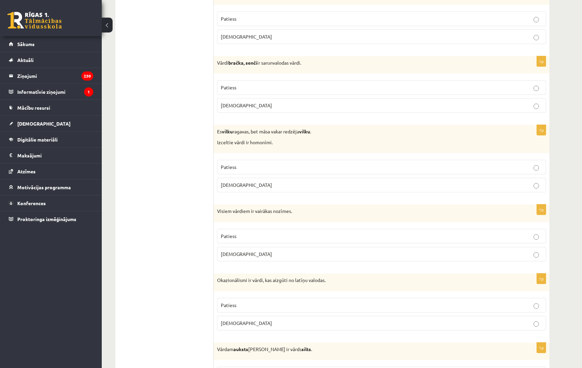
click at [236, 330] on label "Aplams" at bounding box center [381, 323] width 329 height 15
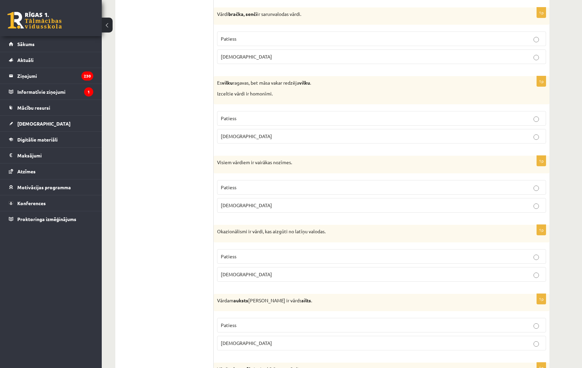
scroll to position [1731, 0]
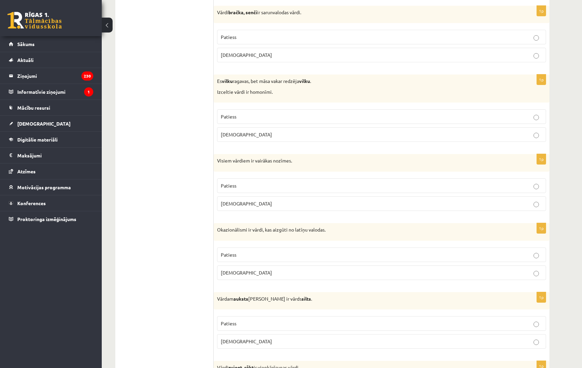
click at [254, 324] on p "Patiess" at bounding box center [381, 323] width 321 height 7
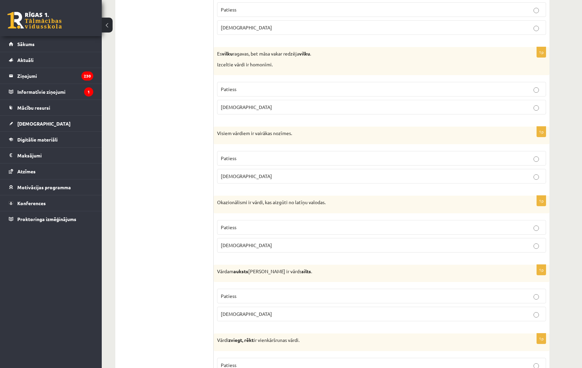
scroll to position [1876, 0]
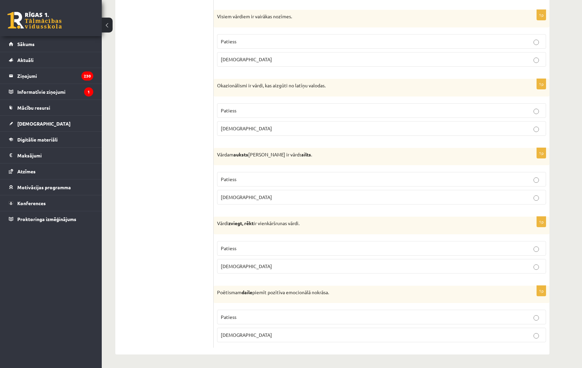
click at [260, 262] on label "Aplams" at bounding box center [381, 266] width 329 height 15
click at [251, 319] on p "Patiess" at bounding box center [381, 317] width 321 height 7
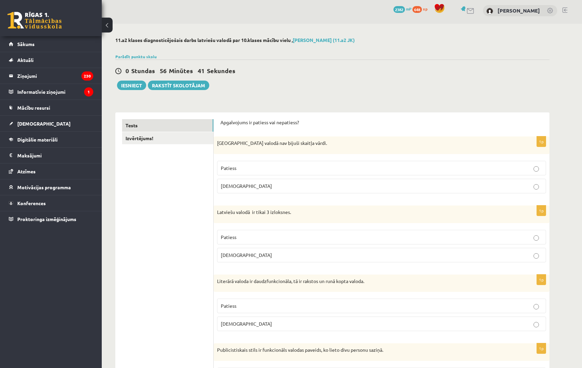
scroll to position [0, 0]
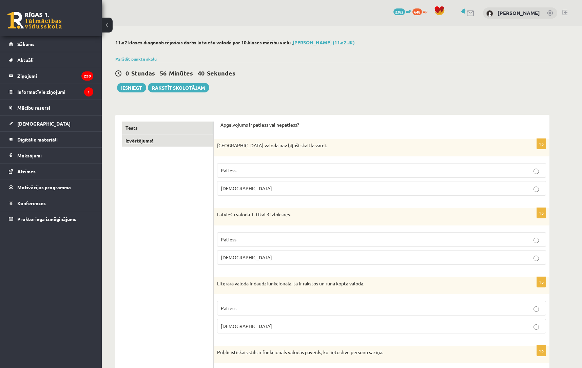
click at [139, 140] on link "Izvērtējums!" at bounding box center [167, 141] width 91 height 13
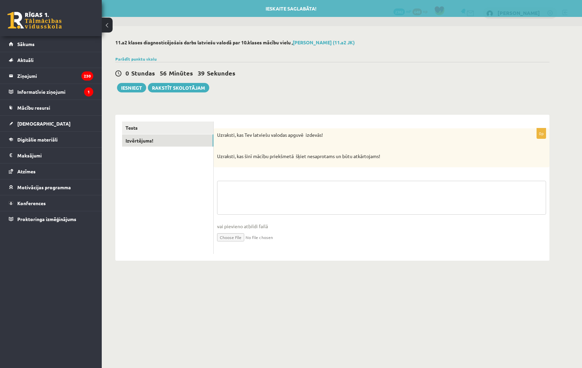
click at [240, 185] on textarea at bounding box center [381, 198] width 329 height 34
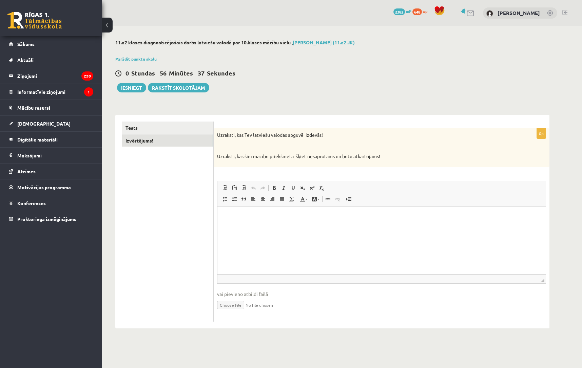
click at [231, 218] on p "Rich Text Editor, wiswyg-editor-user-answer-47433808449220" at bounding box center [381, 216] width 315 height 7
click at [128, 86] on button "Iesniegt" at bounding box center [131, 87] width 29 height 9
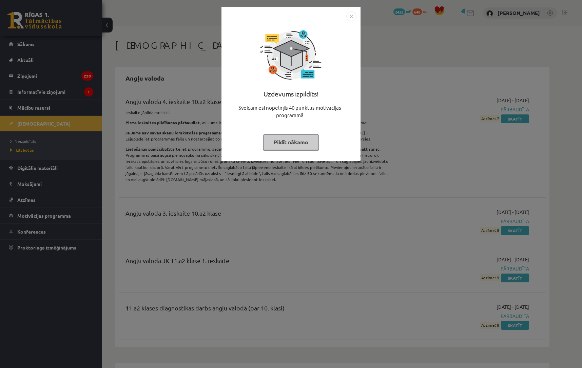
click at [290, 141] on button "Pildīt nākamo" at bounding box center [291, 143] width 56 height 16
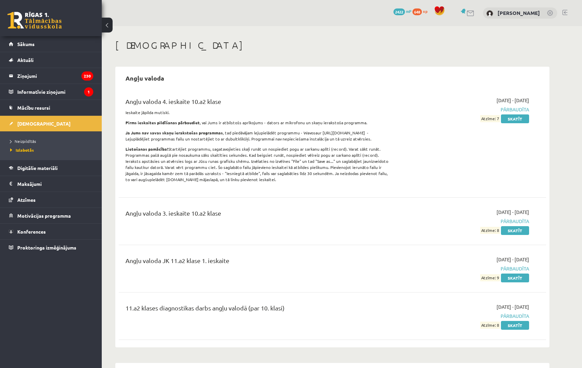
scroll to position [12, 0]
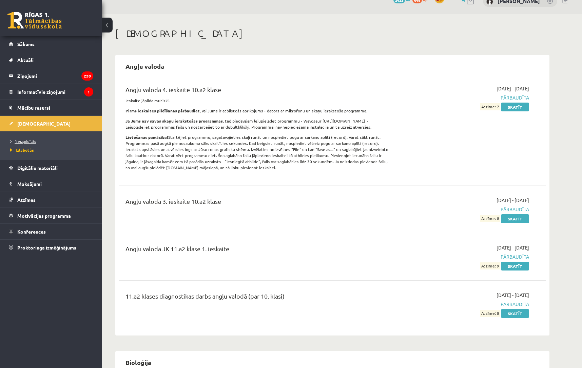
click at [24, 142] on span "Neizpildītās" at bounding box center [23, 141] width 26 height 5
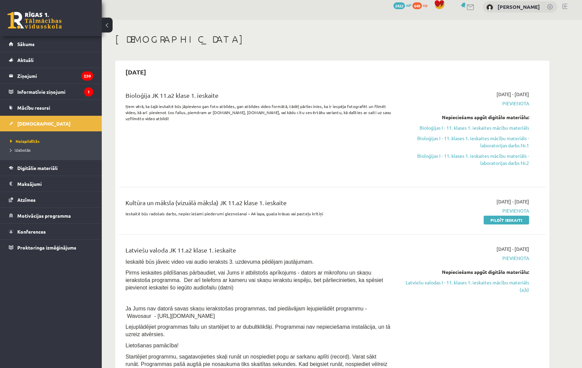
scroll to position [5, 0]
click at [35, 171] on link "Digitālie materiāli" at bounding box center [51, 168] width 84 height 16
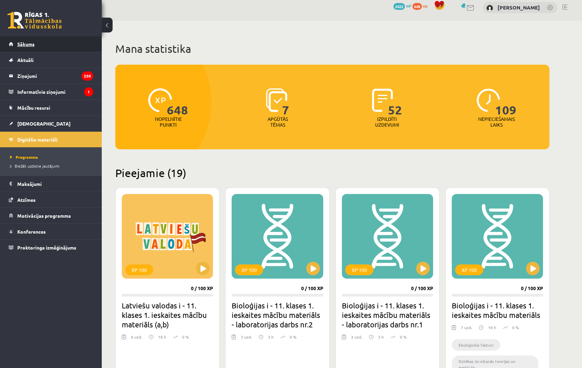
click at [28, 44] on span "Sākums" at bounding box center [25, 44] width 17 height 6
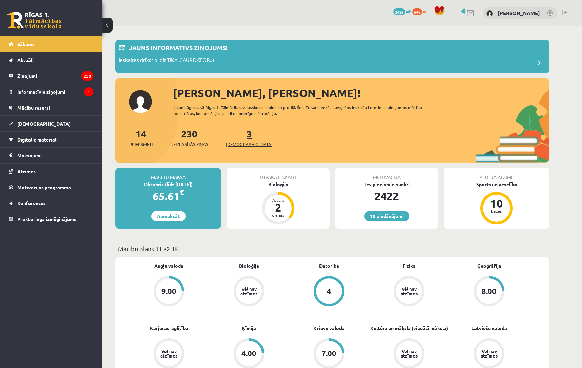
click at [239, 131] on link "3 Ieskaites" at bounding box center [249, 138] width 47 height 20
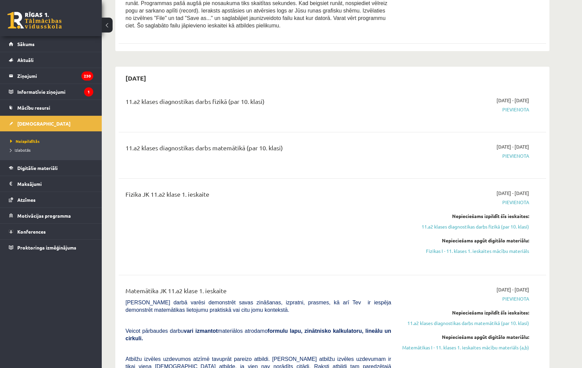
scroll to position [395, 0]
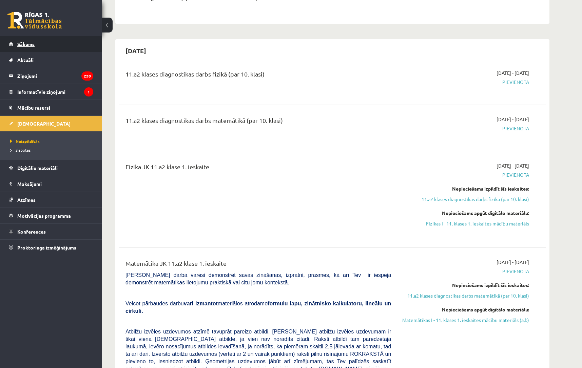
click at [22, 43] on span "Sākums" at bounding box center [25, 44] width 17 height 6
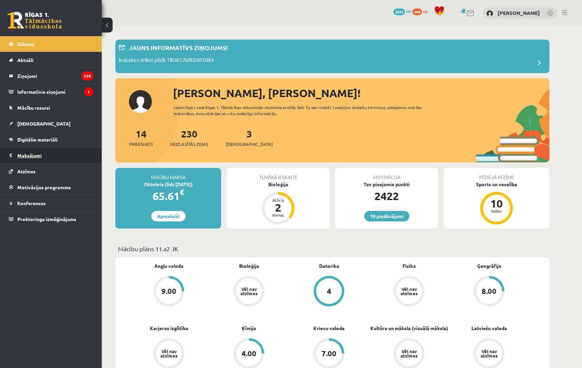
click at [28, 156] on legend "Maksājumi 0" at bounding box center [55, 156] width 76 height 16
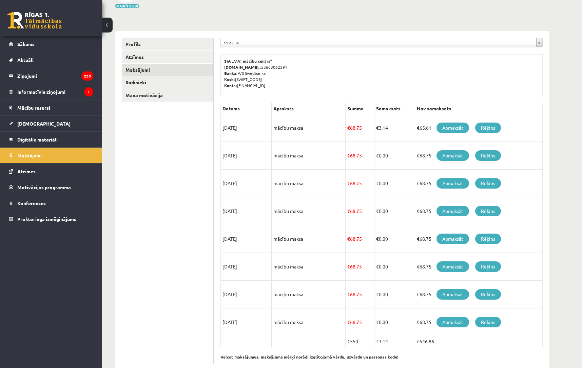
scroll to position [74, 0]
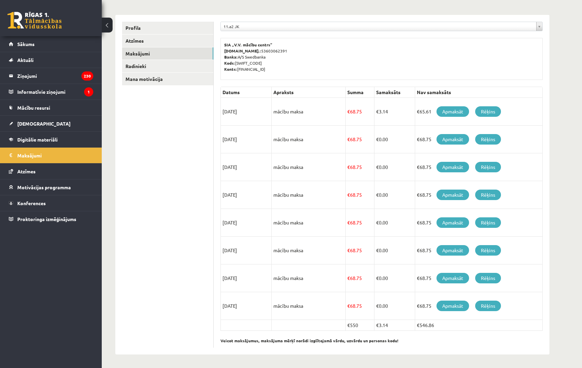
drag, startPoint x: 388, startPoint y: 115, endPoint x: 372, endPoint y: 115, distance: 16.3
click at [372, 115] on tr "[DATE] mācību maksa € 68.75 € 3.14 €65.61 Apmaksāt Rēķins" at bounding box center [382, 112] width 322 height 28
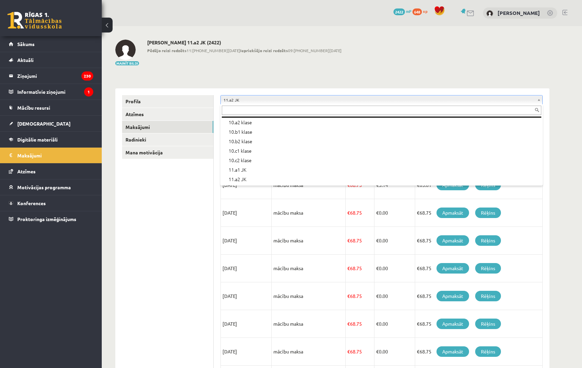
scroll to position [104, 0]
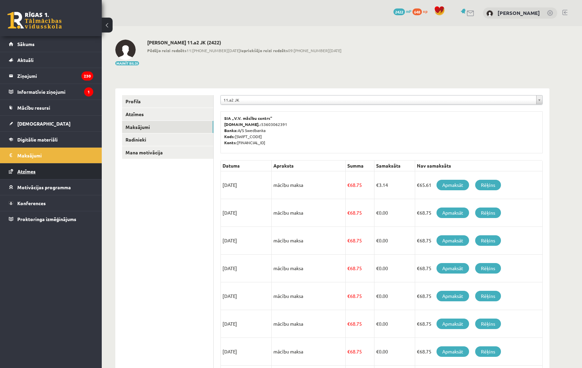
click at [24, 173] on span "Atzīmes" at bounding box center [26, 171] width 18 height 6
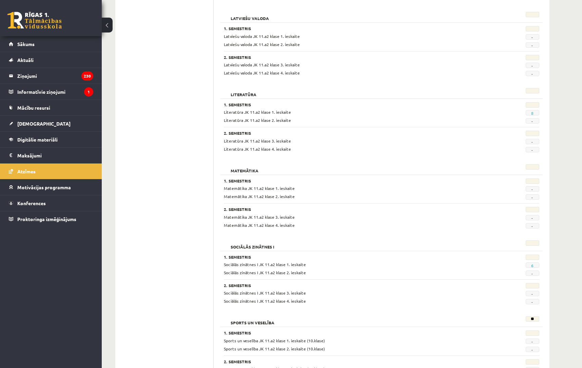
scroll to position [750, 0]
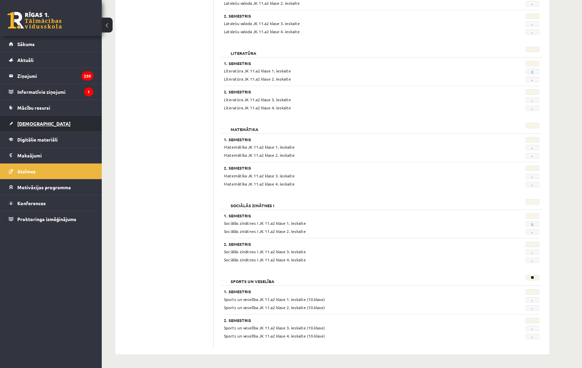
click at [29, 125] on span "[DEMOGRAPHIC_DATA]" at bounding box center [43, 124] width 53 height 6
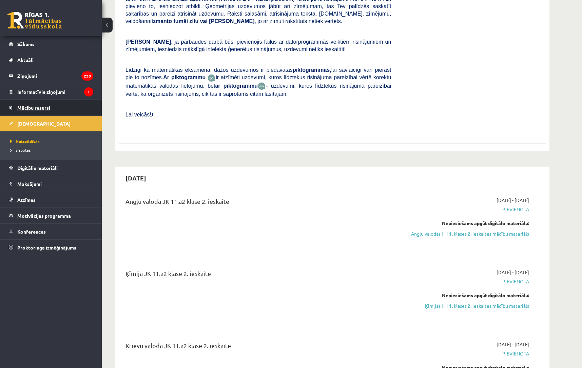
click at [33, 105] on span "Mācību resursi" at bounding box center [33, 108] width 33 height 6
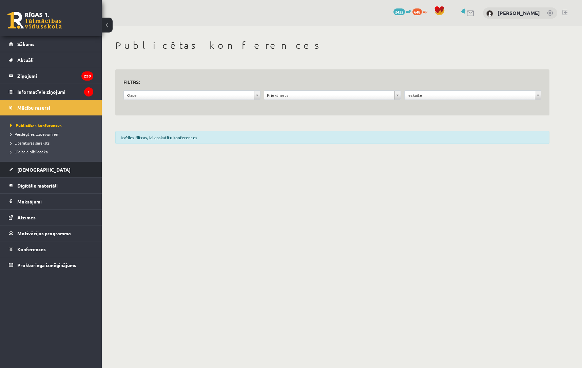
click at [29, 171] on span "[DEMOGRAPHIC_DATA]" at bounding box center [43, 170] width 53 height 6
